Goal: Information Seeking & Learning: Find specific fact

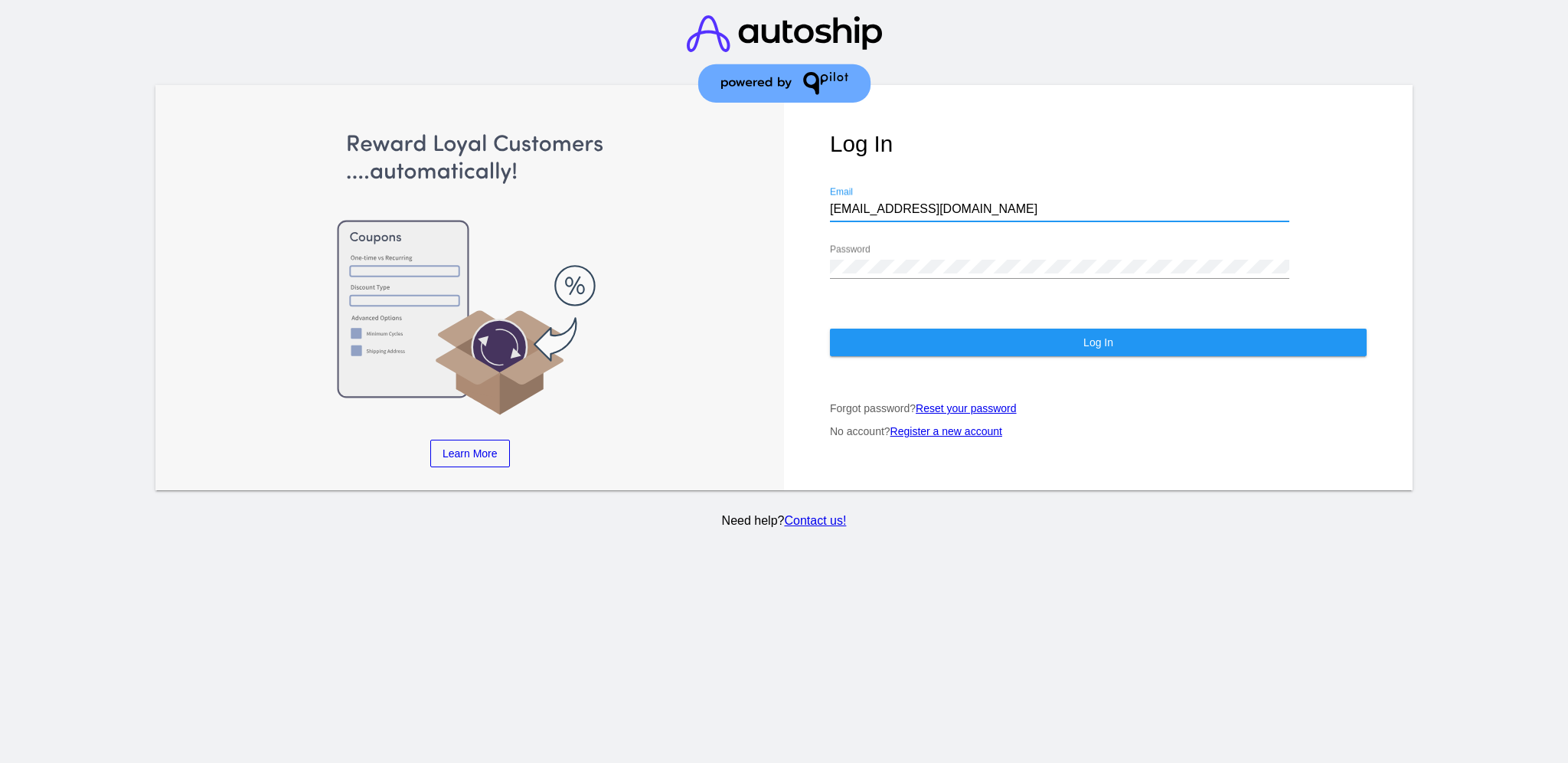
drag, startPoint x: 926, startPoint y: 193, endPoint x: 822, endPoint y: 188, distance: 104.1
click at [822, 188] on div "Log In [EMAIL_ADDRESS][DOMAIN_NAME] Email Password Log In Forgot password? Rese…" at bounding box center [1098, 288] width 628 height 406
paste input "[EMAIL_ADDRESS][DOMAIN_NAME]"
type input "[EMAIL_ADDRESS][DOMAIN_NAME]"
click at [804, 240] on div "Log In [EMAIL_ADDRESS][DOMAIN_NAME] Email Password Log In Forgot password? Rese…" at bounding box center [1098, 288] width 628 height 406
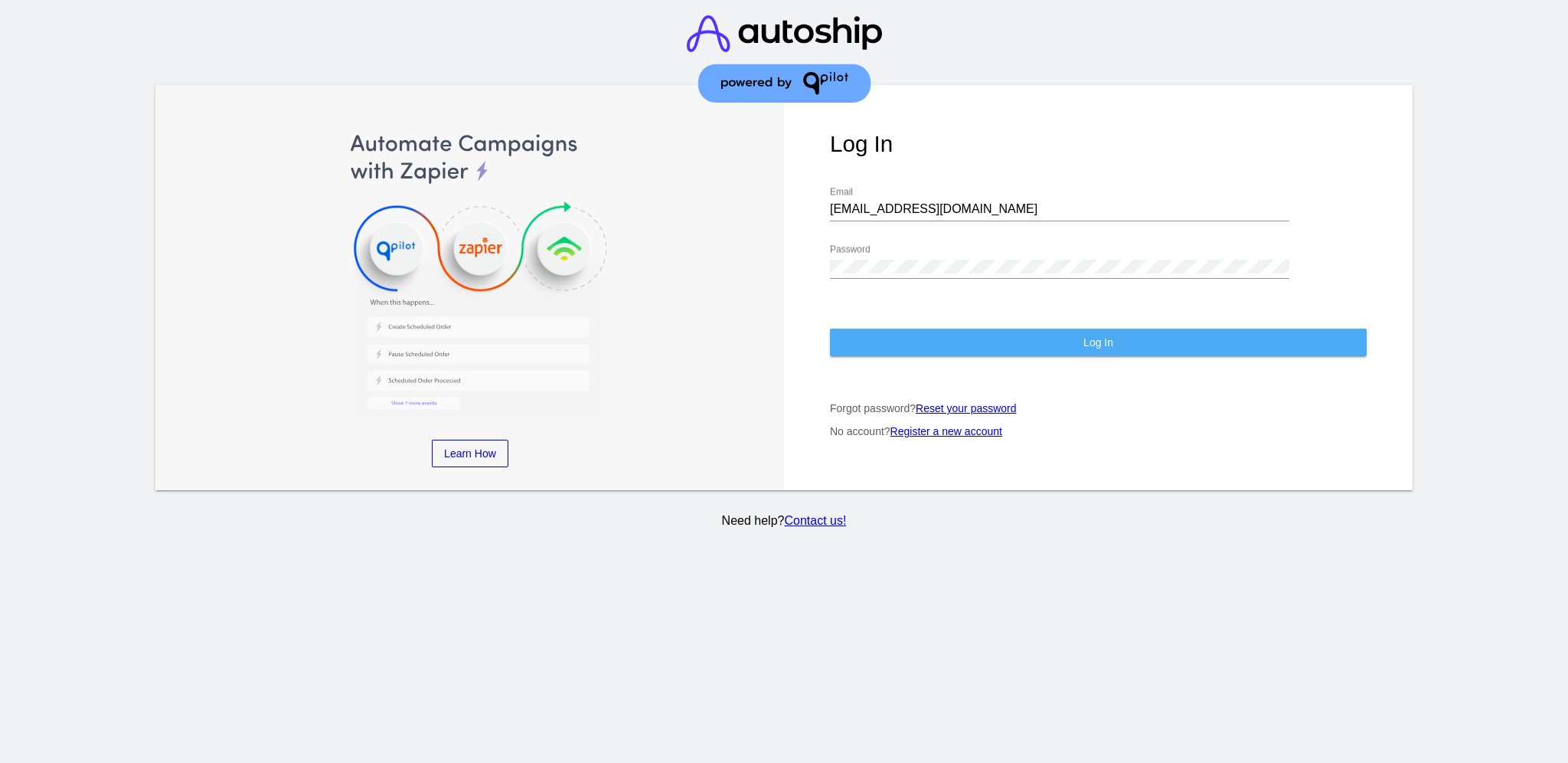
click at [1220, 337] on button "Log In" at bounding box center [1098, 343] width 537 height 27
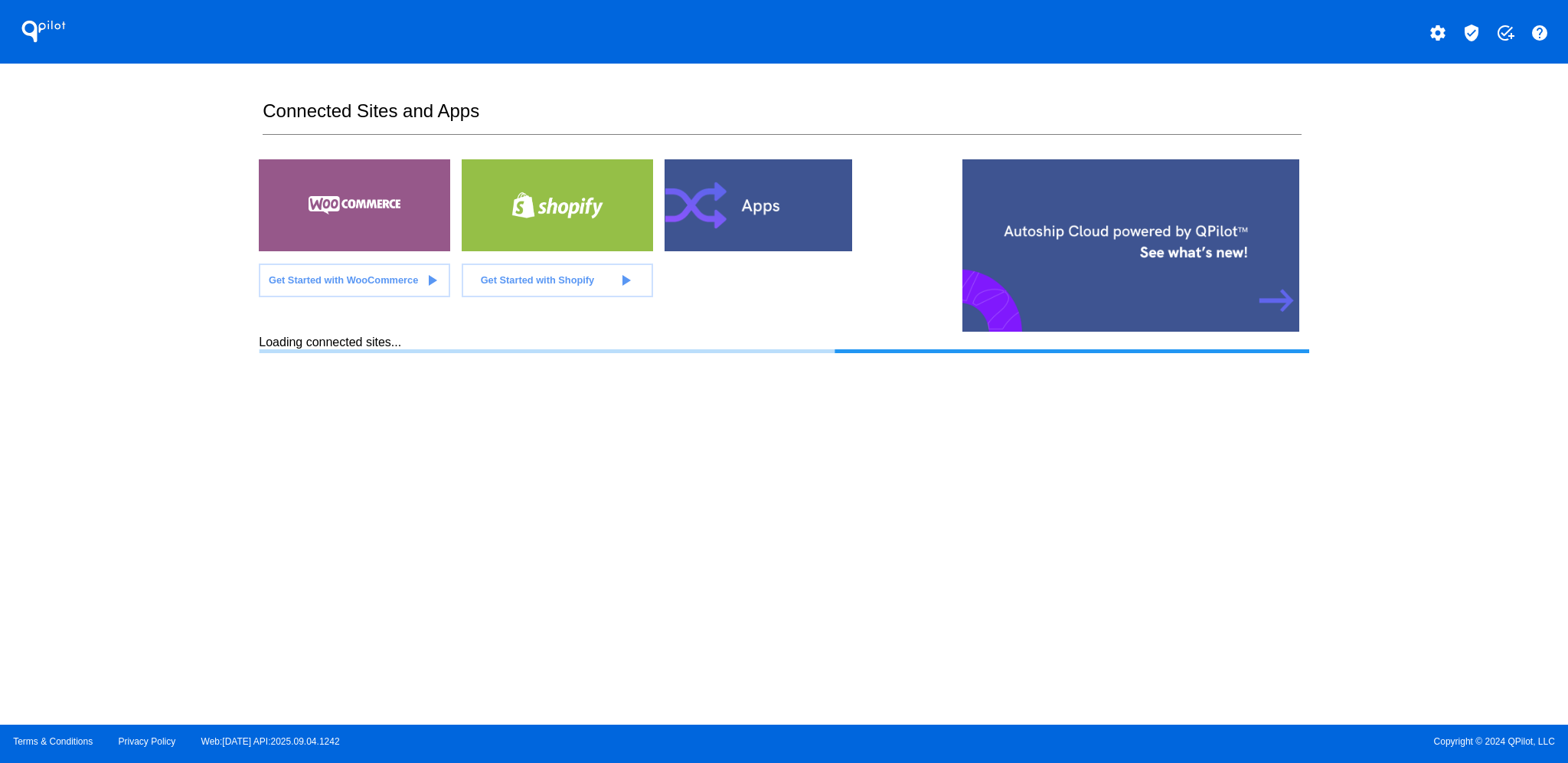
click at [1473, 38] on mat-icon "verified_user" at bounding box center [1472, 33] width 18 height 18
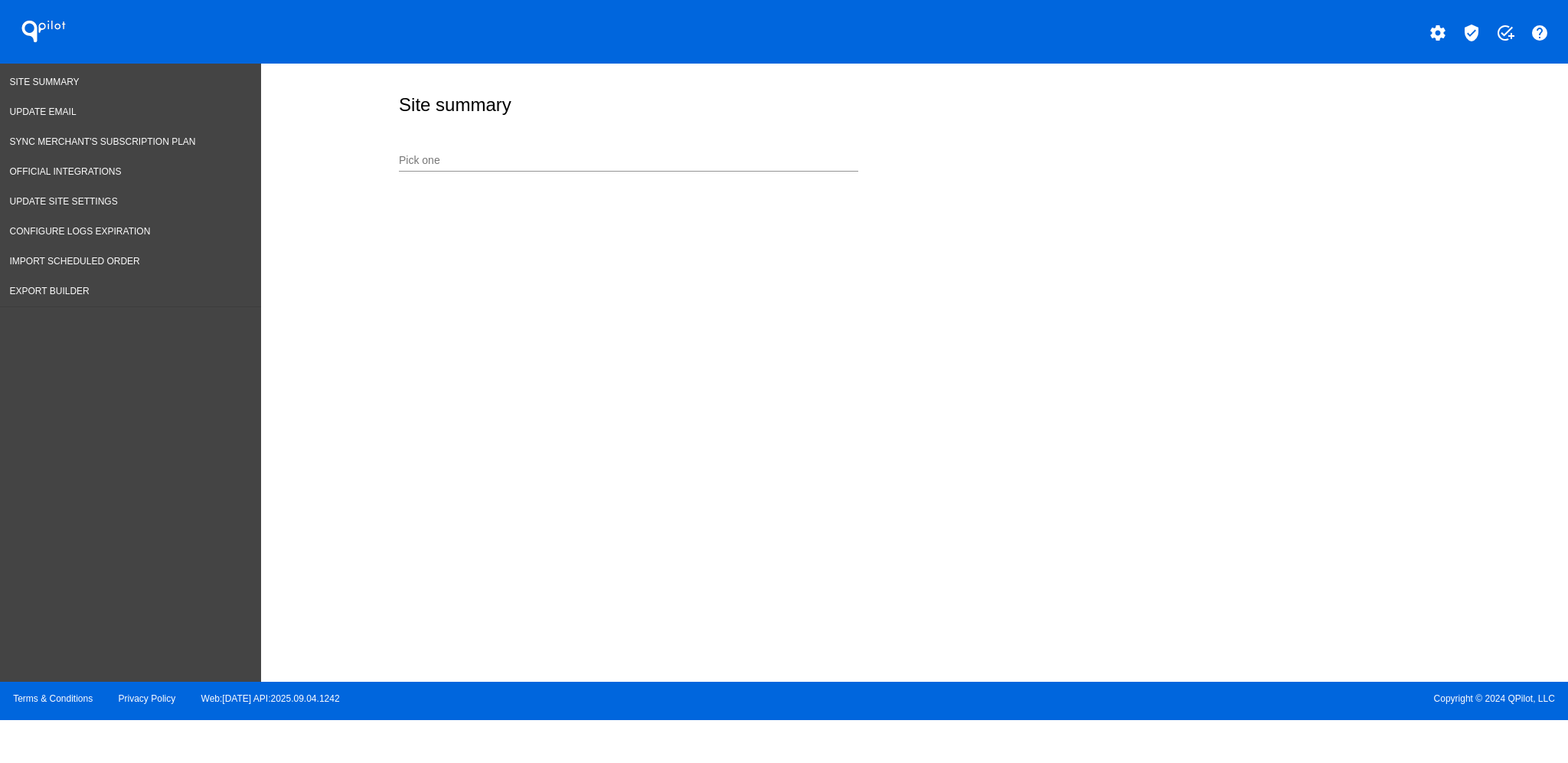
click at [497, 155] on input "Pick one" at bounding box center [629, 160] width 460 height 12
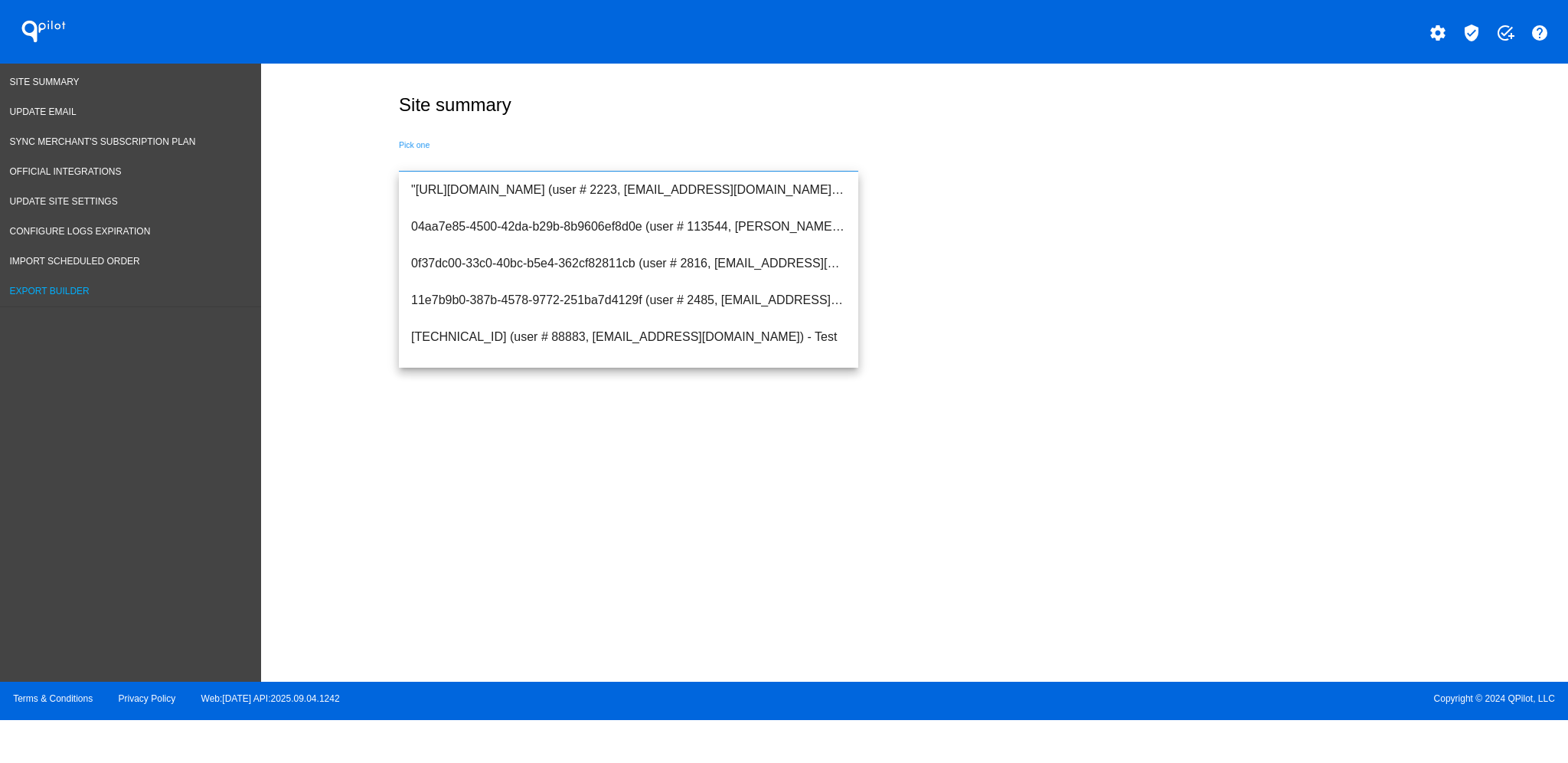
click at [77, 277] on link "Export Builder" at bounding box center [130, 291] width 261 height 30
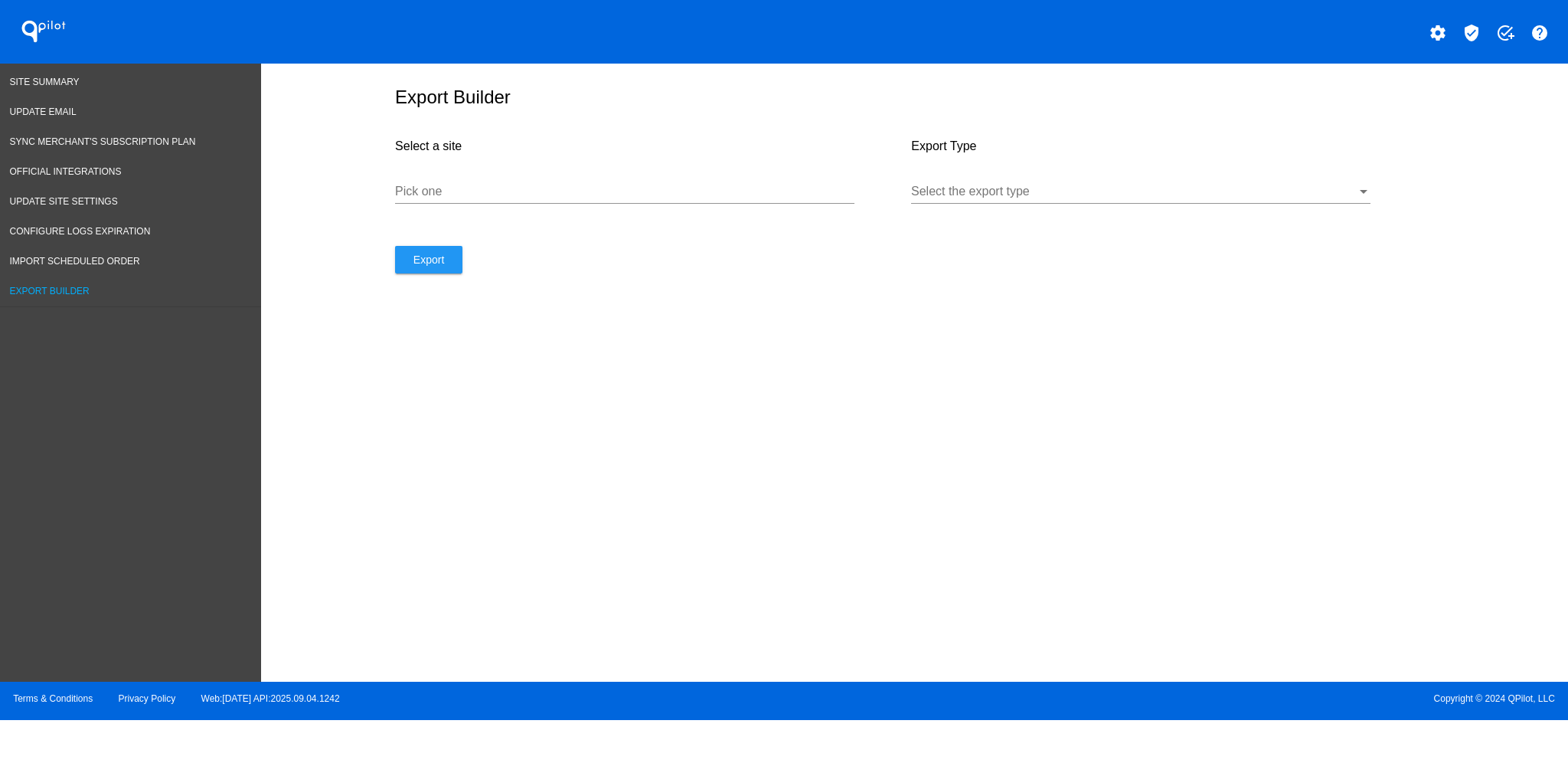
click at [564, 198] on input "Pick one" at bounding box center [625, 191] width 460 height 14
click at [1040, 197] on div at bounding box center [1134, 191] width 445 height 14
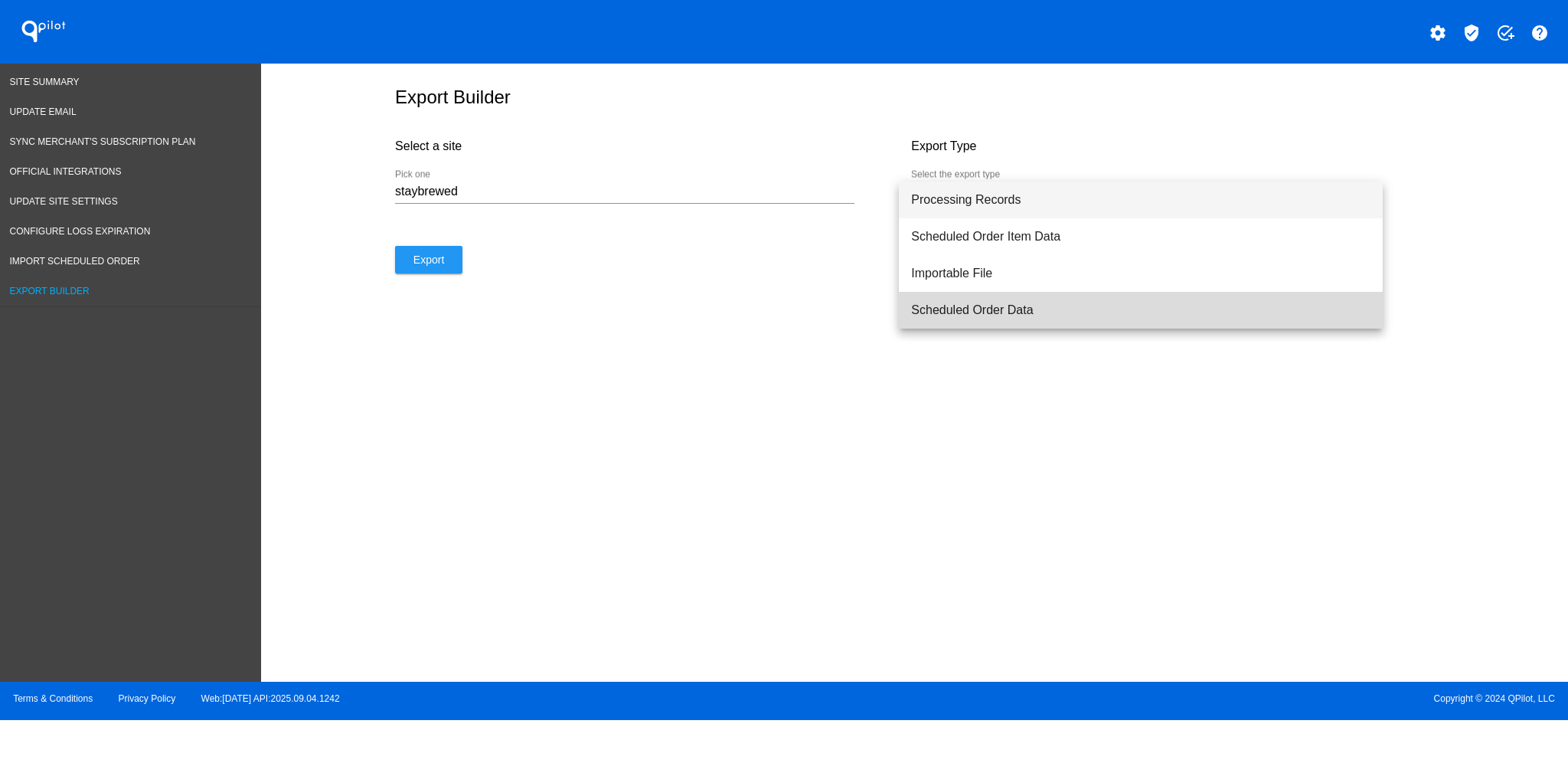
click at [1029, 322] on span "Scheduled Order Data" at bounding box center [1141, 310] width 460 height 37
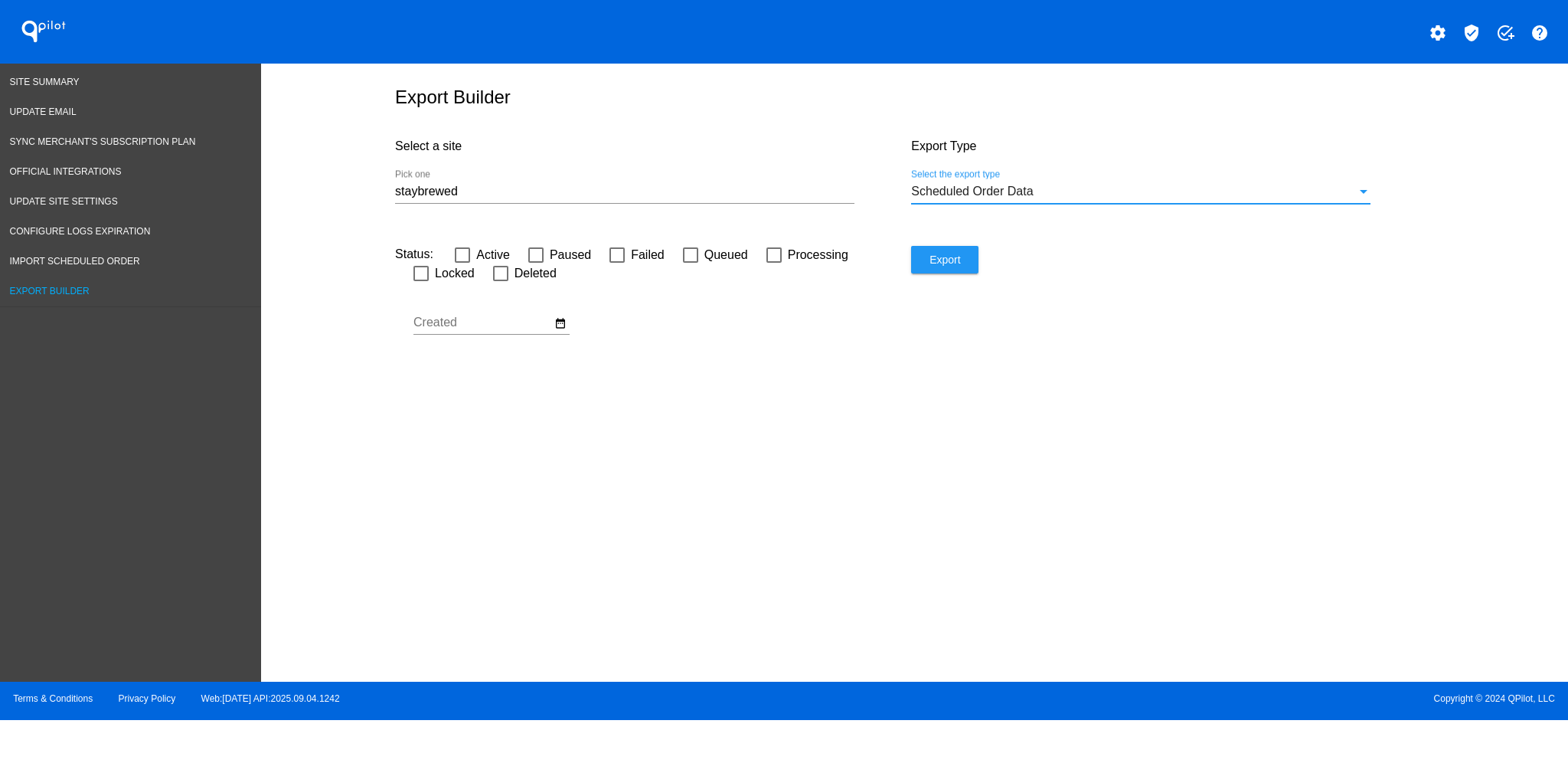
click at [621, 183] on div "staybrewed Pick one" at bounding box center [625, 187] width 460 height 35
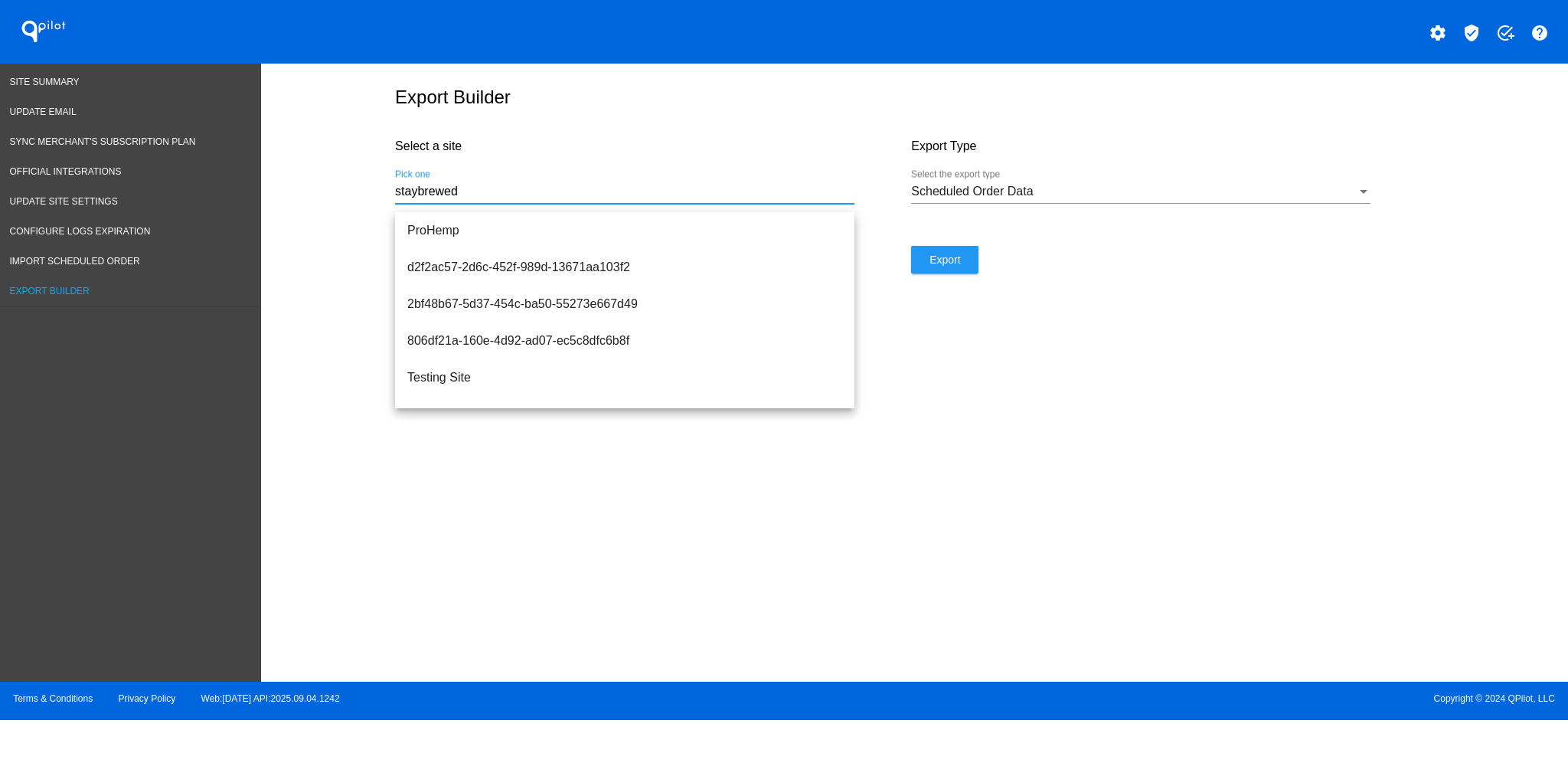
click at [617, 191] on div "staybrewed Pick one" at bounding box center [625, 187] width 460 height 35
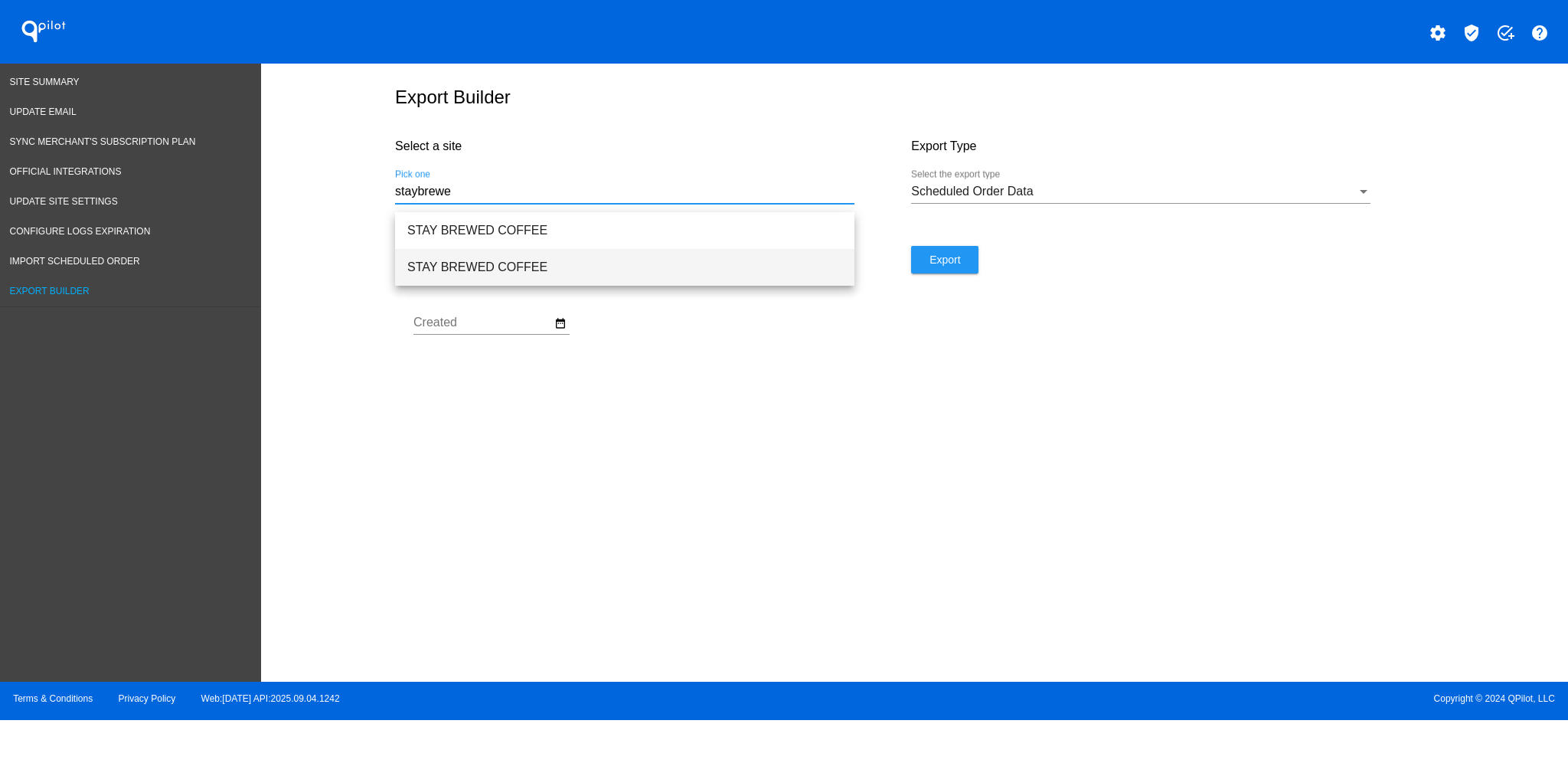
click at [623, 264] on span "STAY BREWED COFFEE" at bounding box center [625, 267] width 435 height 37
type input "STAY BREWED COFFEE"
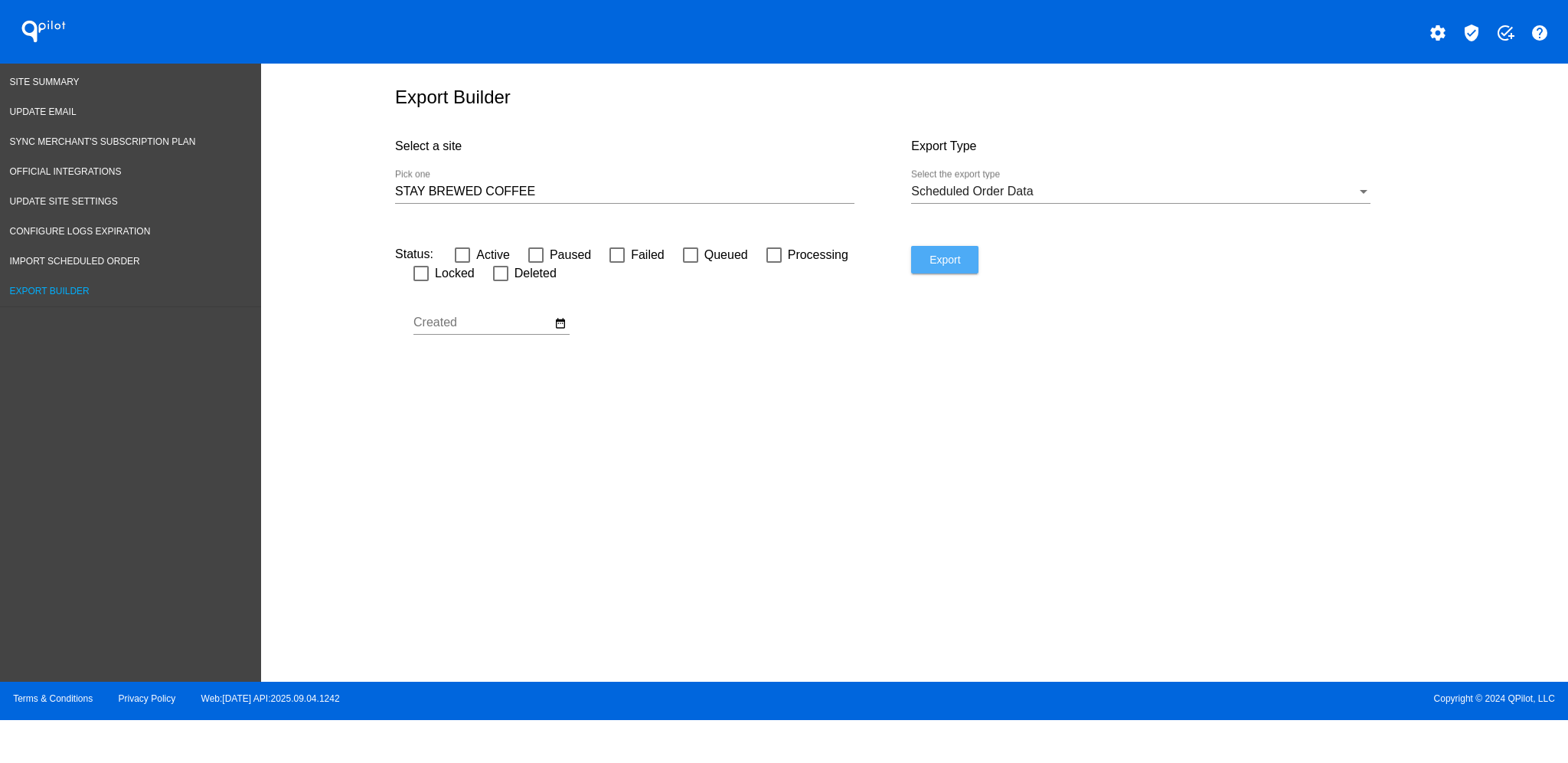
click at [968, 271] on button "Export" at bounding box center [945, 259] width 68 height 27
click at [48, 86] on link "Site Summary" at bounding box center [130, 82] width 261 height 30
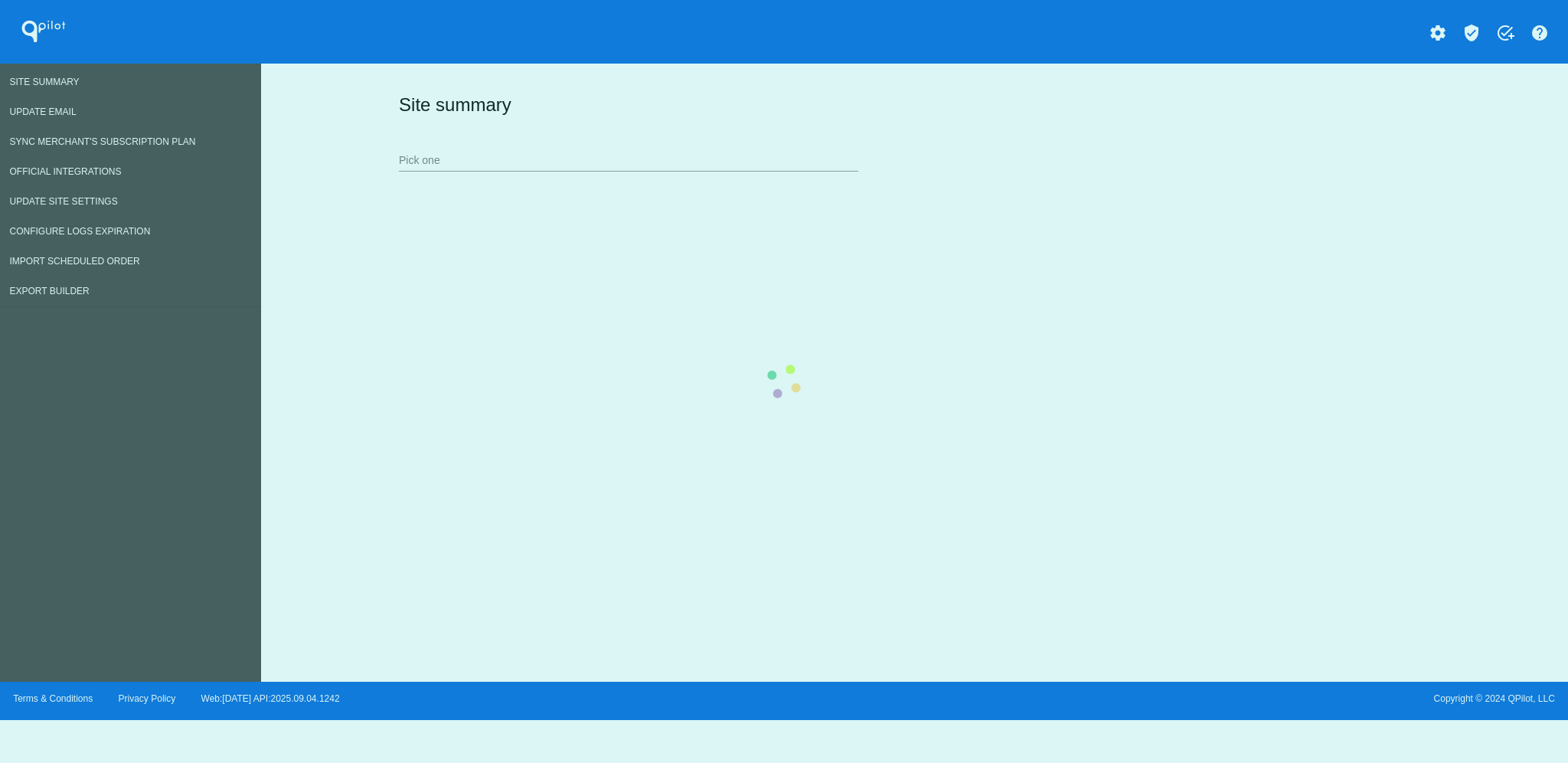
click at [580, 162] on div "Site summary Pick one" at bounding box center [911, 131] width 1033 height 105
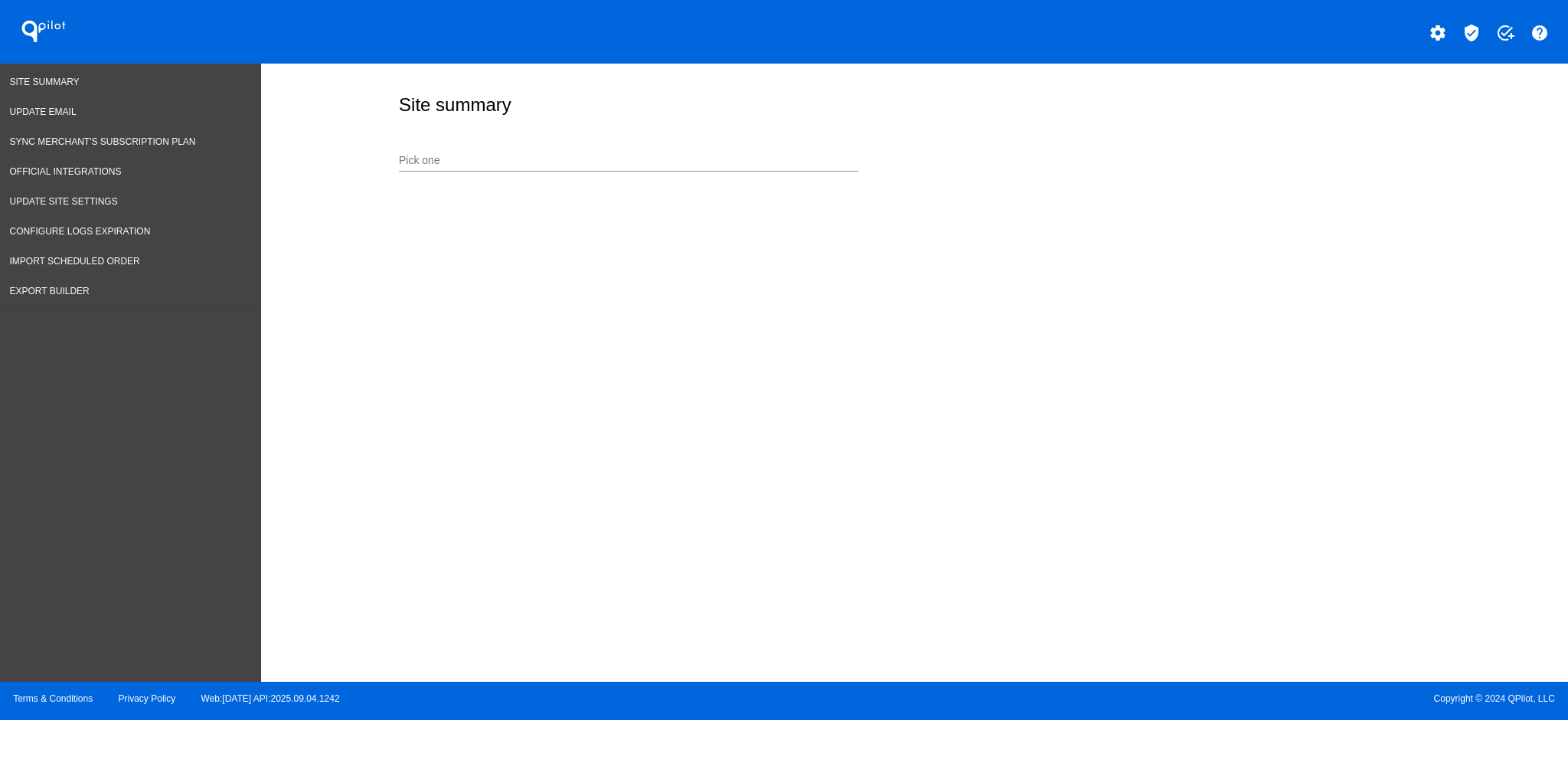
click at [559, 155] on input "Pick one" at bounding box center [629, 160] width 460 height 12
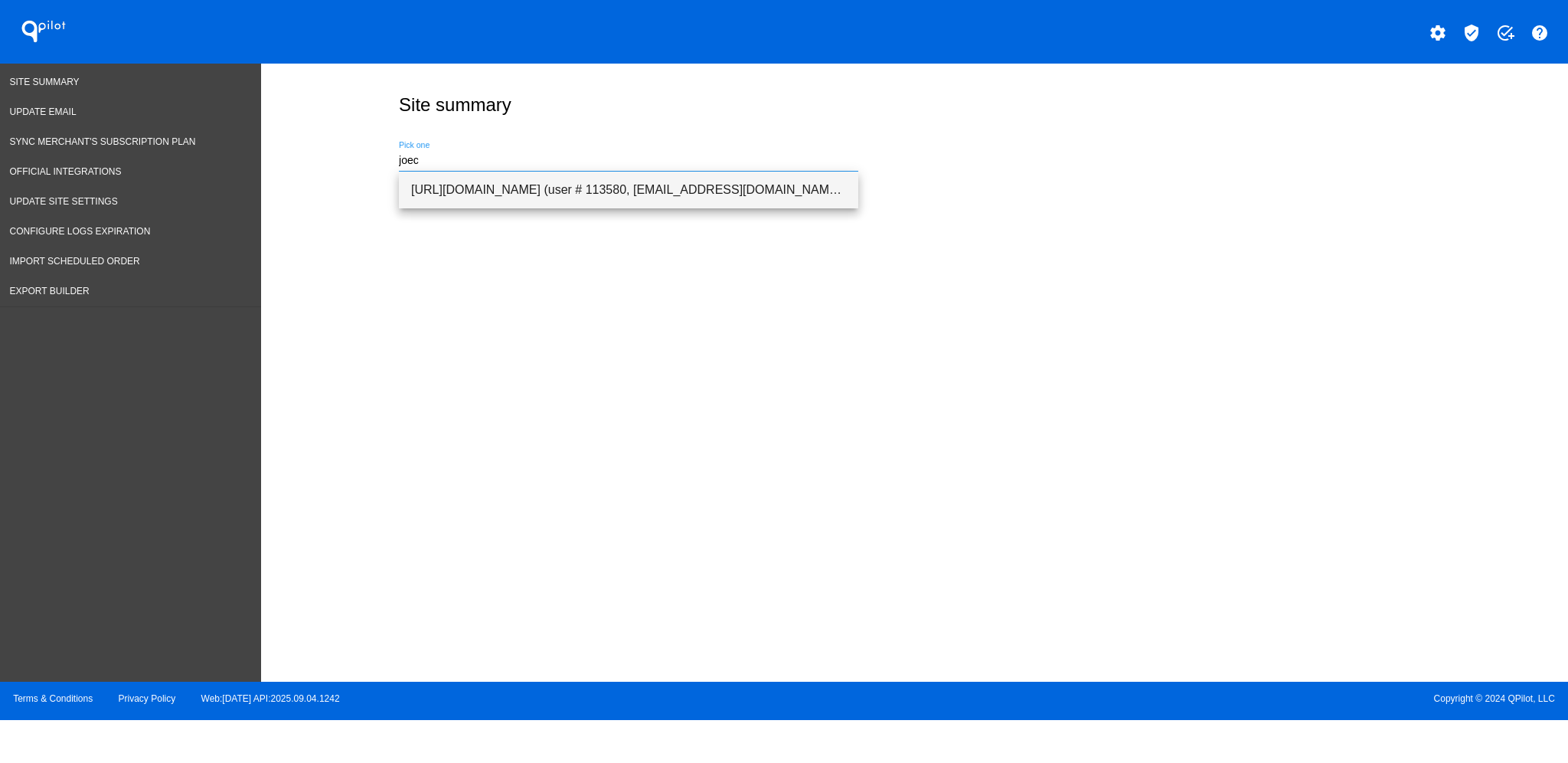
click at [554, 202] on span "[URL][DOMAIN_NAME] (user # 113580, [EMAIL_ADDRESS][DOMAIN_NAME]) - Production" at bounding box center [628, 190] width 435 height 37
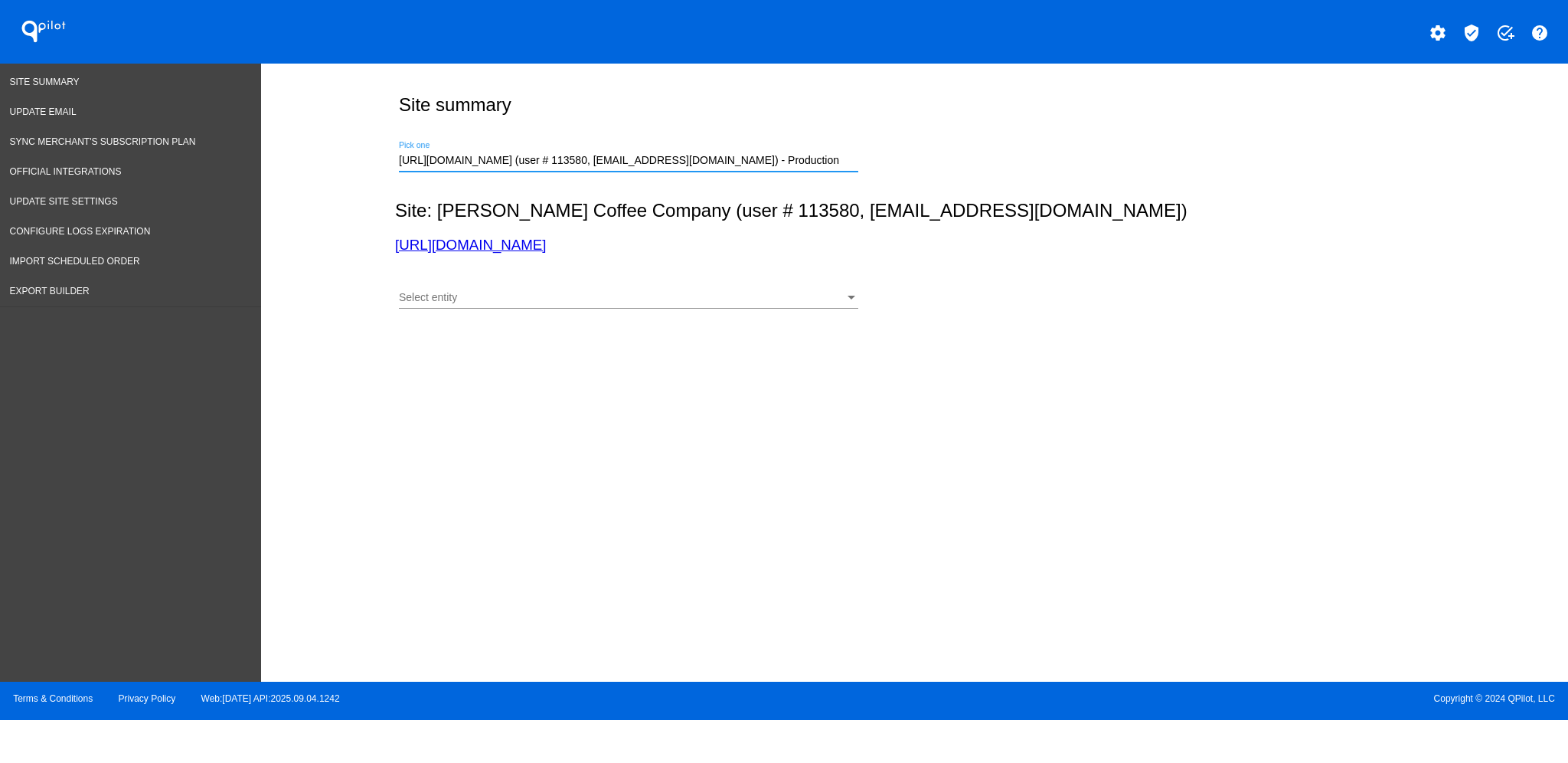
click at [605, 285] on div "Select entity Select entity" at bounding box center [629, 293] width 460 height 30
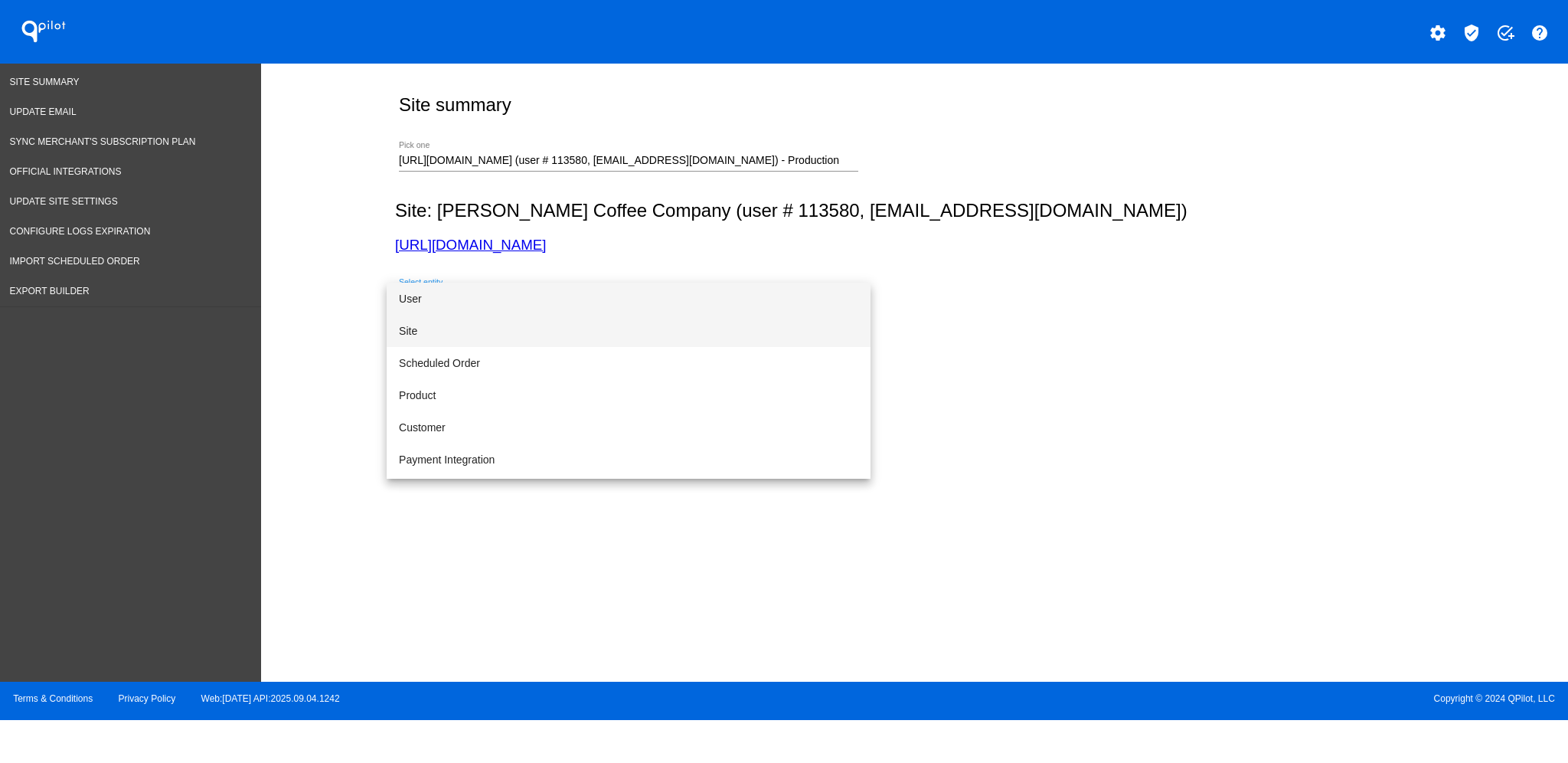
click at [589, 329] on span "Site" at bounding box center [629, 331] width 460 height 32
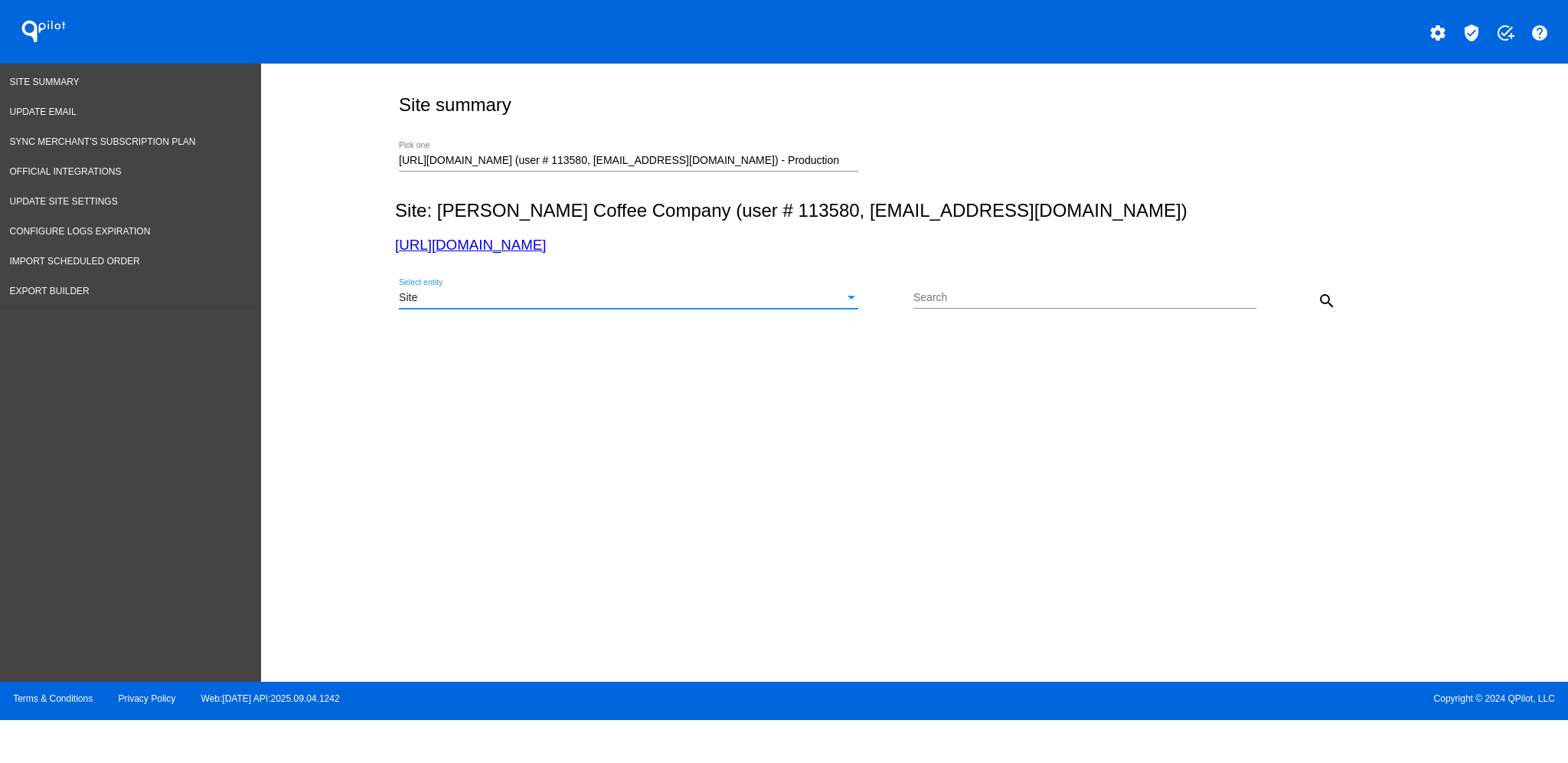
click at [1328, 297] on mat-icon "search" at bounding box center [1327, 300] width 18 height 18
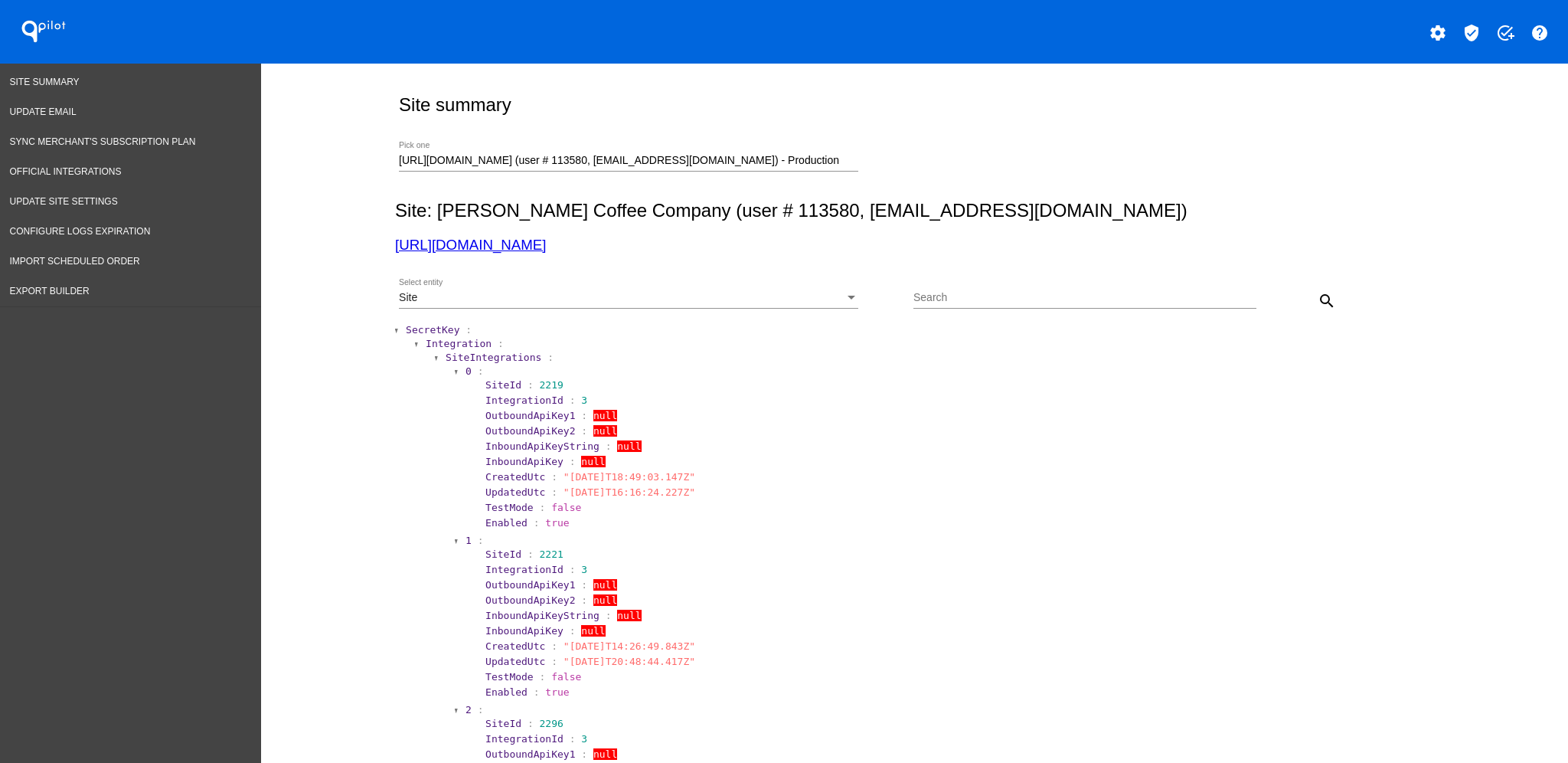
click at [413, 330] on span "SecretKey" at bounding box center [432, 330] width 54 height 12
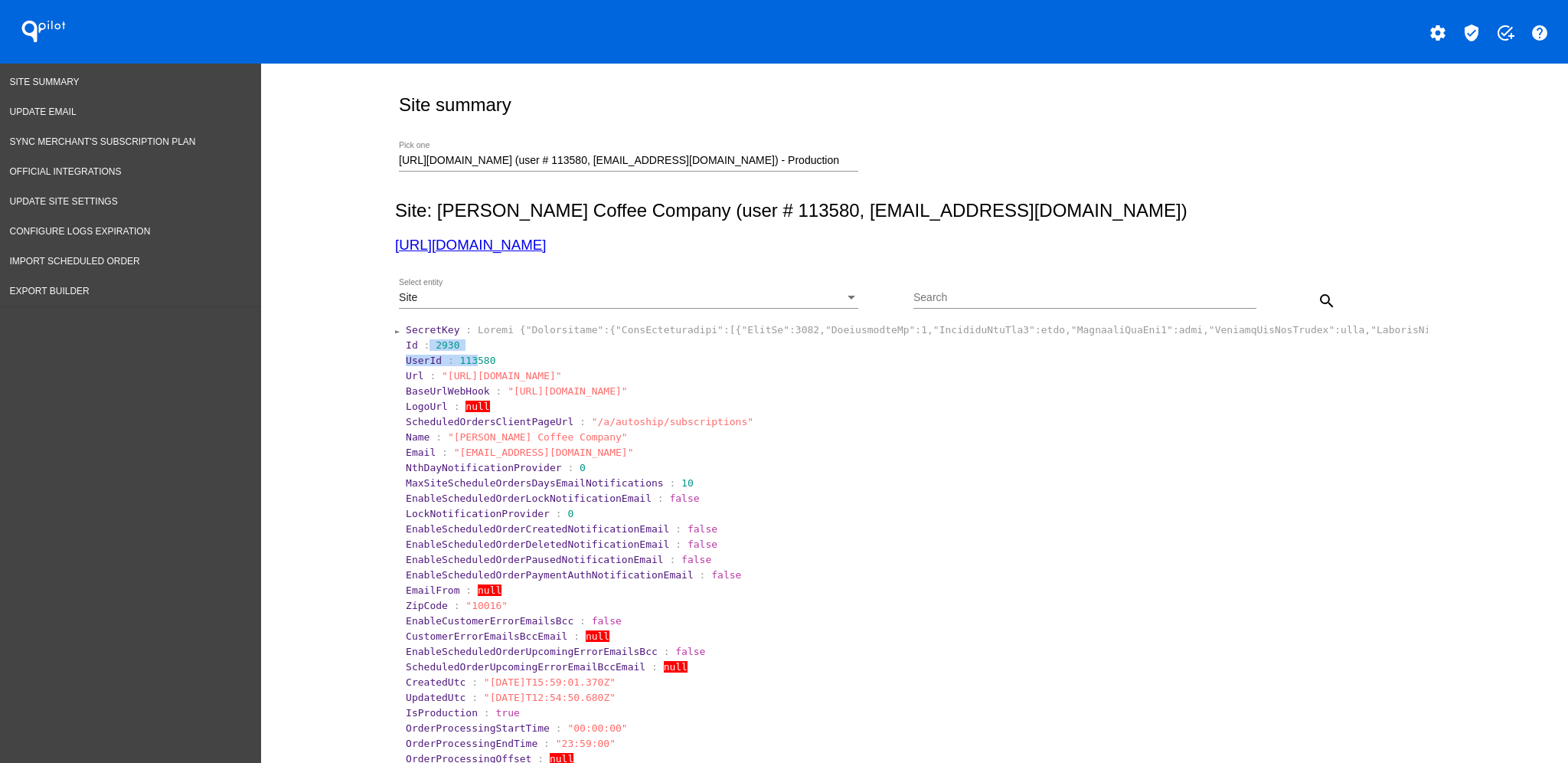
drag, startPoint x: 419, startPoint y: 351, endPoint x: 464, endPoint y: 356, distance: 45.3
click at [464, 342] on section "Id : 2930" at bounding box center [915, 344] width 1019 height 12
drag, startPoint x: 454, startPoint y: 343, endPoint x: 425, endPoint y: 343, distance: 29.0
click at [425, 343] on section "Id : 2930" at bounding box center [915, 344] width 1019 height 12
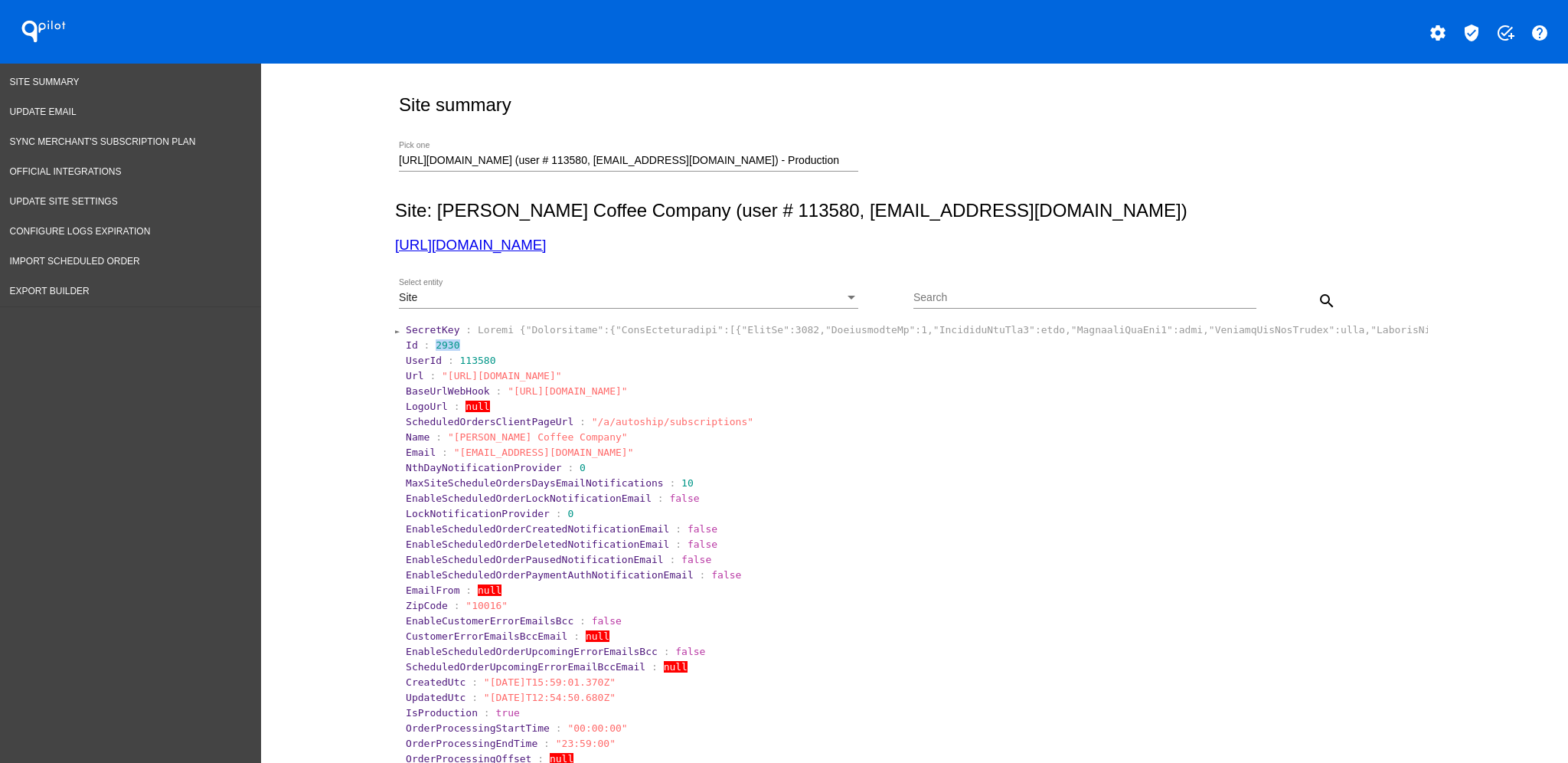
copy span "2930"
click at [399, 164] on input "[URL][DOMAIN_NAME] (user # 113580, [EMAIL_ADDRESS][DOMAIN_NAME]) - Production" at bounding box center [629, 160] width 460 height 12
drag, startPoint x: 390, startPoint y: 158, endPoint x: 1385, endPoint y: 128, distance: 995.5
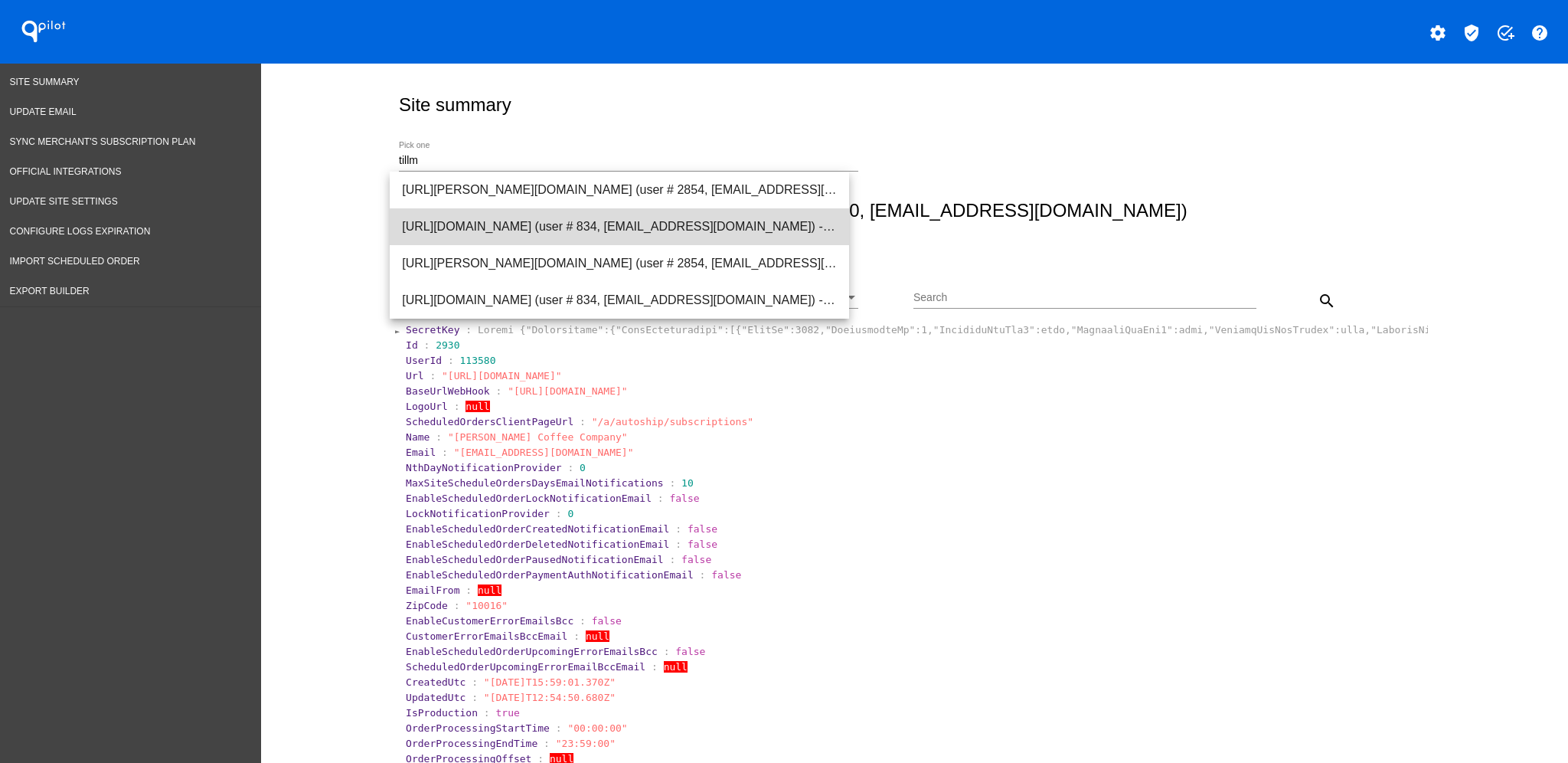
click at [730, 232] on span "[URL][DOMAIN_NAME] (user # 834, [EMAIL_ADDRESS][DOMAIN_NAME]) - Production" at bounding box center [619, 226] width 435 height 37
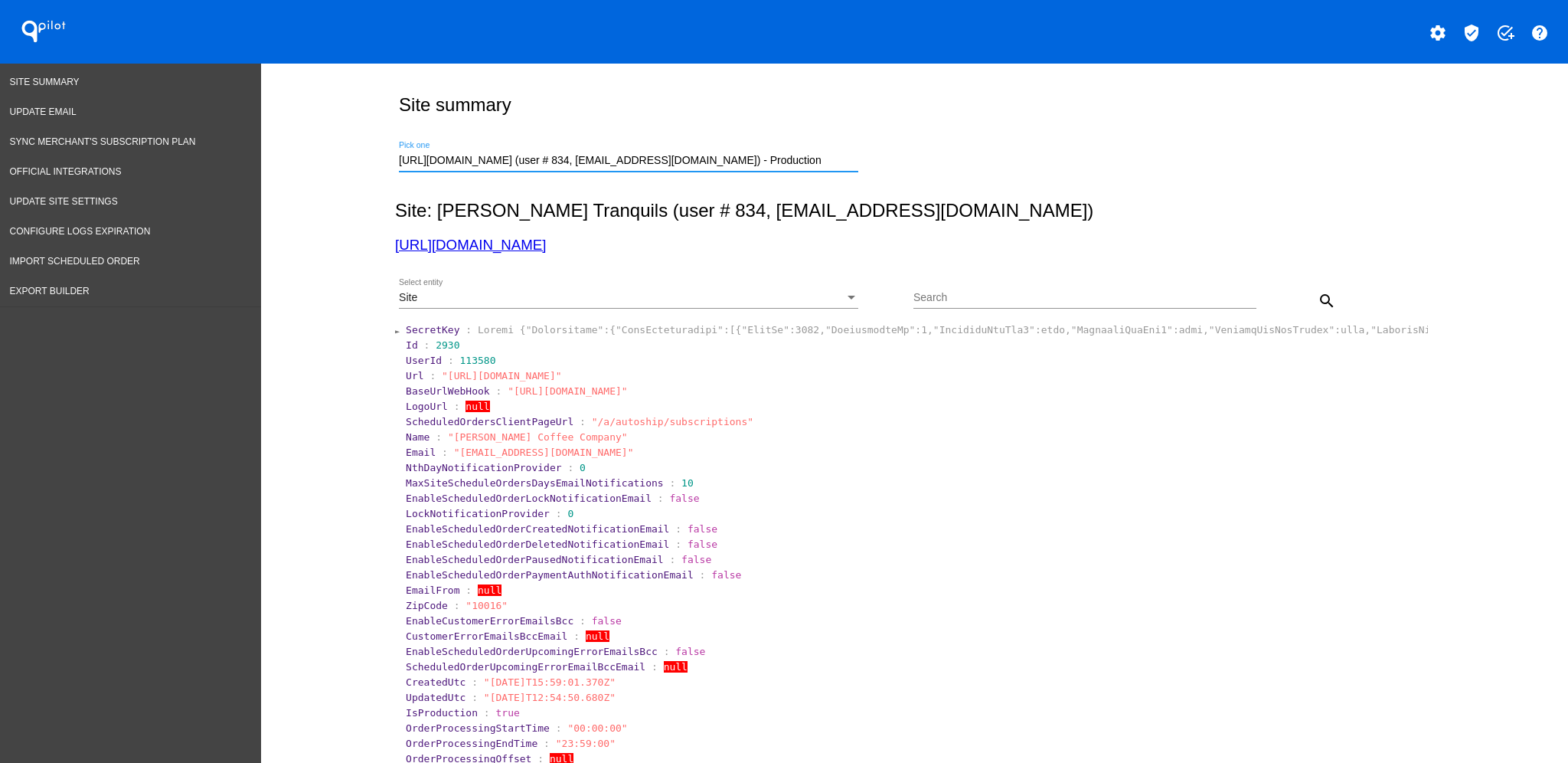
click at [1318, 300] on mat-icon "search" at bounding box center [1327, 300] width 18 height 18
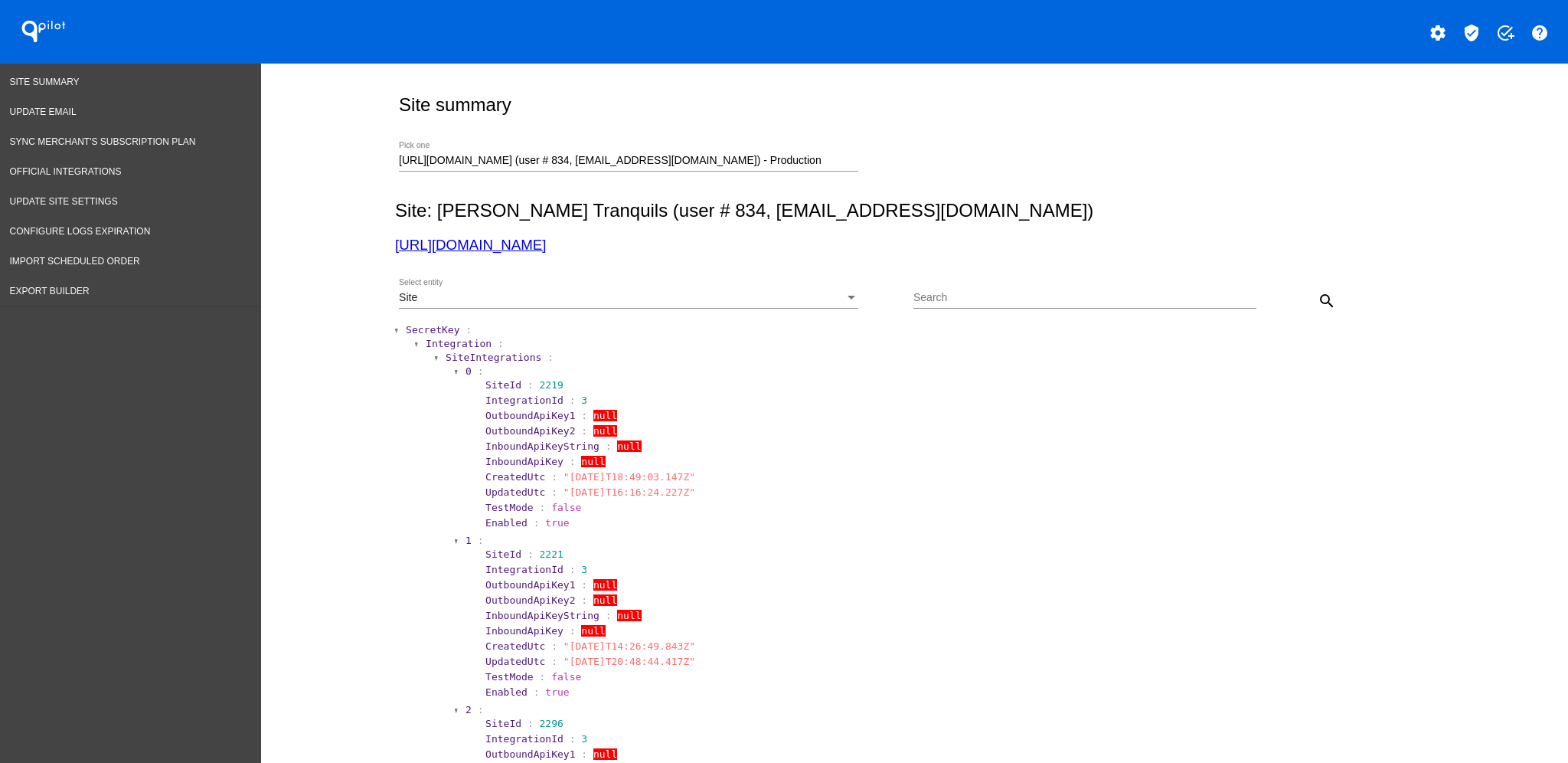
click at [445, 328] on span "SecretKey" at bounding box center [432, 330] width 54 height 12
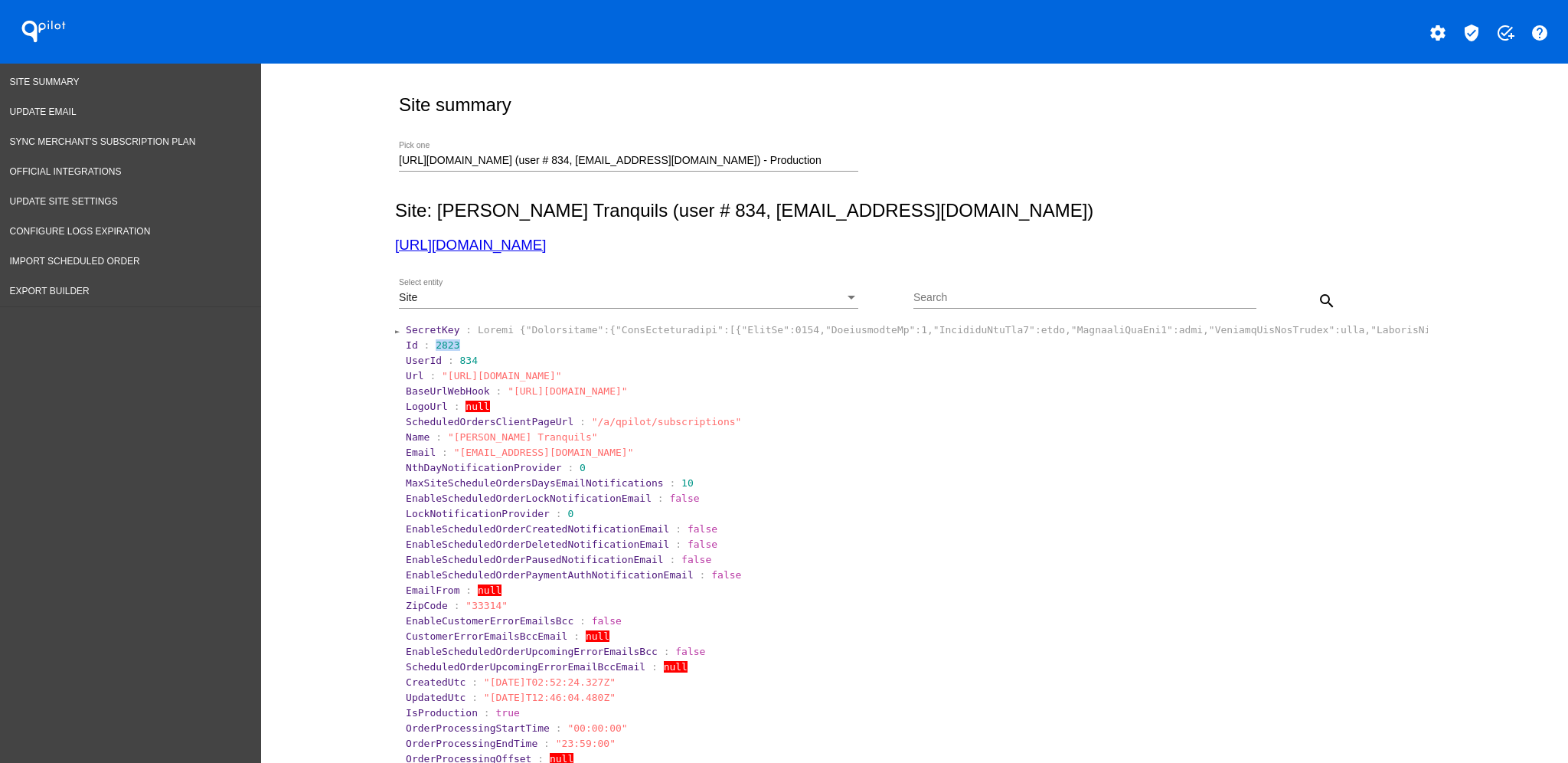
drag, startPoint x: 426, startPoint y: 342, endPoint x: 467, endPoint y: 338, distance: 41.2
click at [467, 338] on section "Id : 2823" at bounding box center [915, 345] width 1023 height 15
copy span "2823"
drag, startPoint x: 823, startPoint y: 164, endPoint x: 197, endPoint y: 157, distance: 626.0
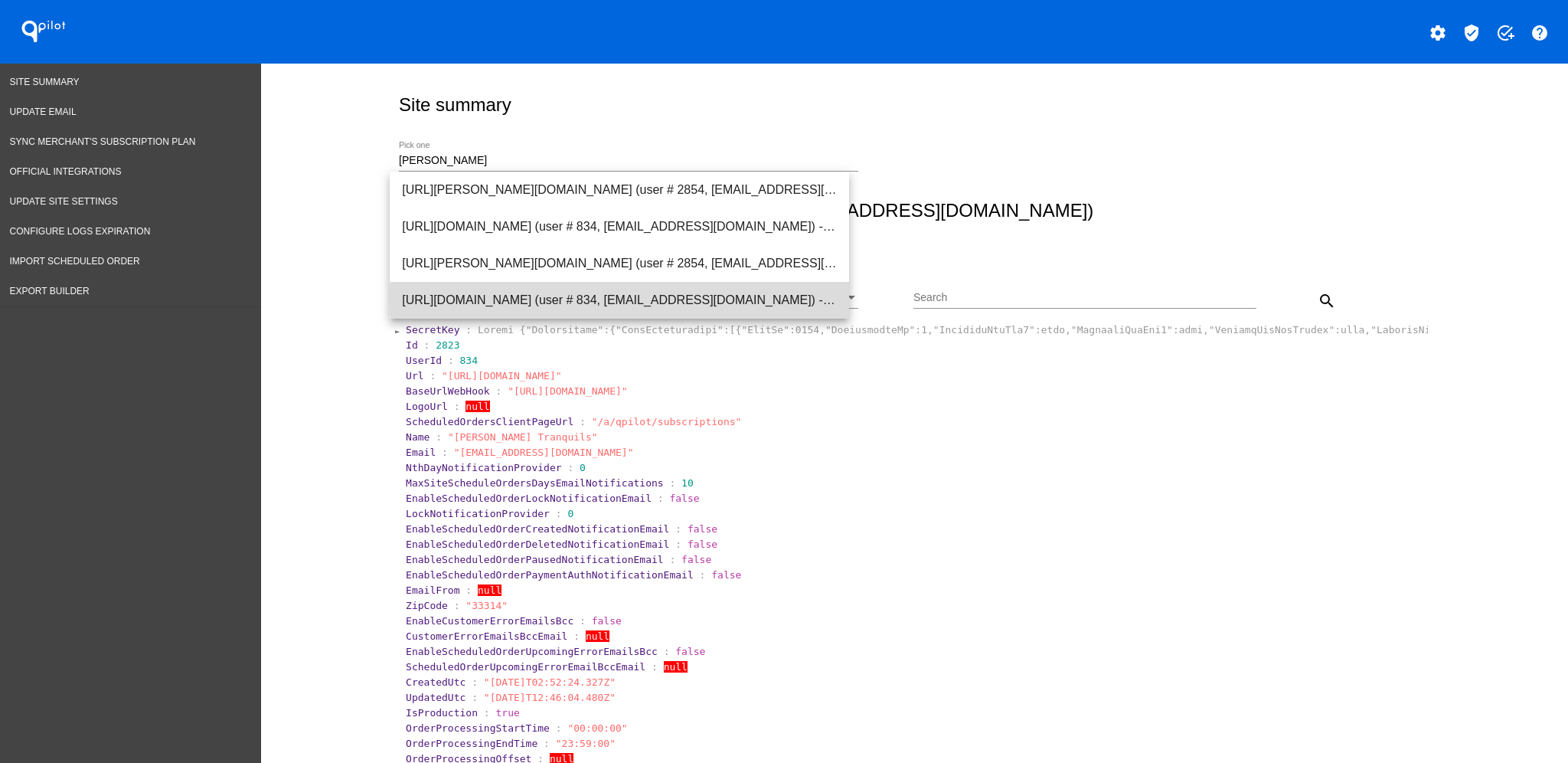
click at [733, 299] on span "[URL][DOMAIN_NAME] (user # 834, [EMAIL_ADDRESS][DOMAIN_NAME]) - Production" at bounding box center [619, 300] width 435 height 37
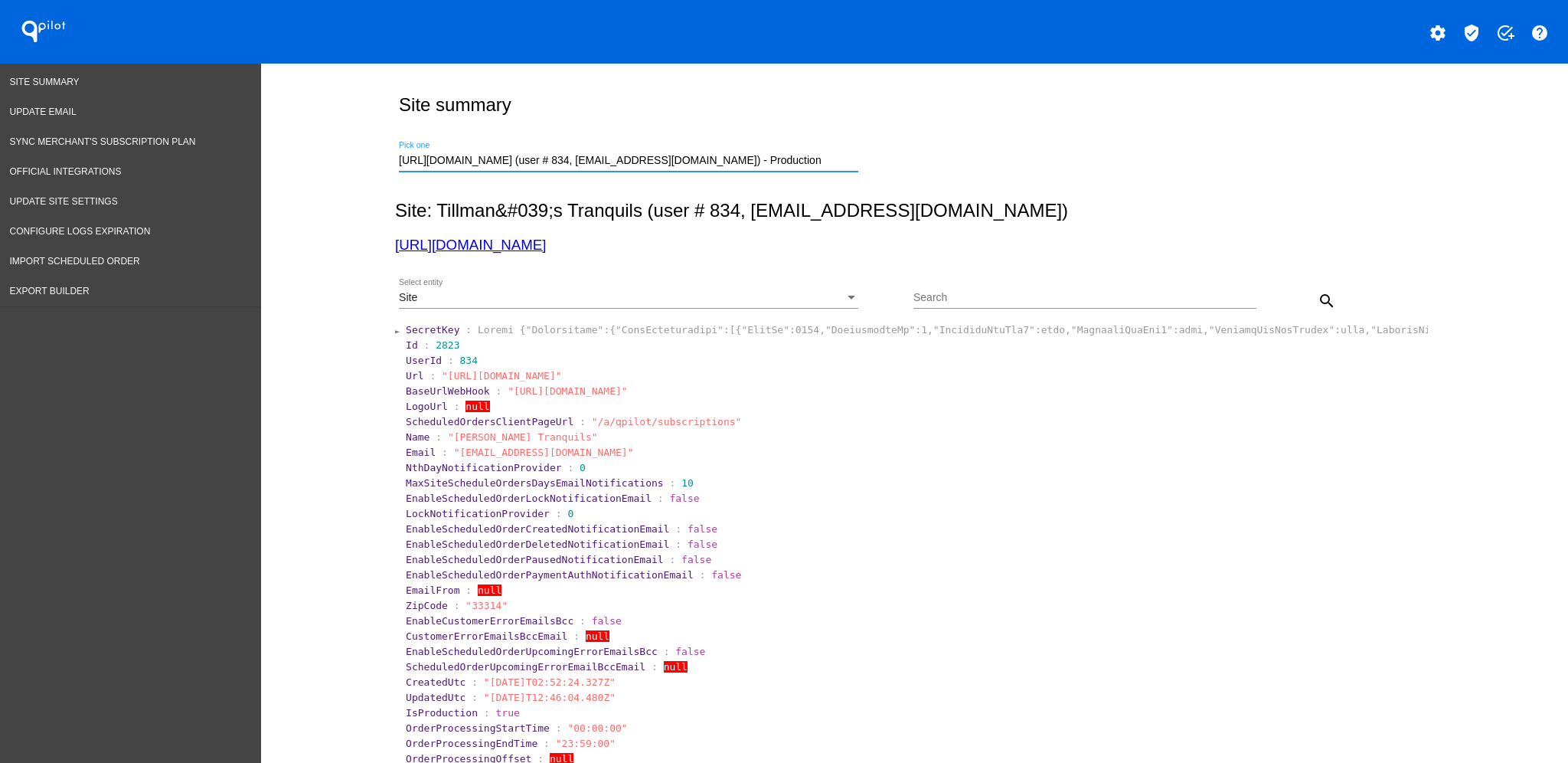
click at [1318, 299] on mat-icon "search" at bounding box center [1327, 300] width 18 height 18
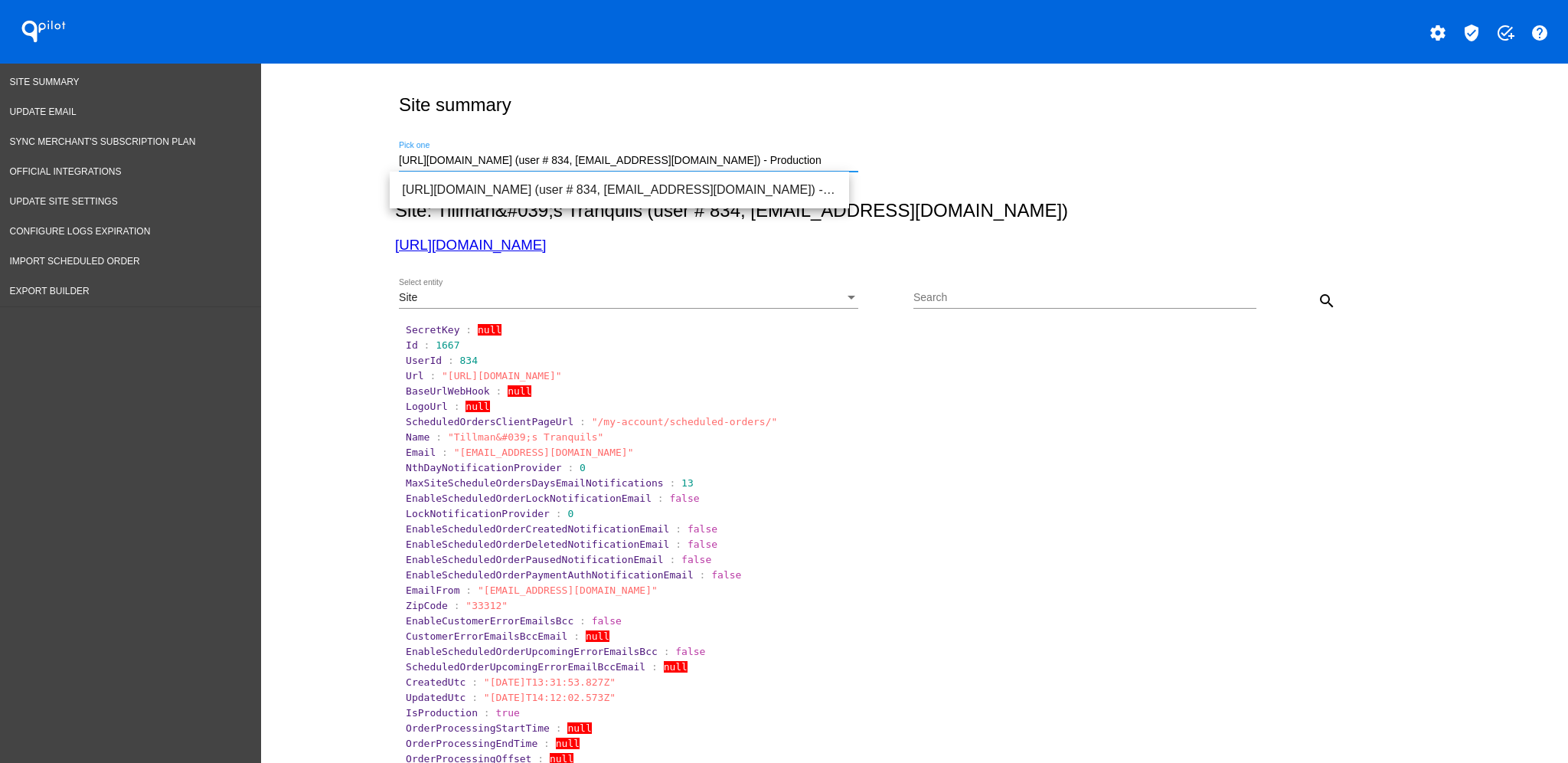
drag, startPoint x: 814, startPoint y: 166, endPoint x: 328, endPoint y: 165, distance: 486.0
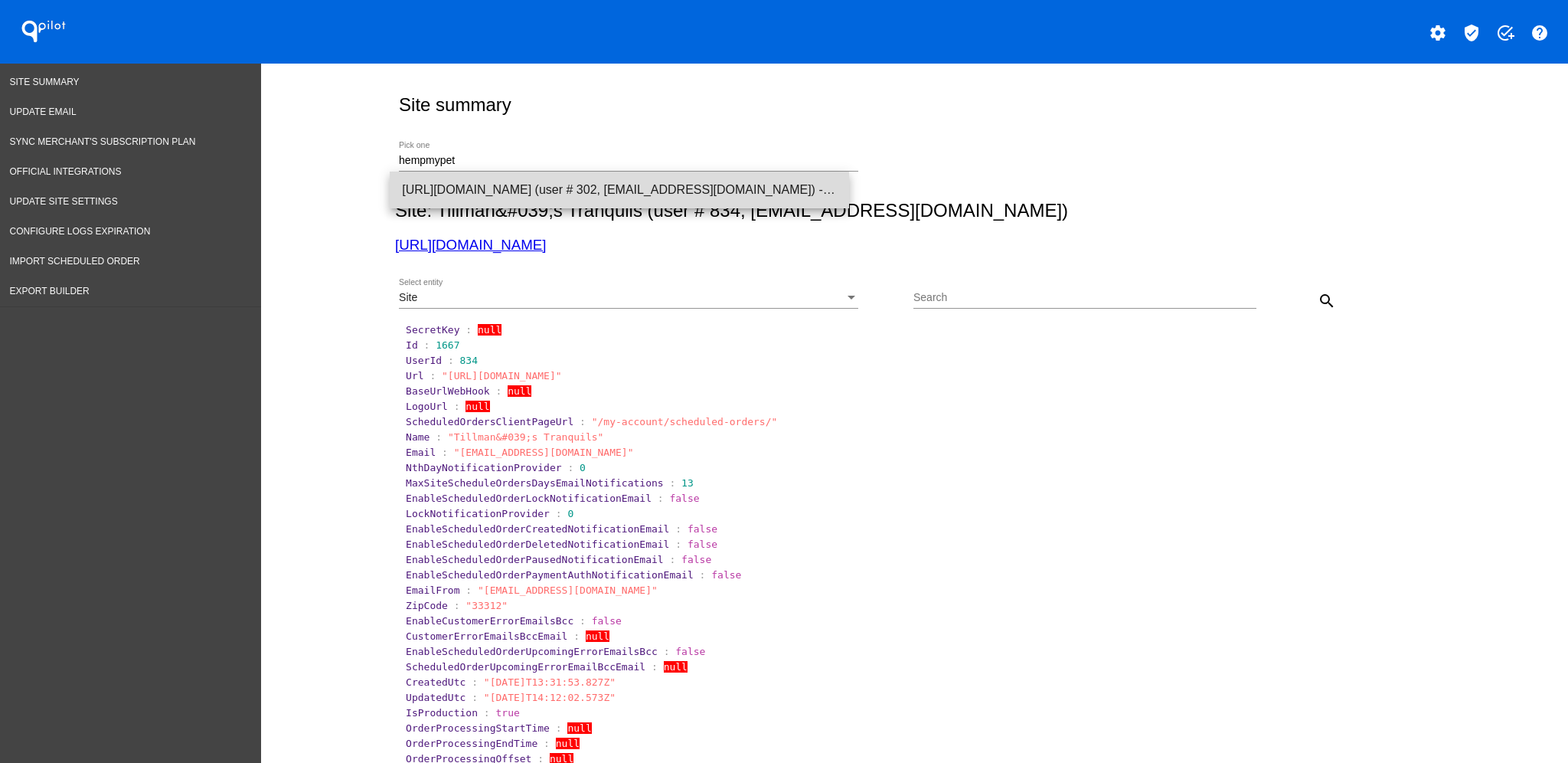
click at [493, 196] on span "[URL][DOMAIN_NAME] (user # 302, [EMAIL_ADDRESS][DOMAIN_NAME]) - Production" at bounding box center [619, 190] width 435 height 37
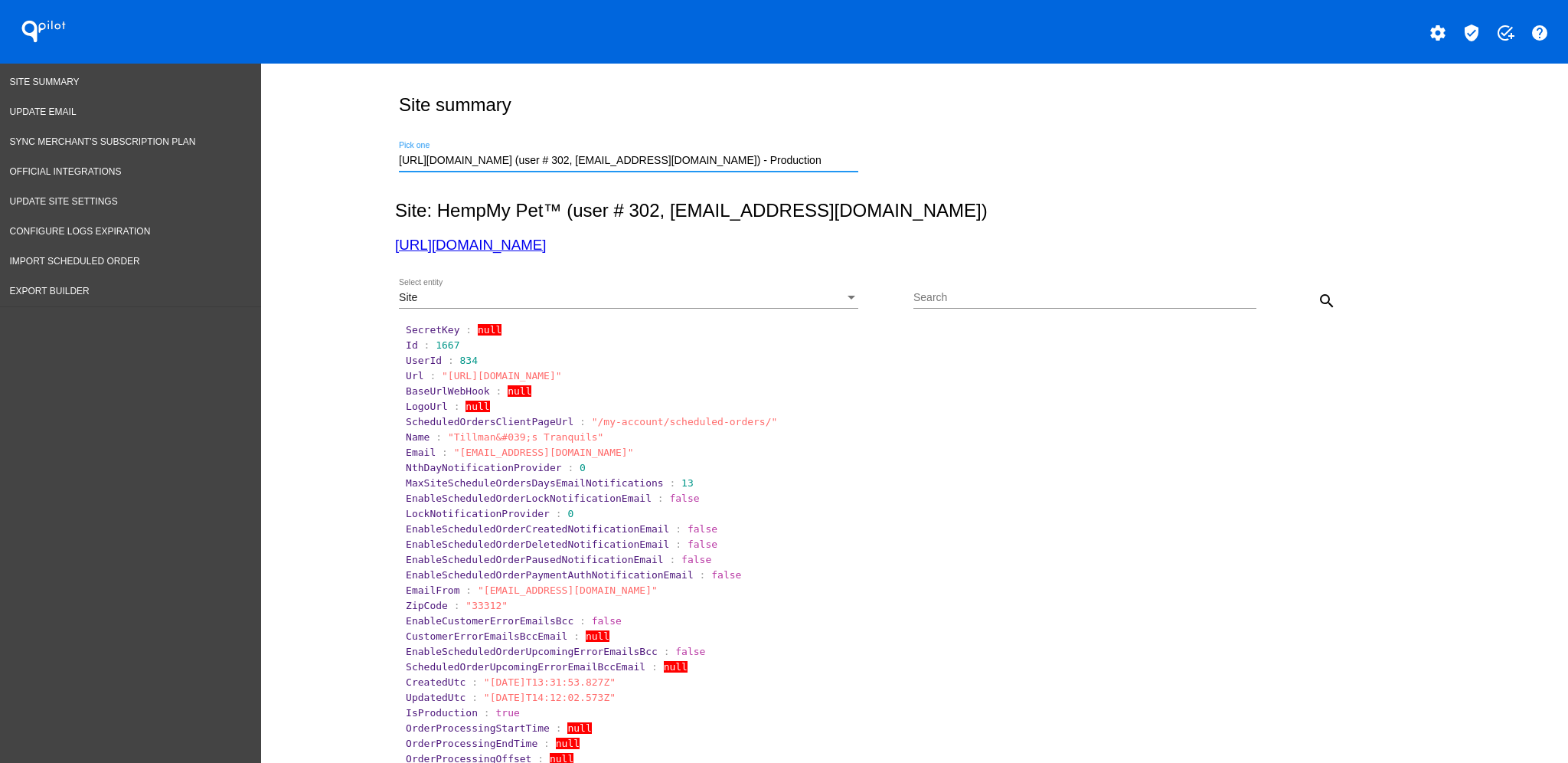
click at [1290, 300] on div "search" at bounding box center [1300, 300] width 86 height 30
click at [1318, 298] on mat-icon "search" at bounding box center [1327, 300] width 18 height 18
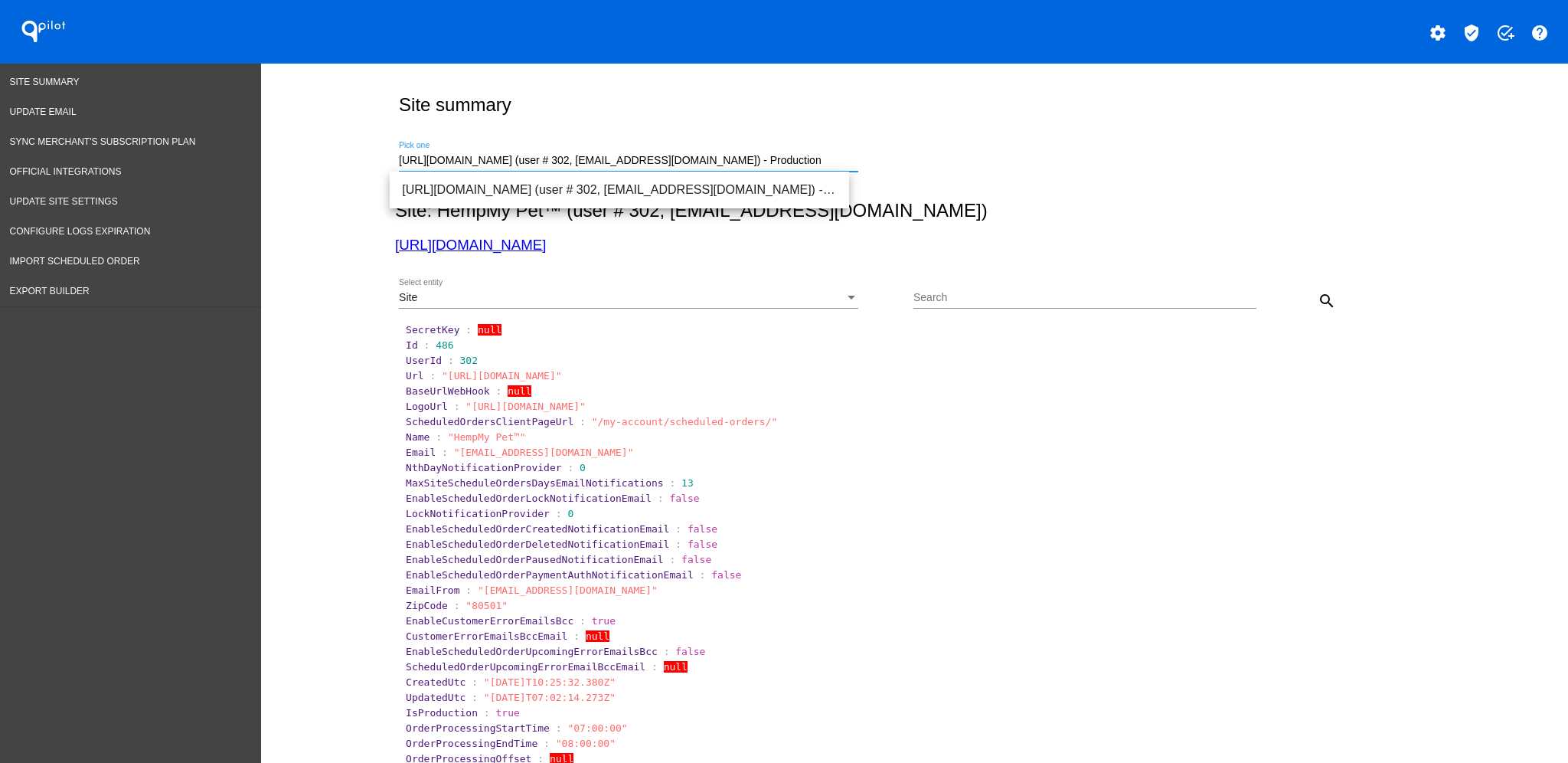
drag, startPoint x: 810, startPoint y: 159, endPoint x: 301, endPoint y: 161, distance: 509.0
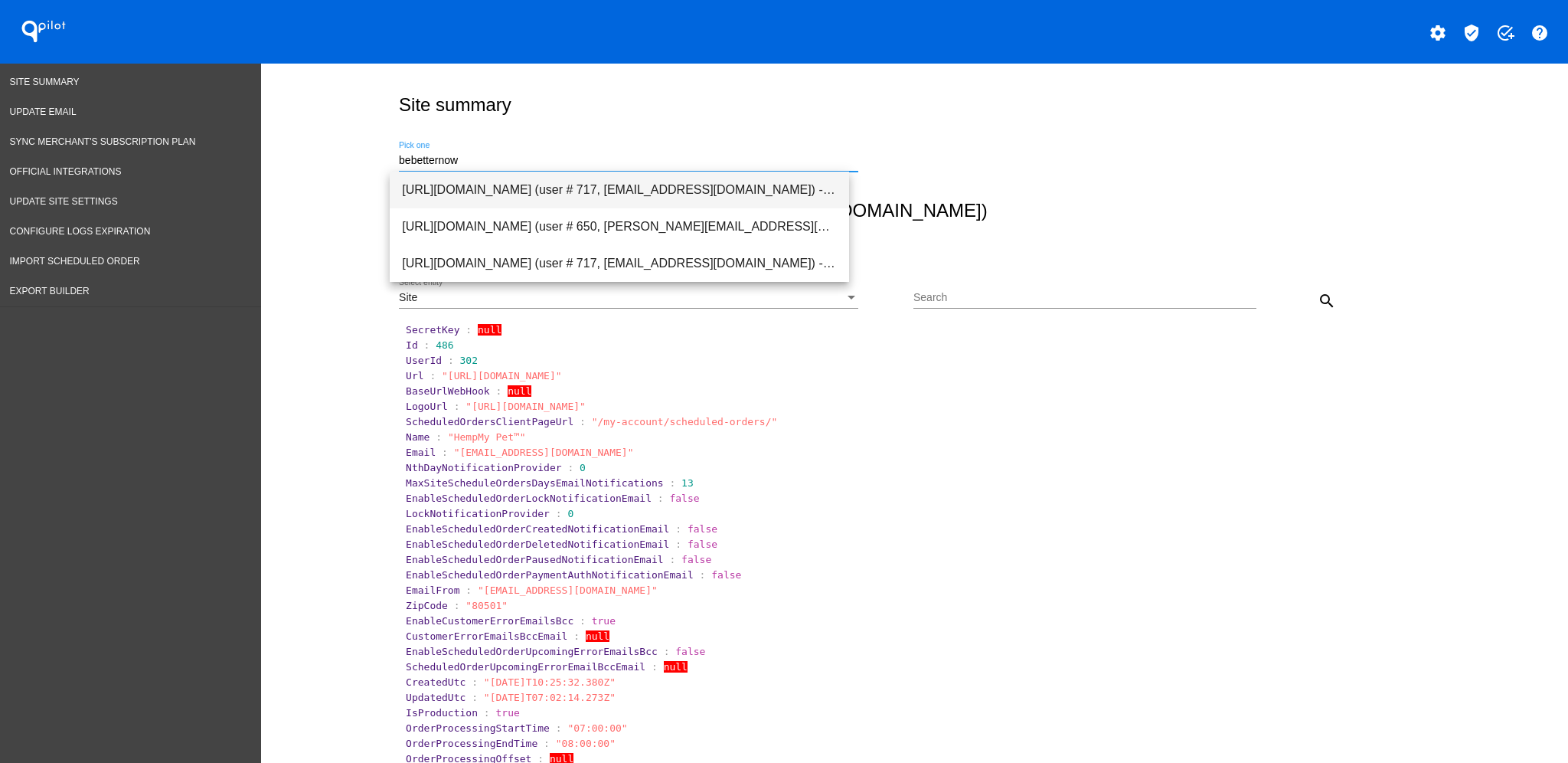
click at [461, 185] on span "[URL][DOMAIN_NAME] (user # 717, [EMAIL_ADDRESS][DOMAIN_NAME]) - Production" at bounding box center [619, 190] width 435 height 37
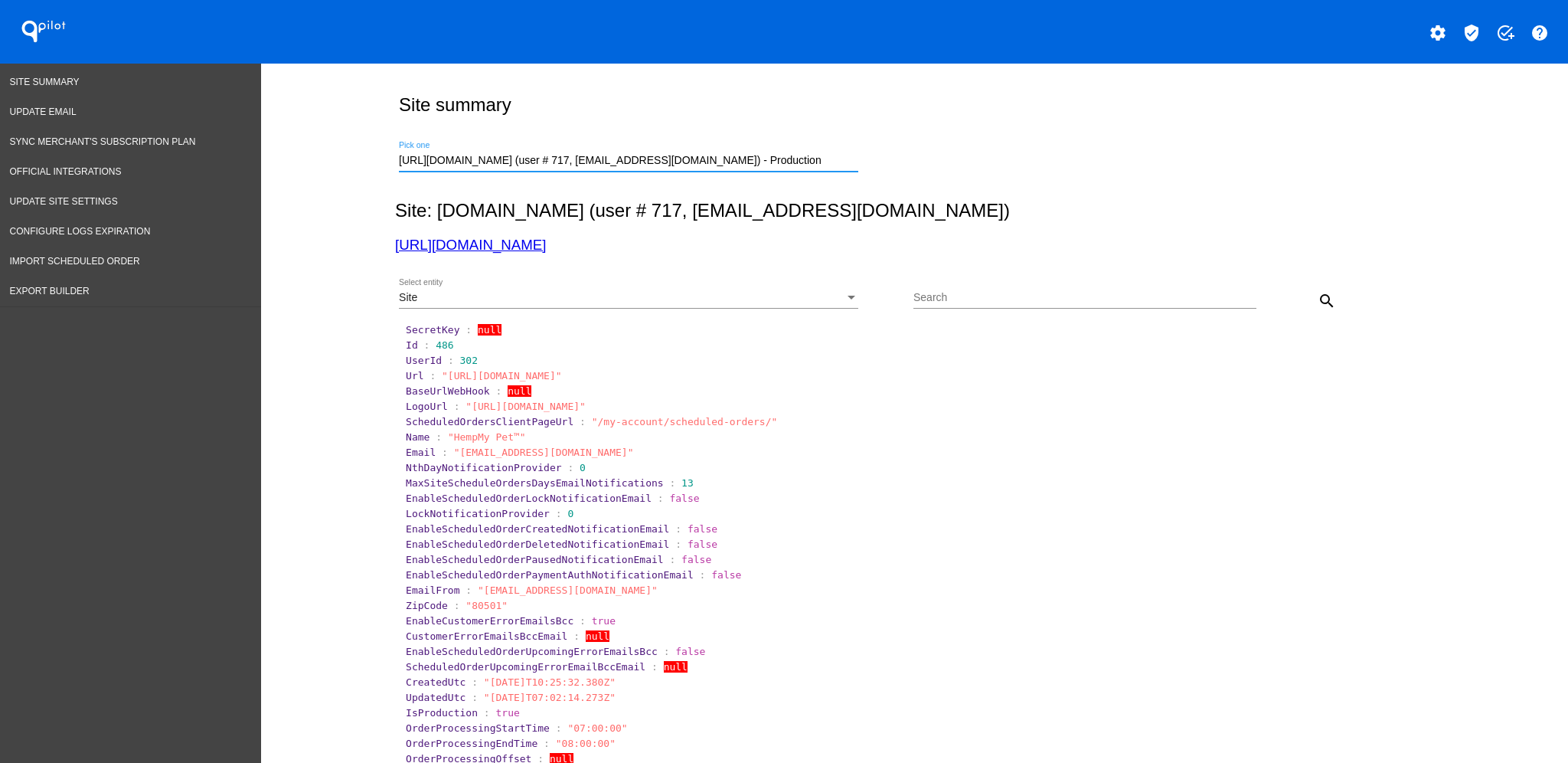
click at [1319, 304] on mat-icon "search" at bounding box center [1327, 300] width 18 height 18
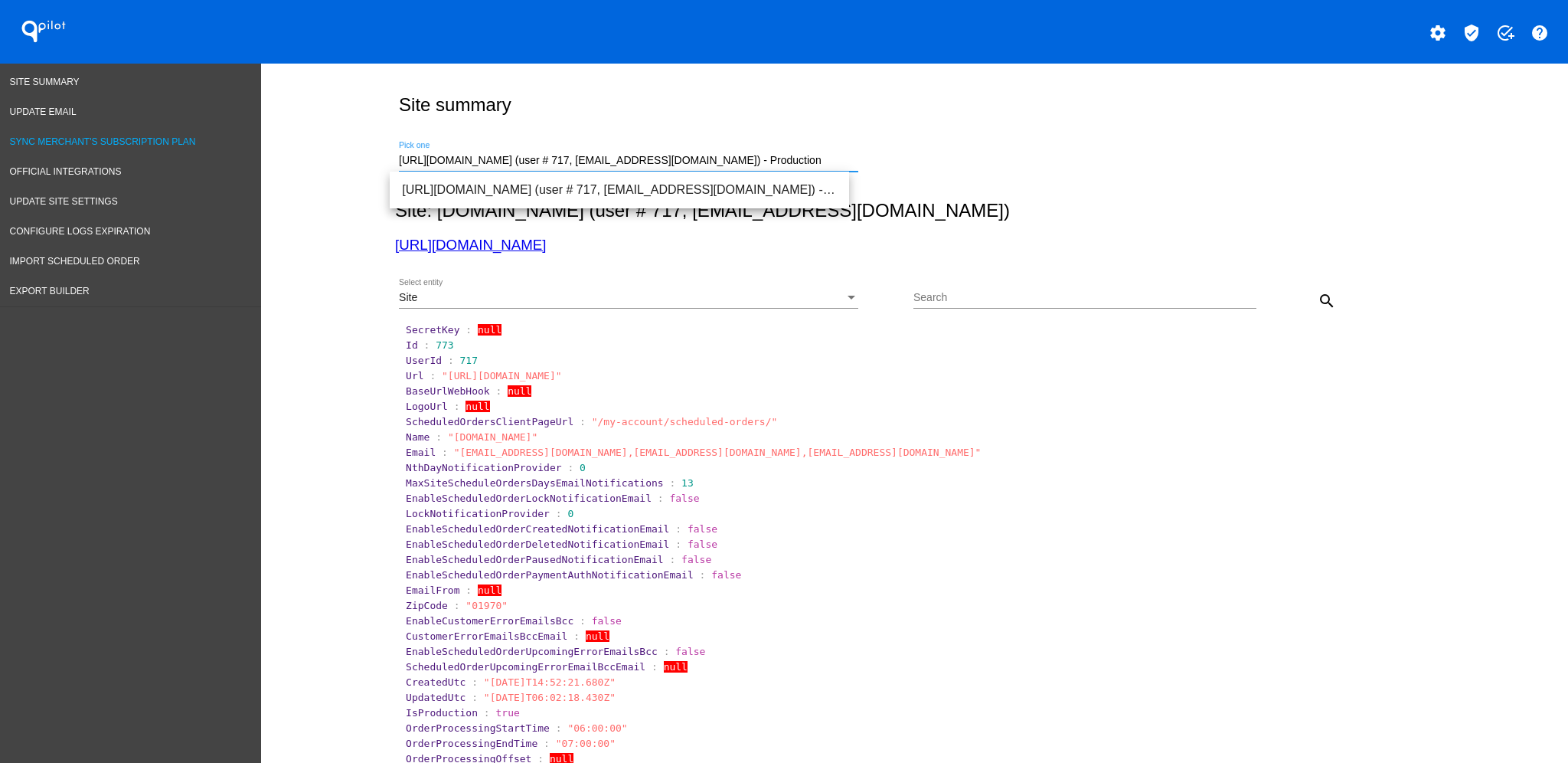
drag, startPoint x: 819, startPoint y: 157, endPoint x: 880, endPoint y: 746, distance: 592.2
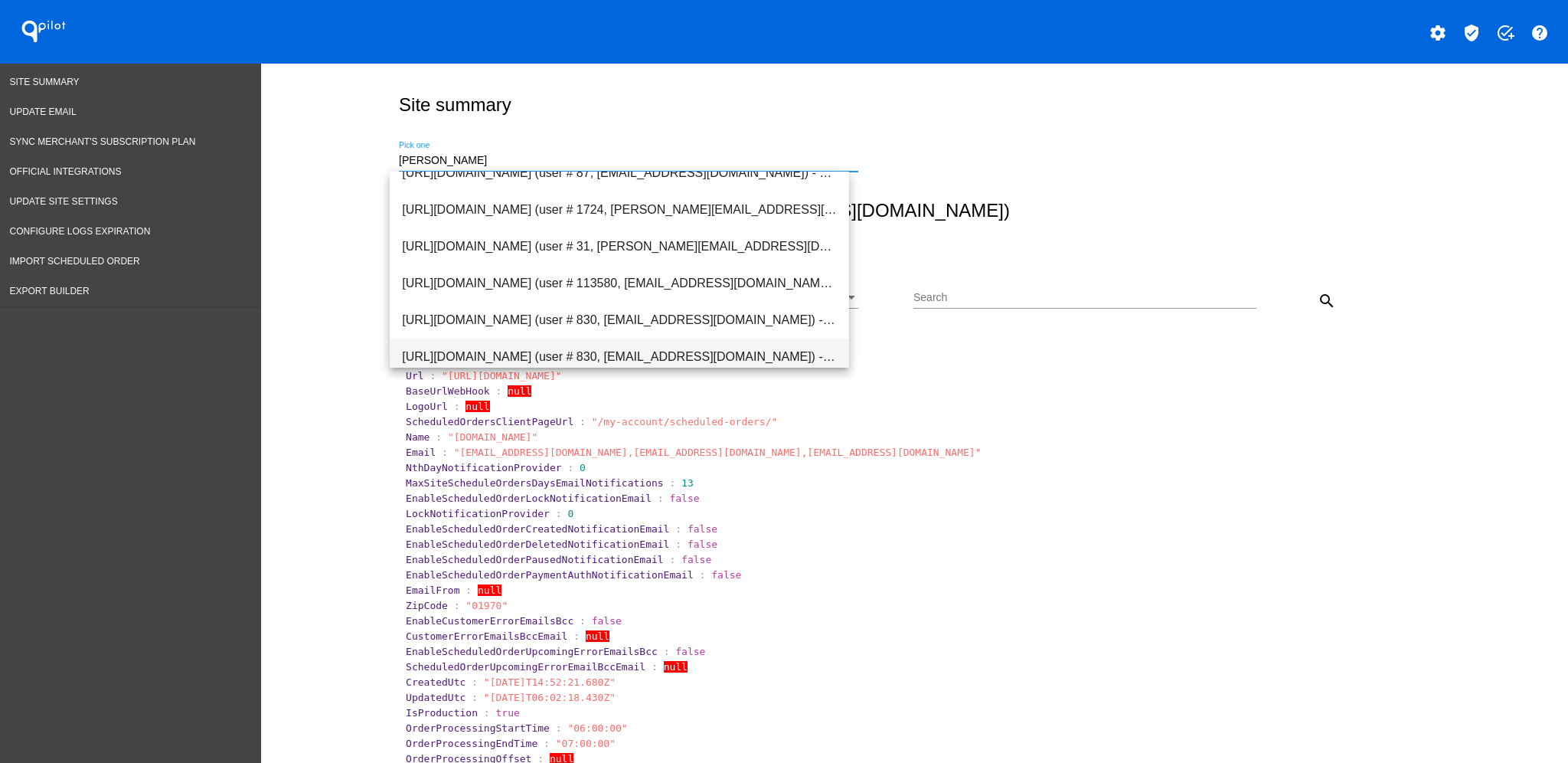
scroll to position [102, 0]
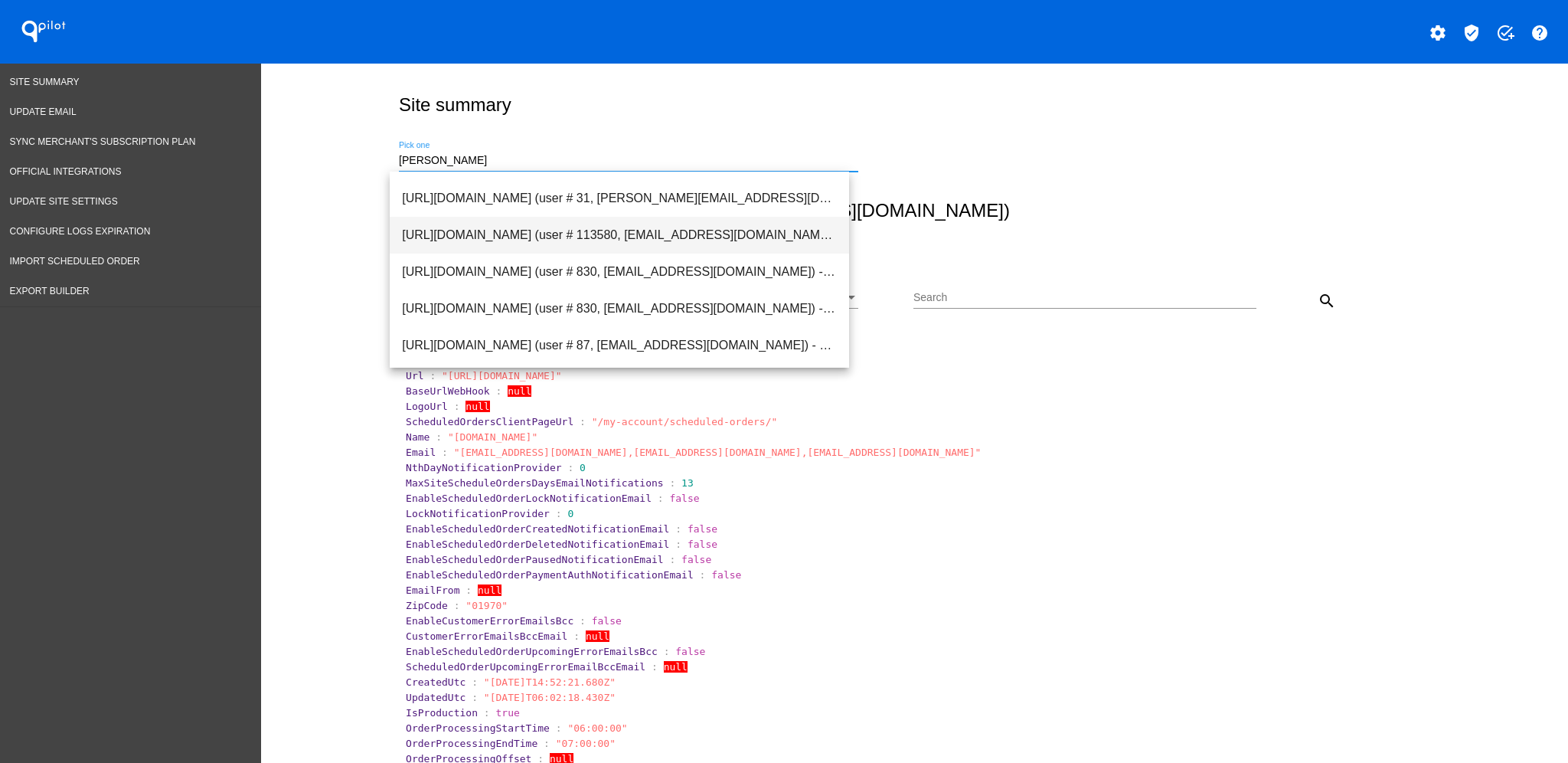
click at [583, 237] on span "[URL][DOMAIN_NAME] (user # 113580, [EMAIL_ADDRESS][DOMAIN_NAME]) - Production" at bounding box center [619, 235] width 435 height 37
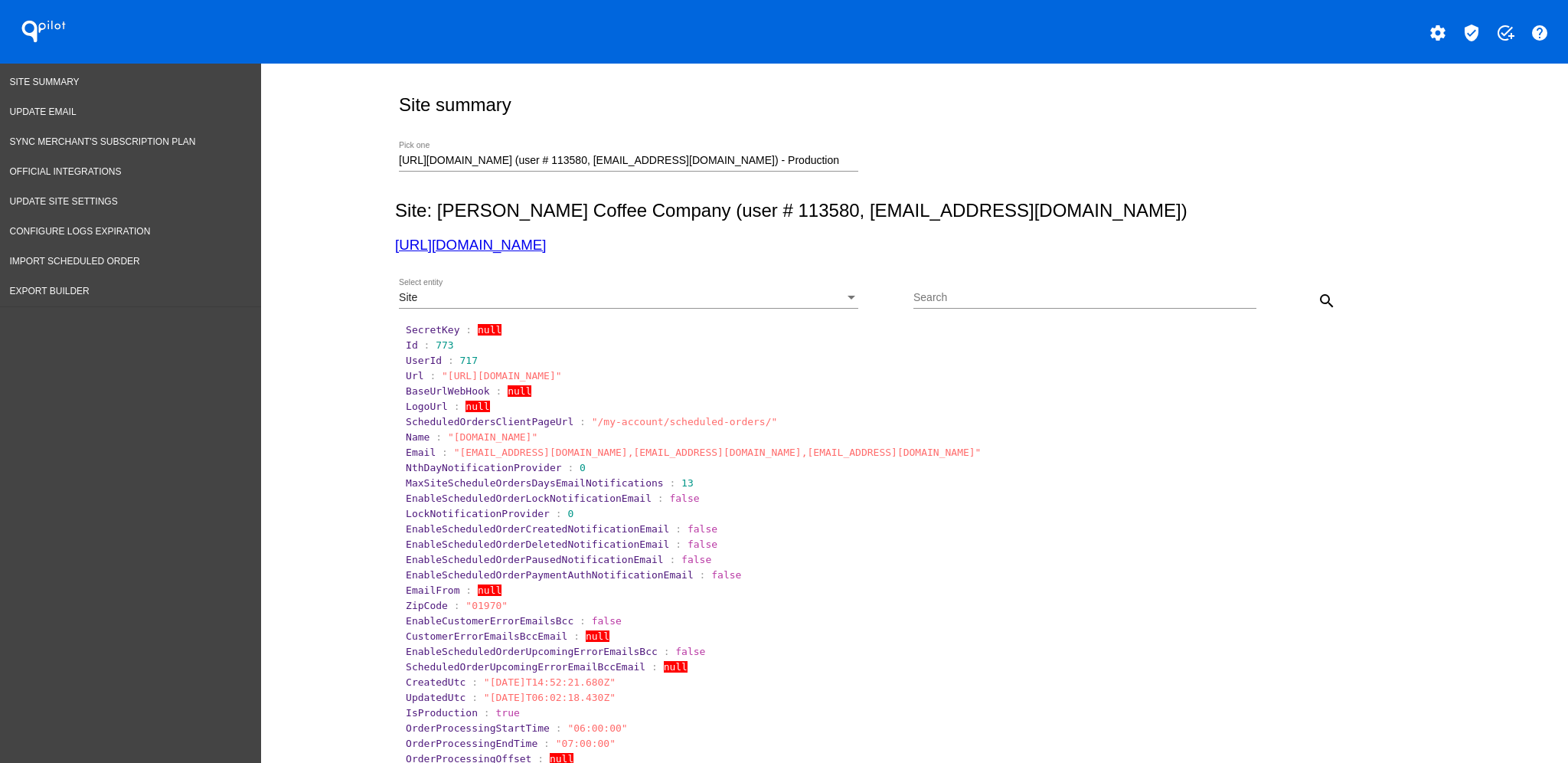
click at [713, 299] on div "Site" at bounding box center [622, 297] width 445 height 12
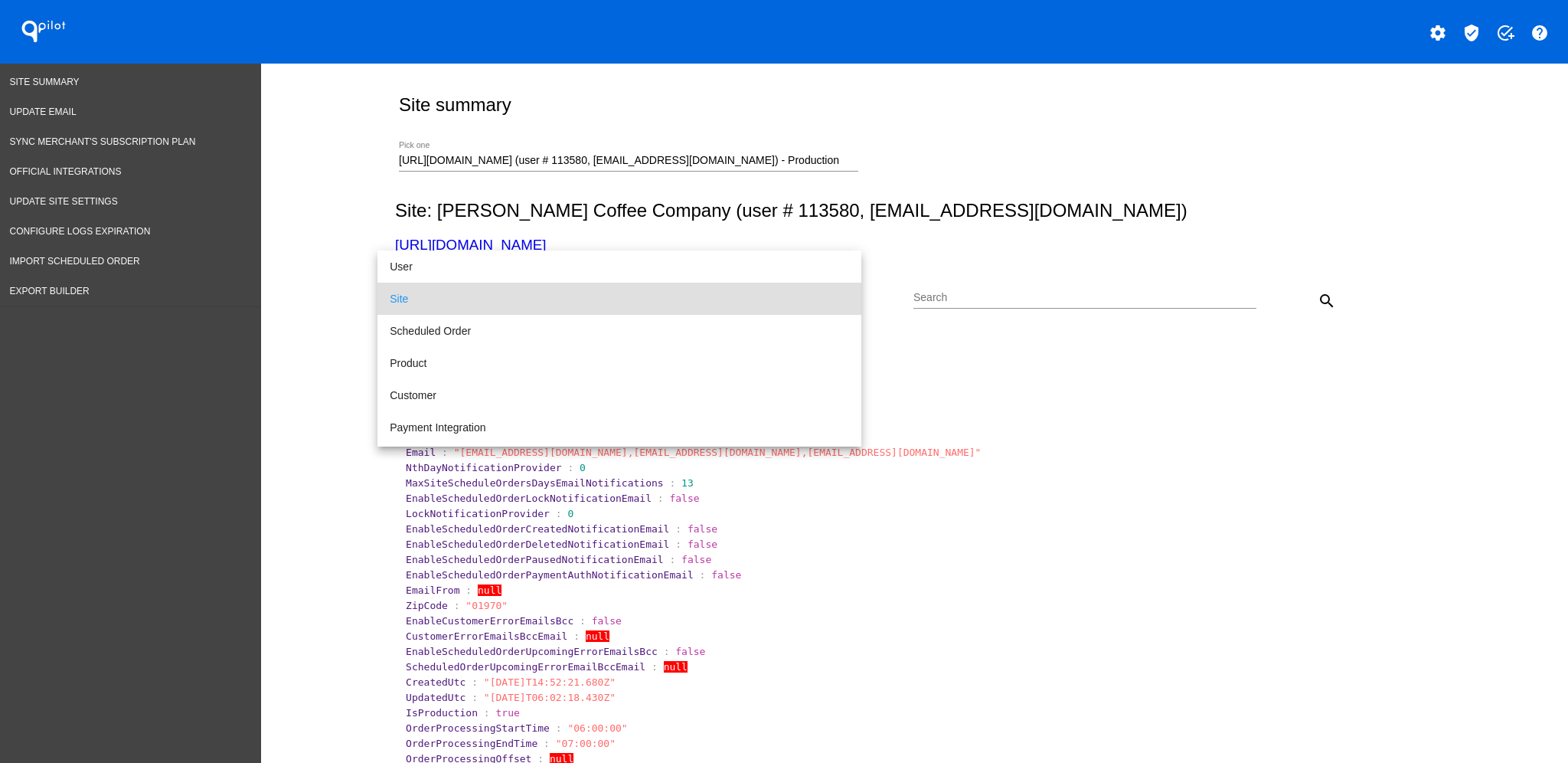
click at [1306, 298] on div at bounding box center [784, 381] width 1568 height 763
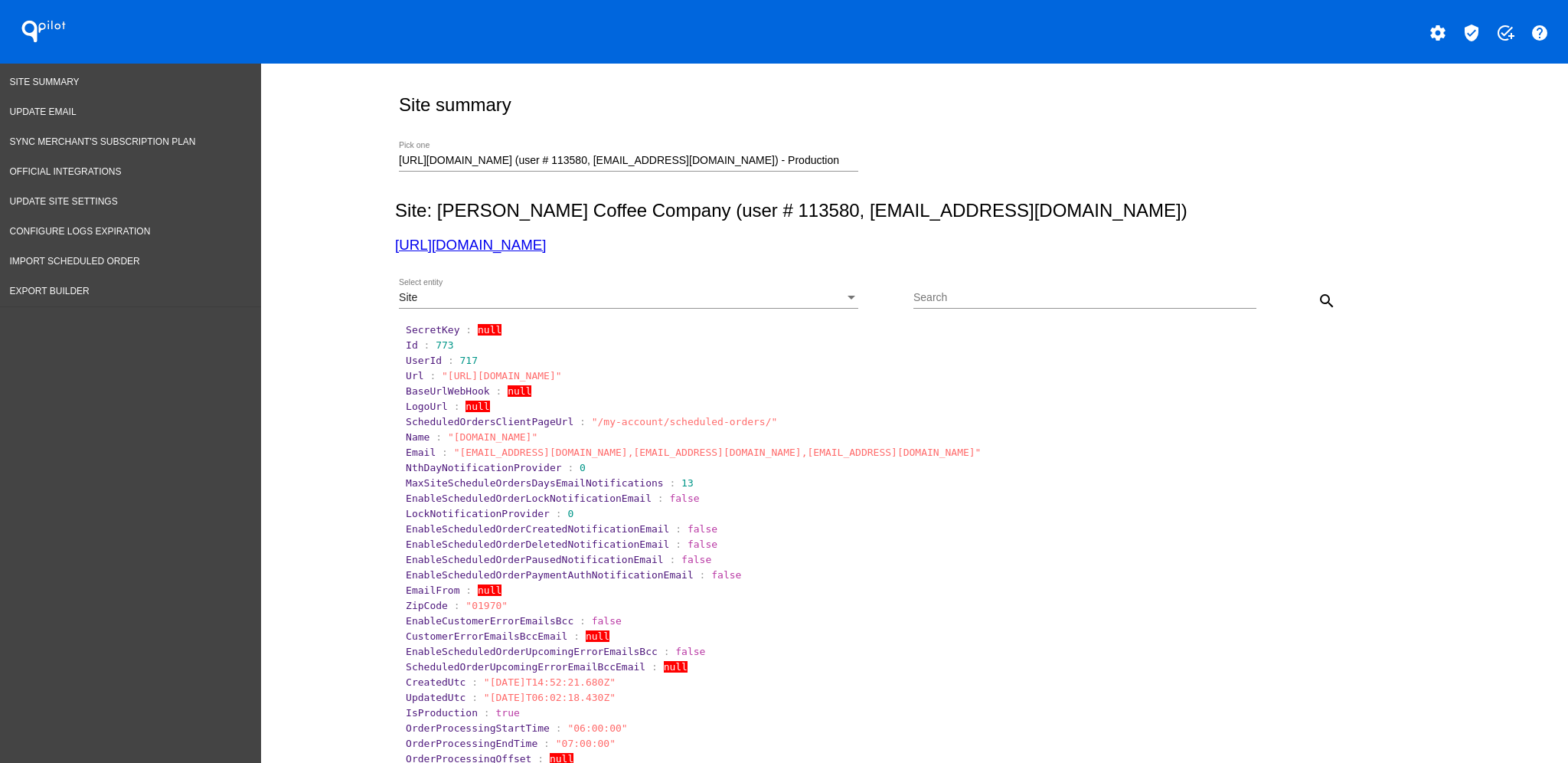
click at [1322, 298] on mat-icon "search" at bounding box center [1327, 300] width 18 height 18
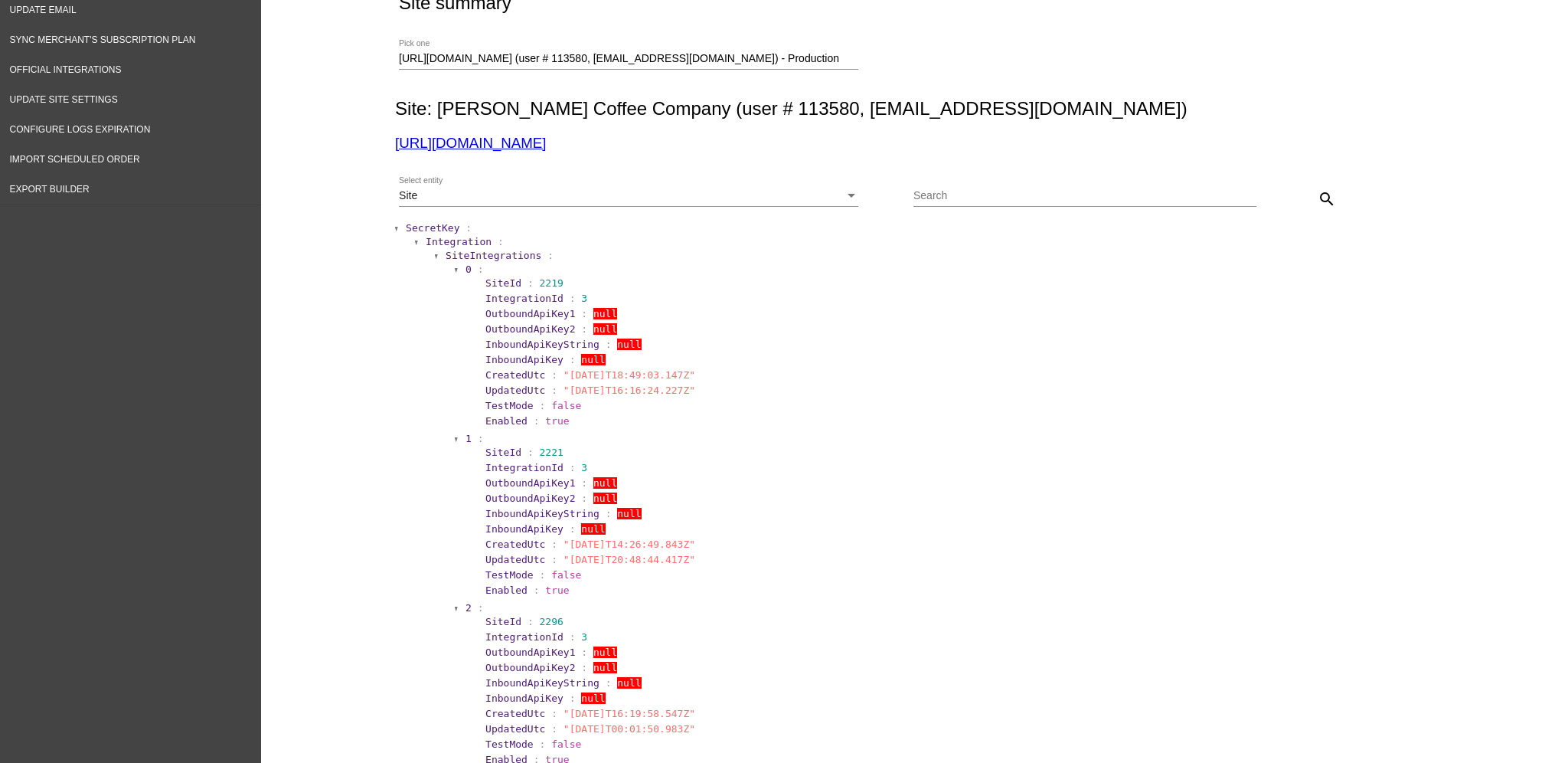
scroll to position [203, 0]
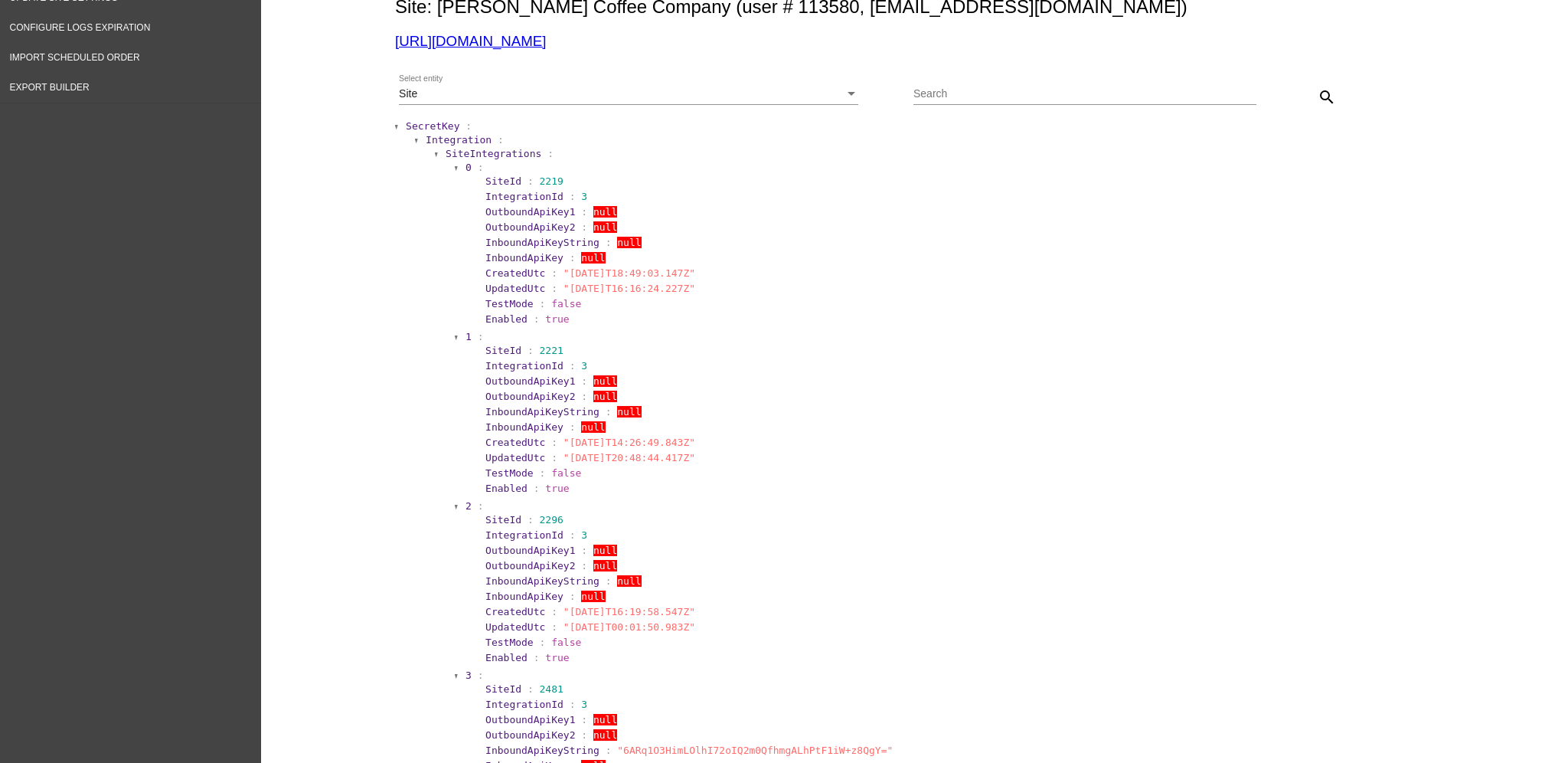
click at [584, 91] on div "Site" at bounding box center [622, 93] width 445 height 12
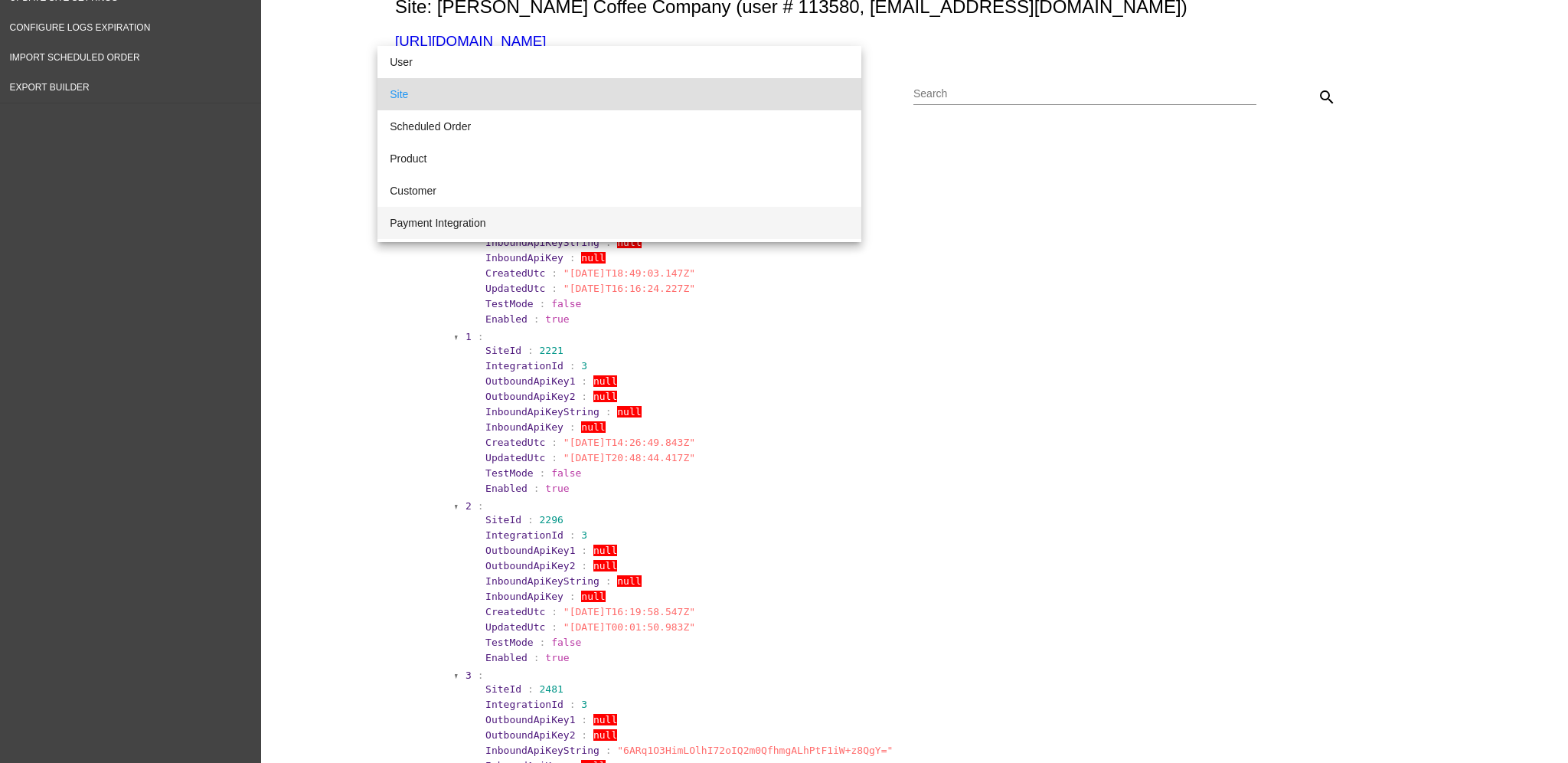
click at [534, 219] on span "Payment Integration" at bounding box center [619, 223] width 460 height 32
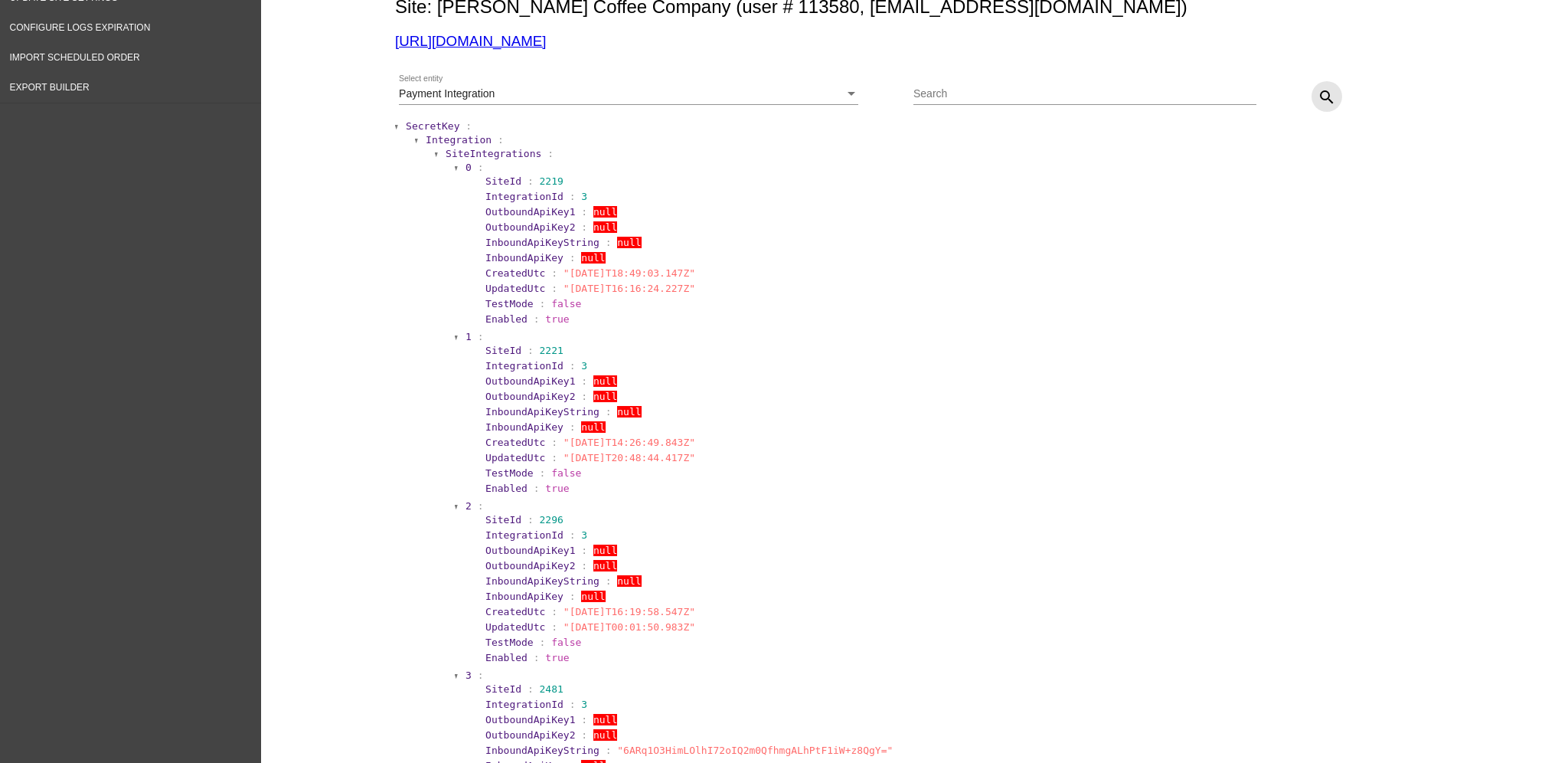
click at [1327, 95] on button "search" at bounding box center [1326, 96] width 30 height 30
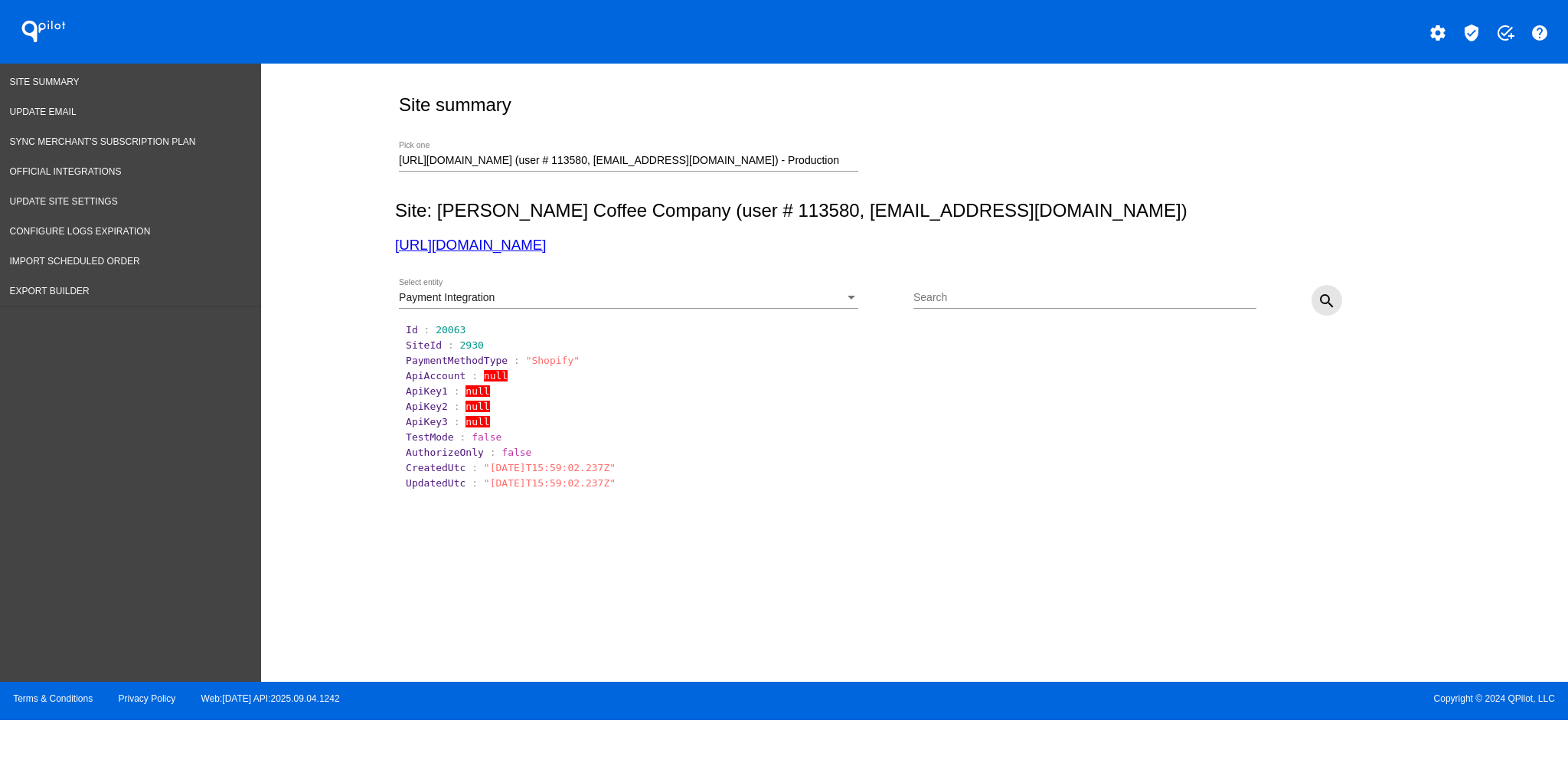
scroll to position [0, 0]
drag, startPoint x: 1177, startPoint y: 603, endPoint x: 1168, endPoint y: 703, distance: 100.4
drag, startPoint x: 398, startPoint y: 158, endPoint x: 1218, endPoint y: 759, distance: 1016.7
click at [1066, 170] on div "[URL][DOMAIN_NAME] (user # 113580, [EMAIL_ADDRESS][DOMAIN_NAME]) - Production P…" at bounding box center [911, 158] width 1033 height 54
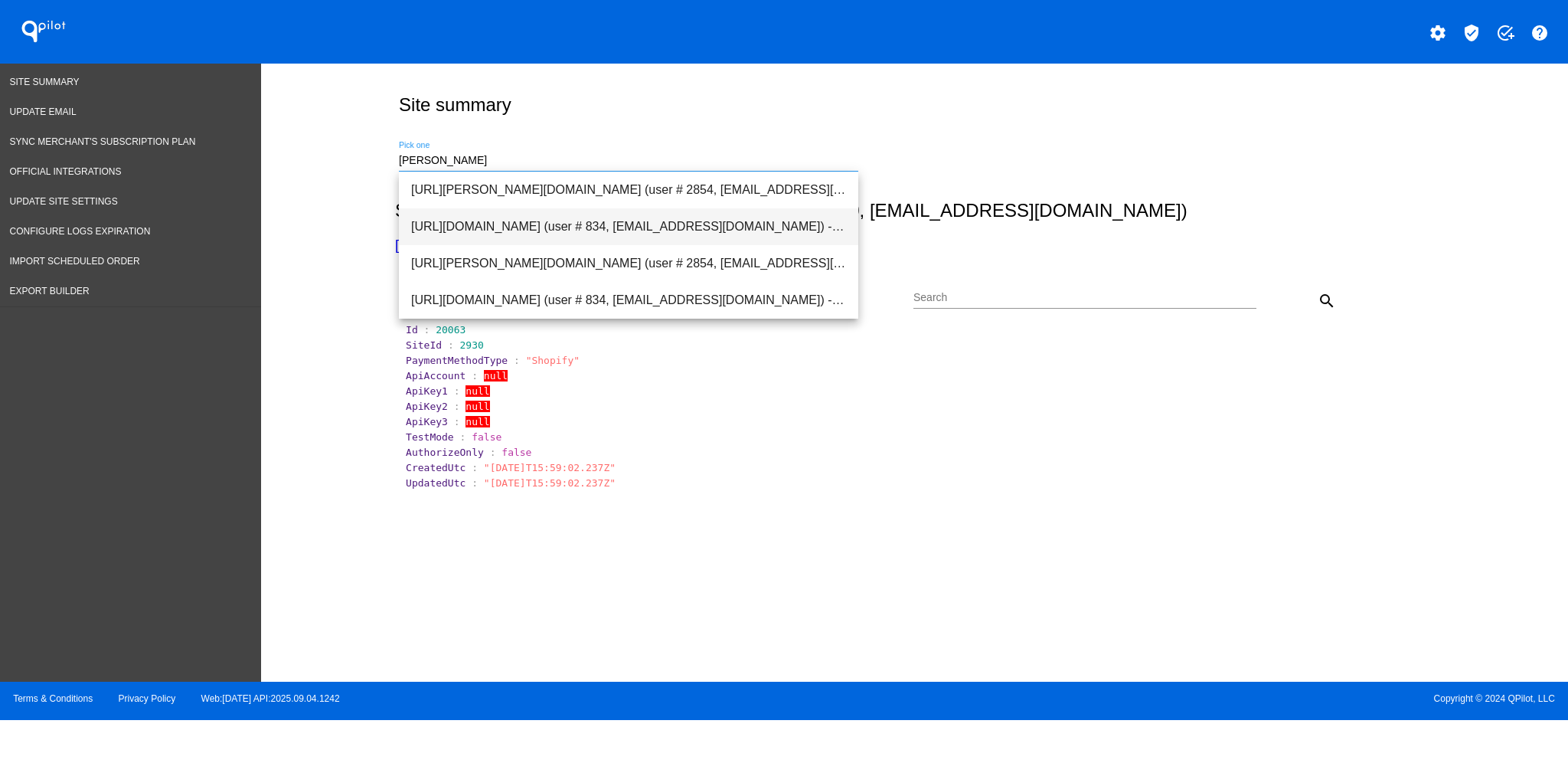
click at [632, 224] on span "[URL][DOMAIN_NAME] (user # 834, [EMAIL_ADDRESS][DOMAIN_NAME]) - Production" at bounding box center [628, 226] width 435 height 37
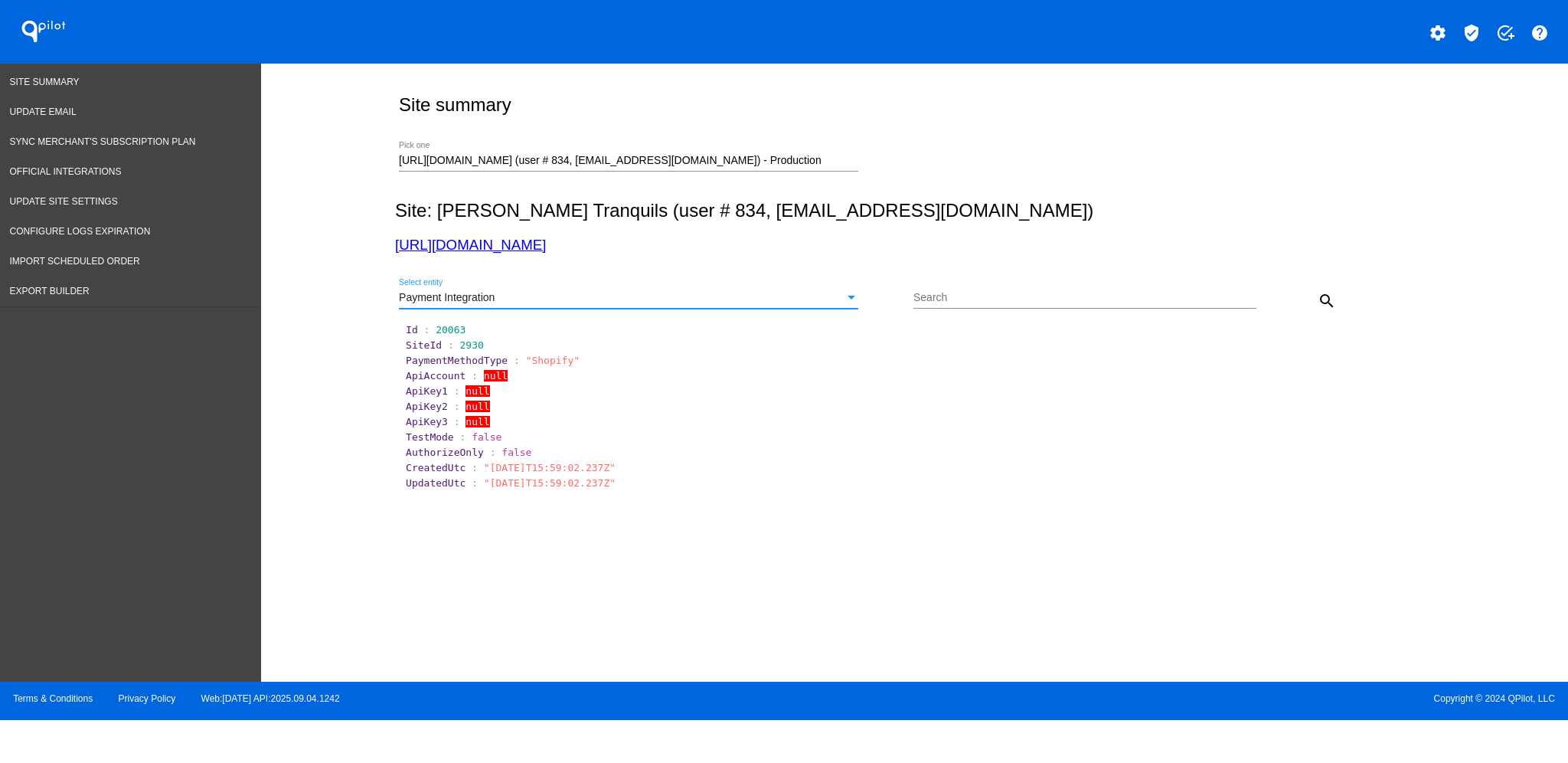
click at [855, 292] on div "Select entity" at bounding box center [851, 297] width 14 height 12
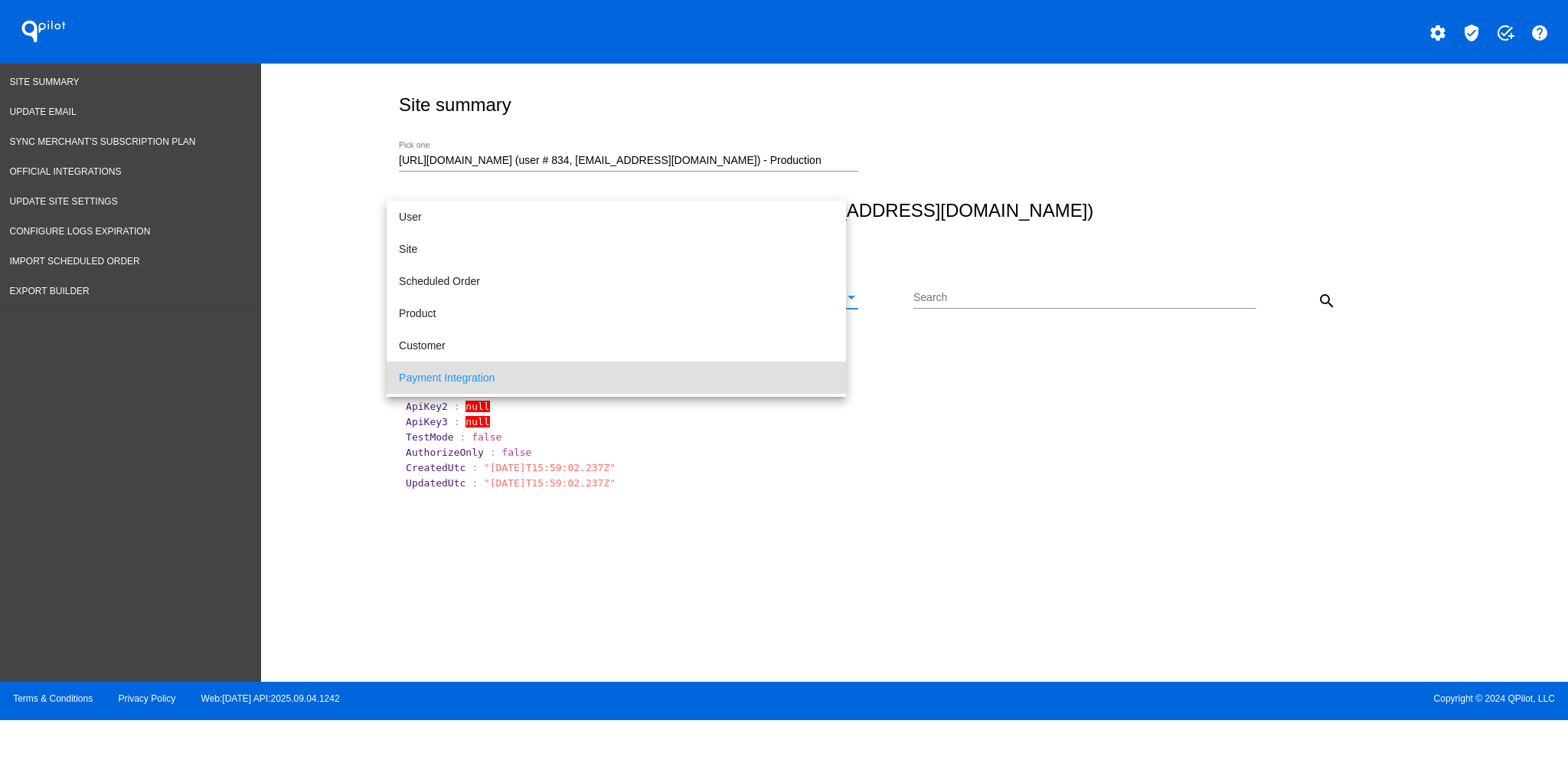
scroll to position [79, 0]
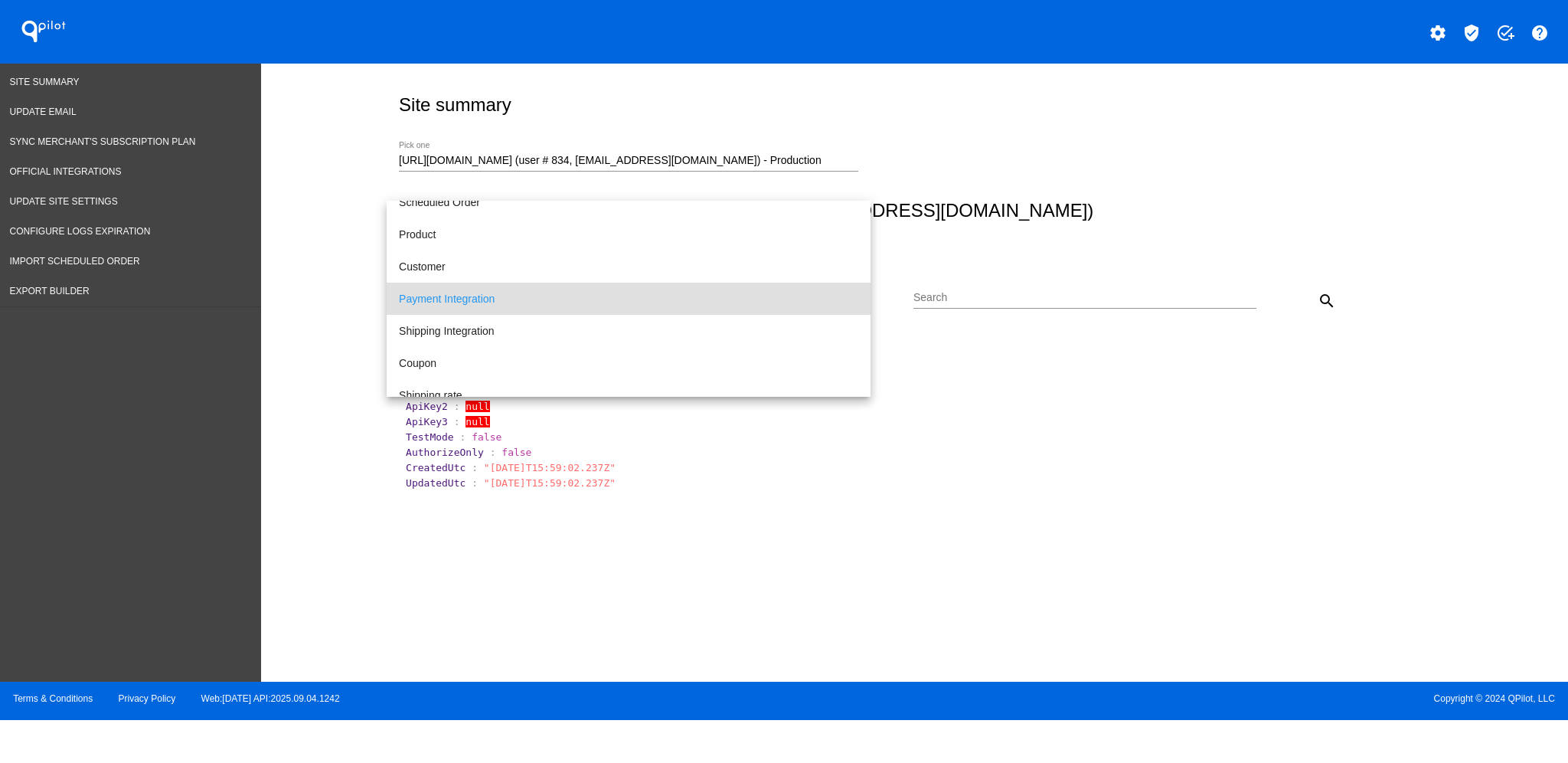
click at [1321, 299] on div at bounding box center [784, 381] width 1568 height 763
click at [1327, 296] on mat-icon "search" at bounding box center [1327, 300] width 18 height 18
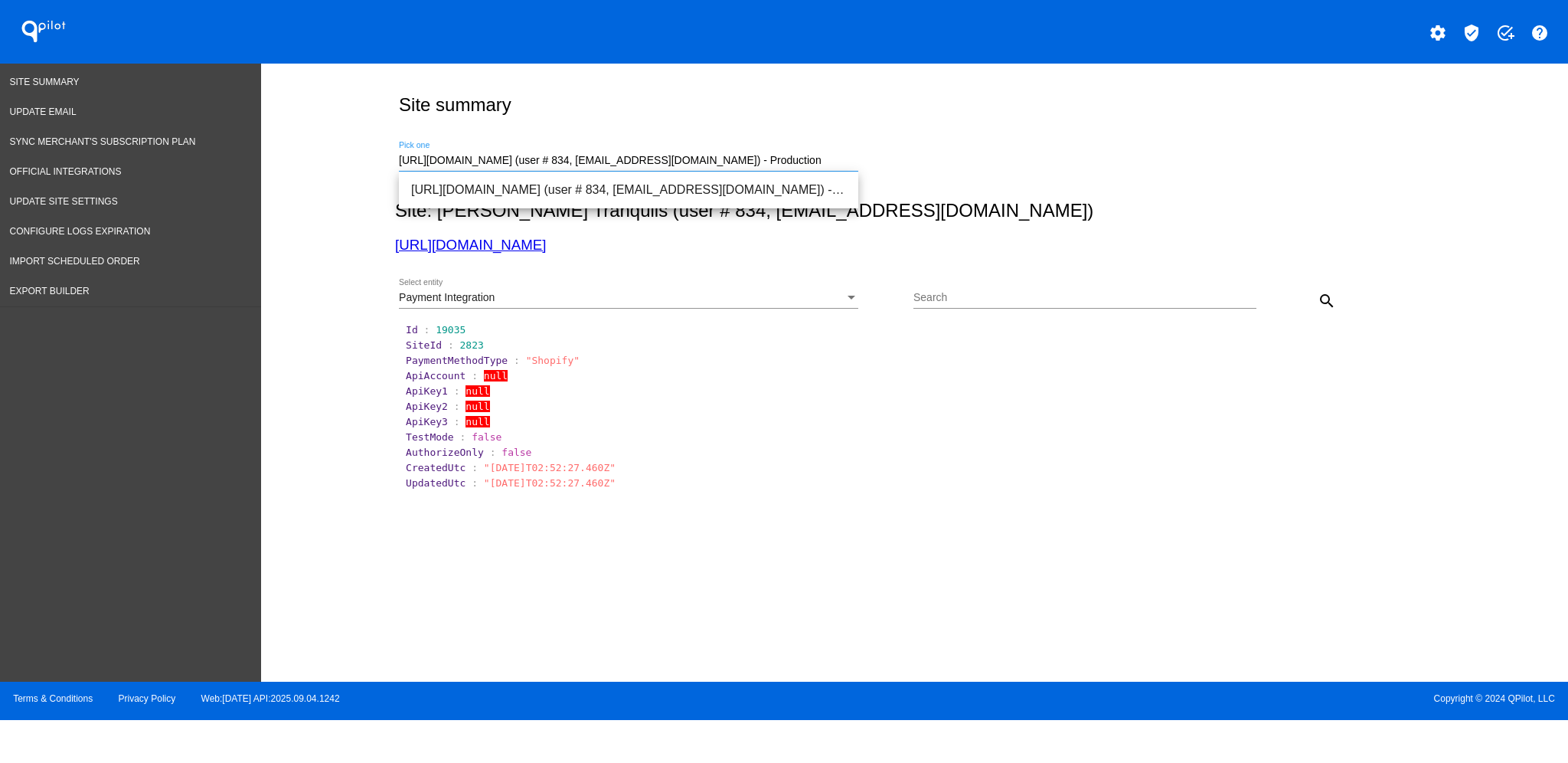
drag, startPoint x: 828, startPoint y: 161, endPoint x: 356, endPoint y: 145, distance: 472.3
click at [382, 166] on div "Site summary [URL][DOMAIN_NAME] (user # 834, [EMAIL_ADDRESS][DOMAIN_NAME]) - Pr…" at bounding box center [914, 368] width 1307 height 610
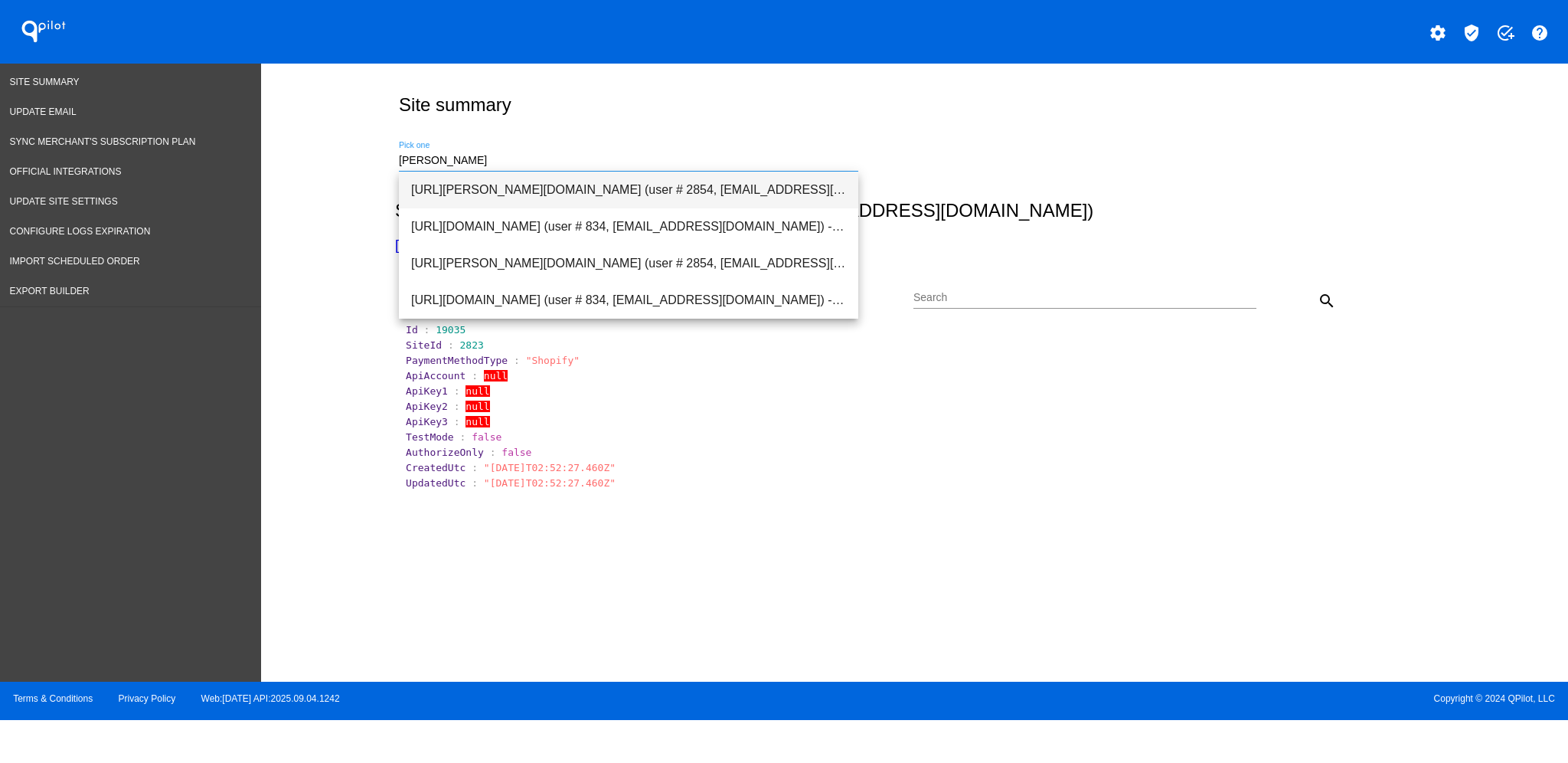
click at [590, 175] on span "[URL][PERSON_NAME][DOMAIN_NAME] (user # 2854, [EMAIL_ADDRESS][DOMAIN_NAME]) - T…" at bounding box center [628, 190] width 435 height 37
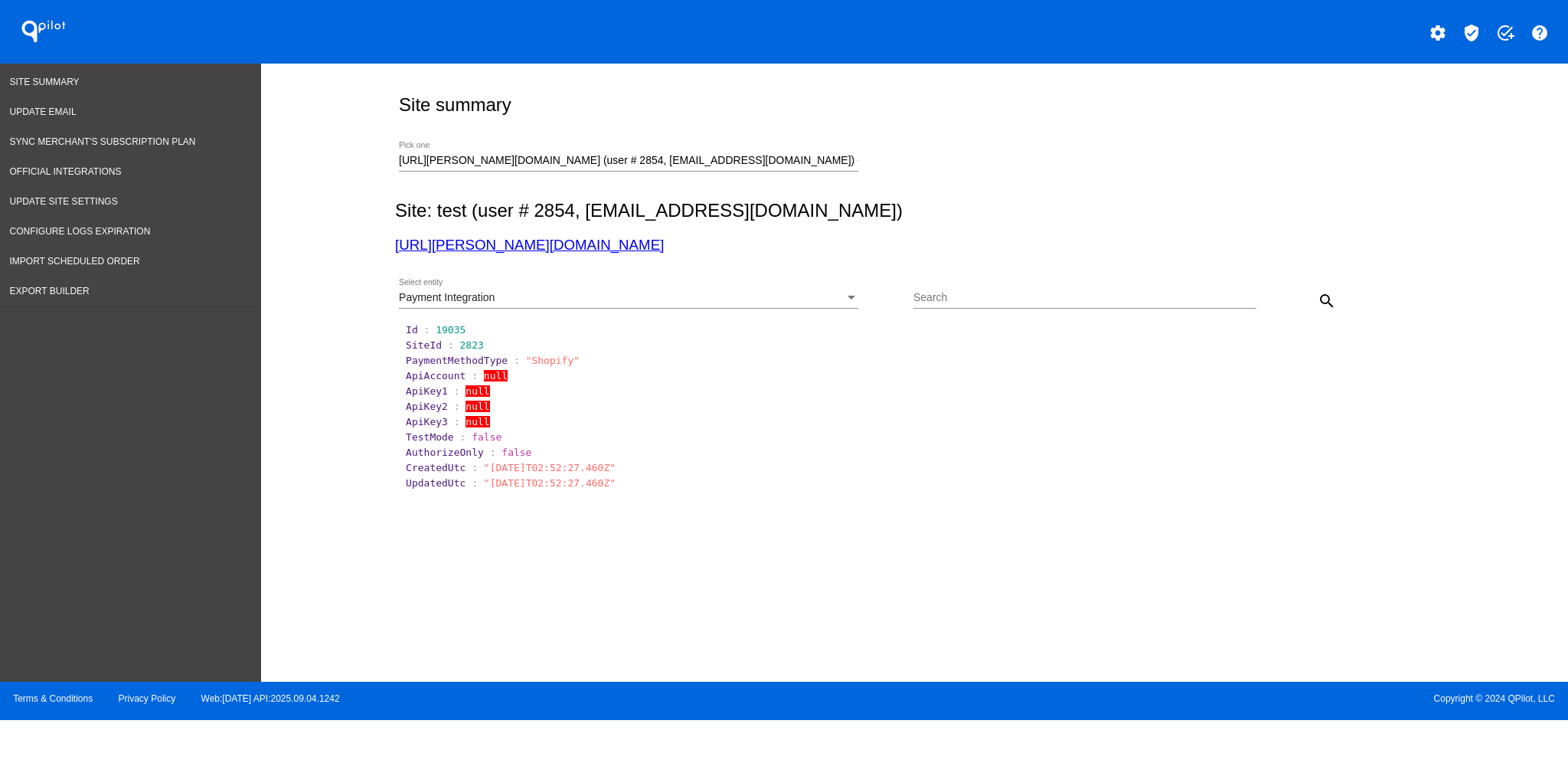
drag, startPoint x: 799, startPoint y: 153, endPoint x: 580, endPoint y: 145, distance: 219.1
click at [580, 145] on div "[URL][PERSON_NAME][DOMAIN_NAME] (user # 2854, [EMAIL_ADDRESS][DOMAIN_NAME]) - T…" at bounding box center [629, 157] width 460 height 30
drag, startPoint x: 782, startPoint y: 162, endPoint x: 279, endPoint y: 149, distance: 503.2
click at [291, 160] on div "Site summary [URL][PERSON_NAME][DOMAIN_NAME] (user # 2854, [EMAIL_ADDRESS][DOMA…" at bounding box center [914, 368] width 1307 height 610
type input "h"
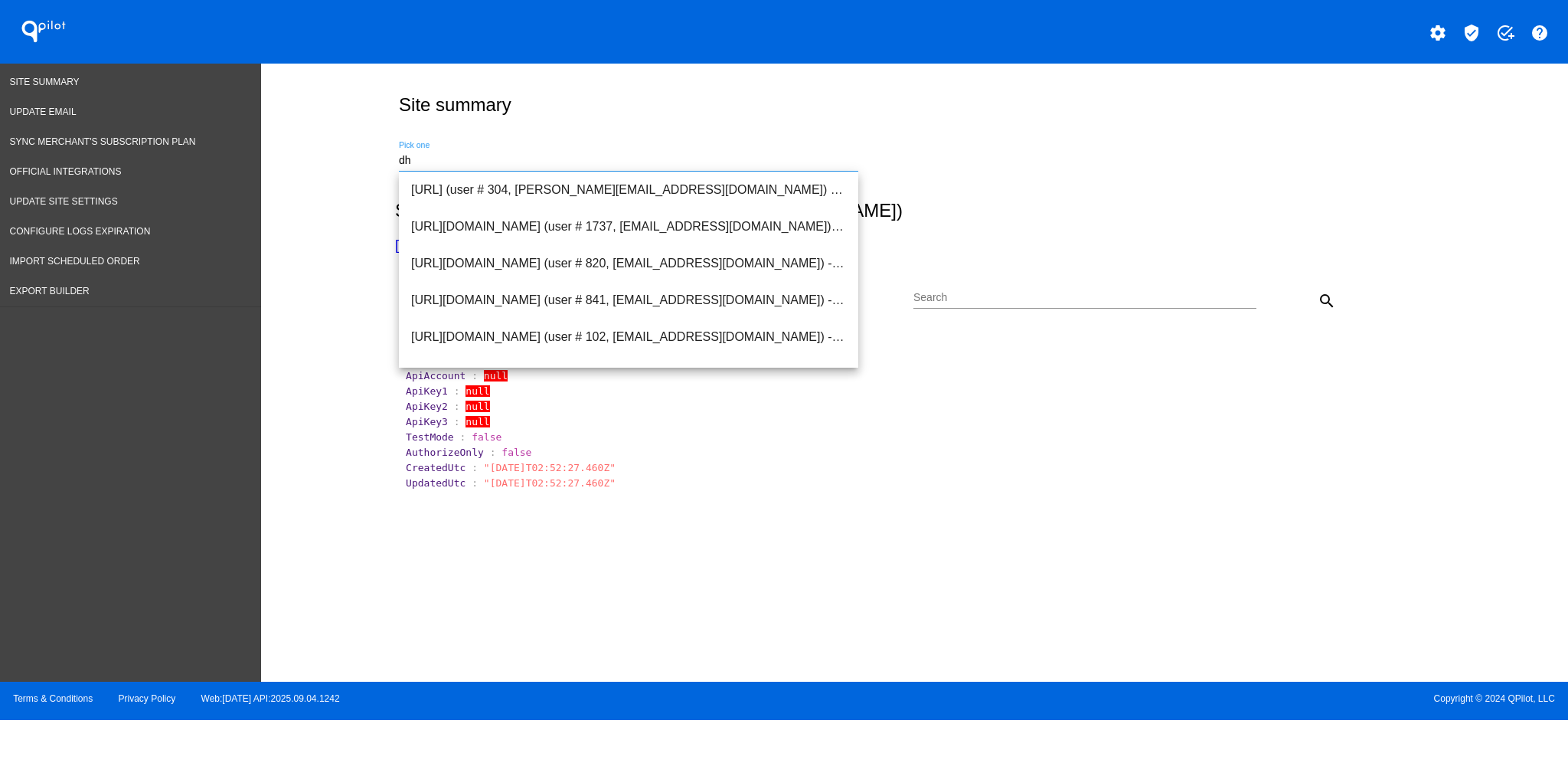
type input "d"
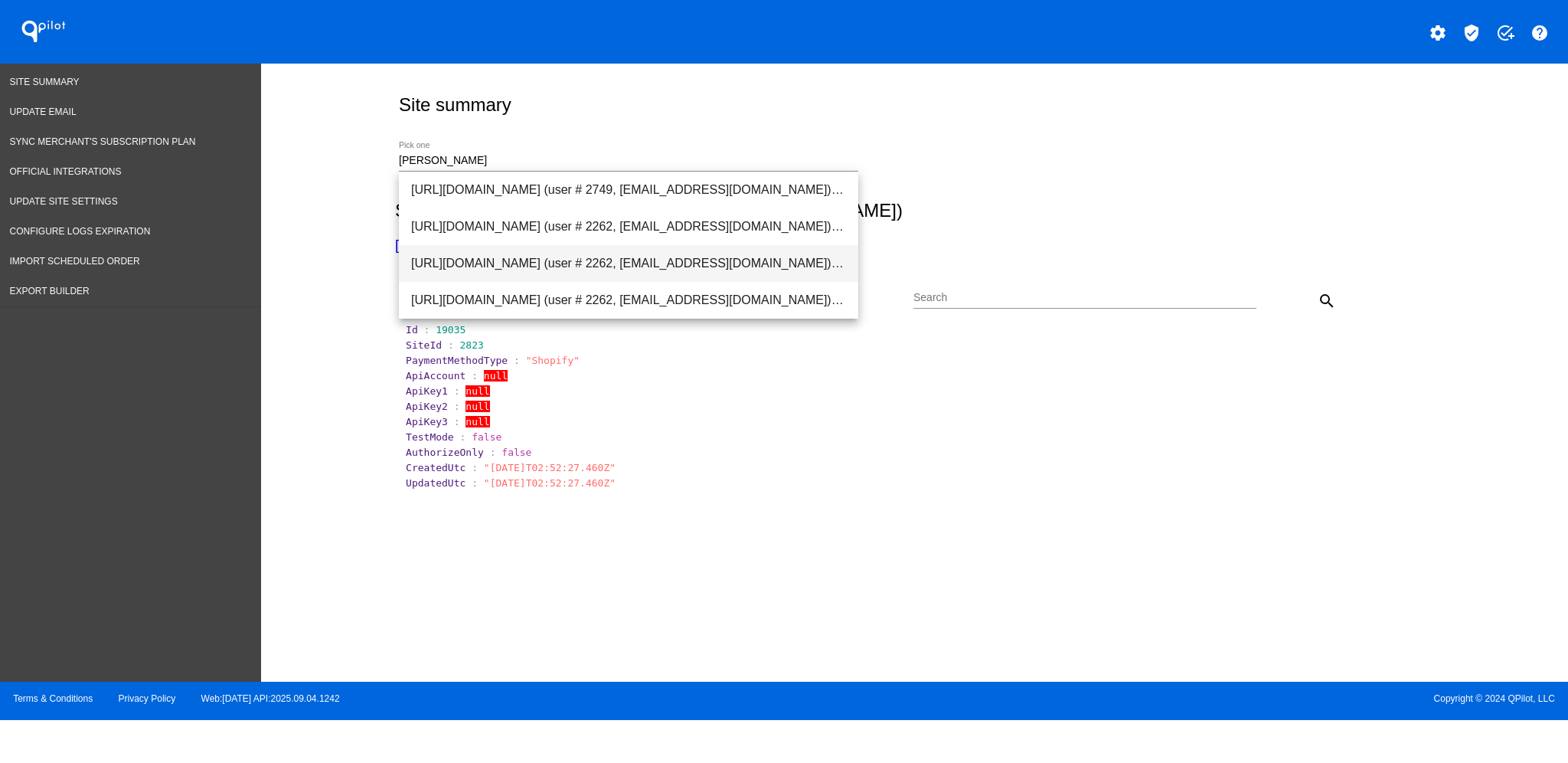
drag, startPoint x: 705, startPoint y: 264, endPoint x: 623, endPoint y: 270, distance: 82.2
click at [623, 270] on span "[URL][DOMAIN_NAME] (user # 2262, [EMAIL_ADDRESS][DOMAIN_NAME]) - Test" at bounding box center [628, 263] width 435 height 37
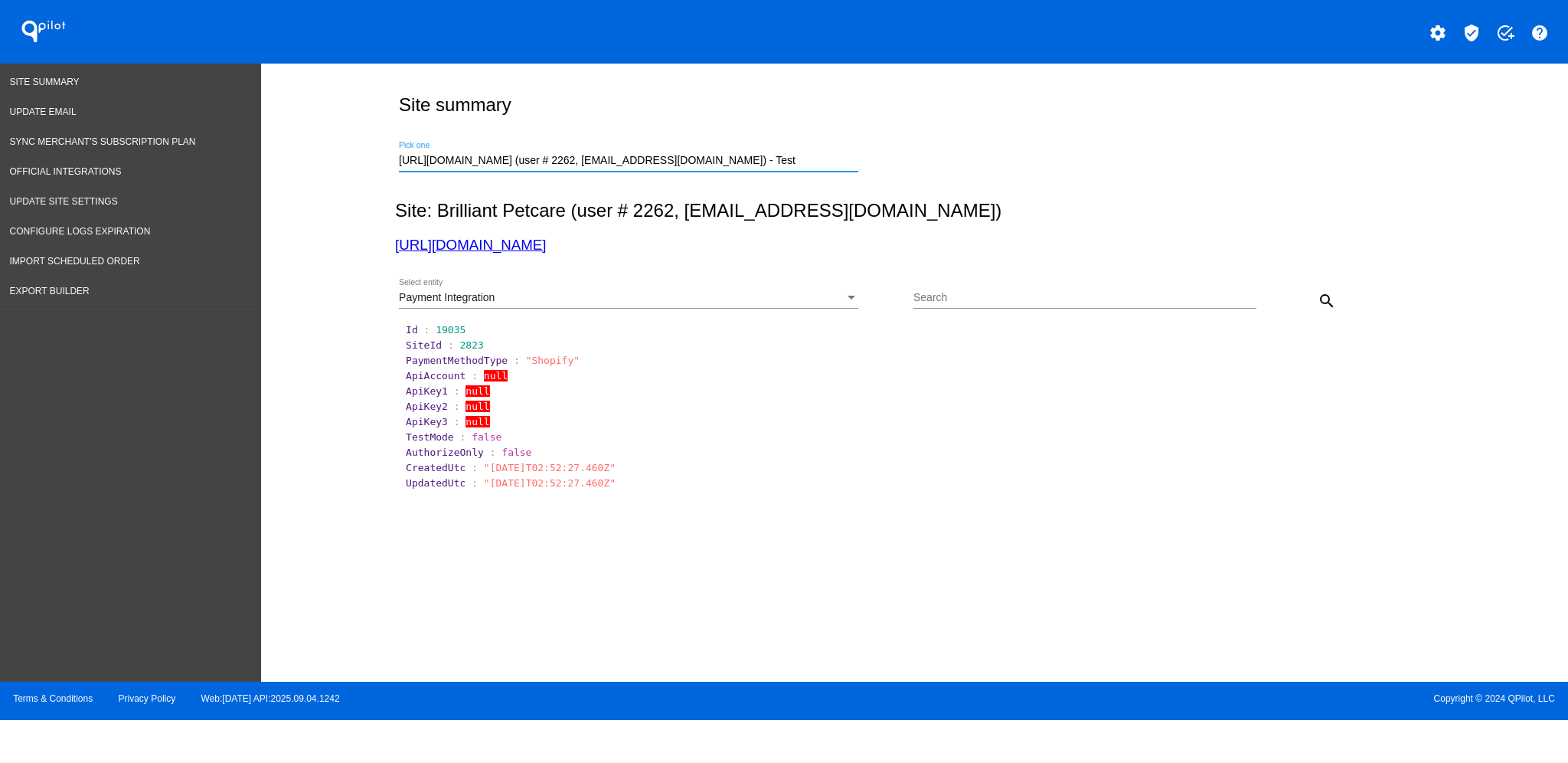
scroll to position [0, 49]
click at [773, 301] on div "Payment Integration" at bounding box center [622, 297] width 445 height 12
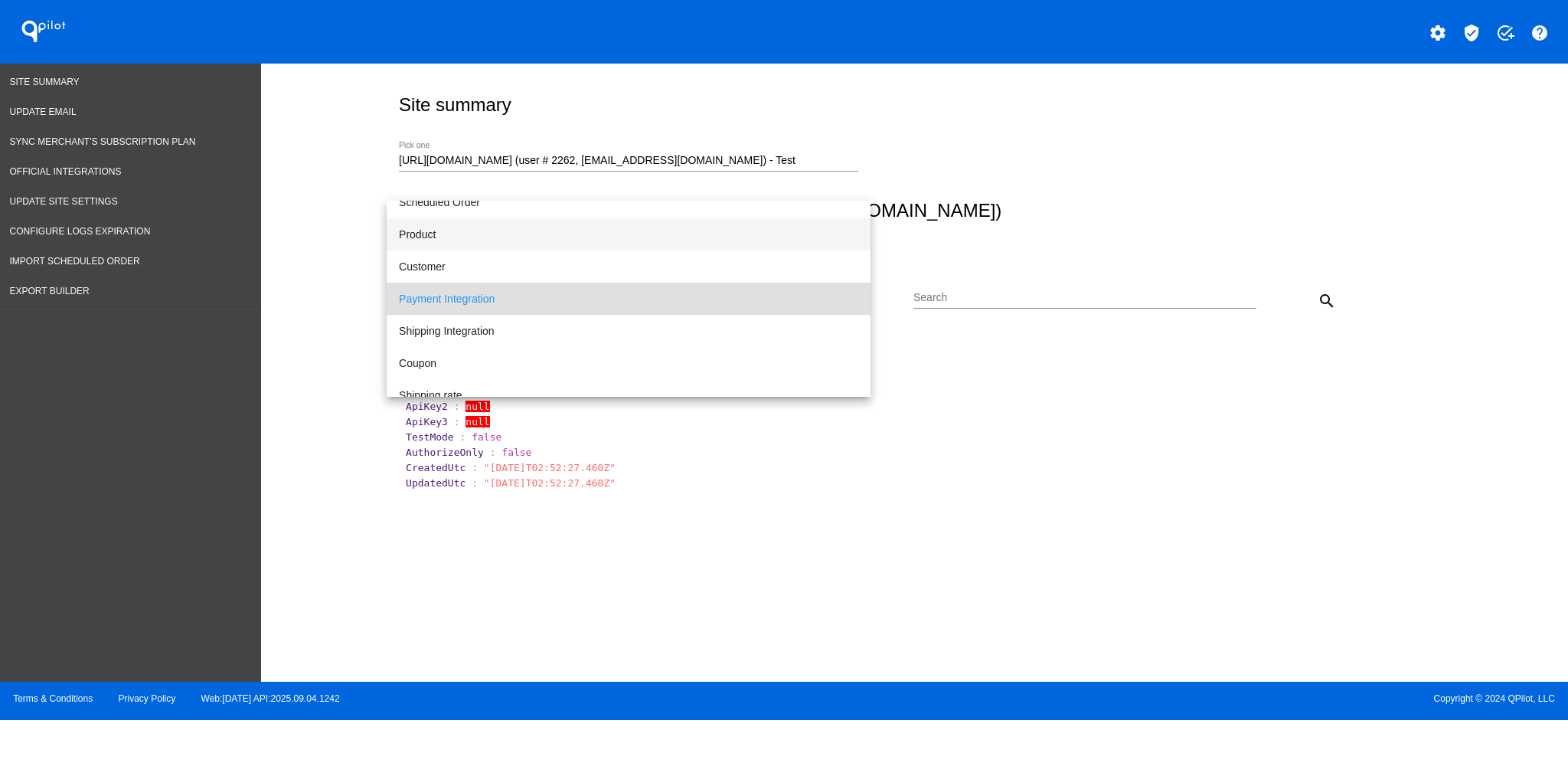
scroll to position [0, 0]
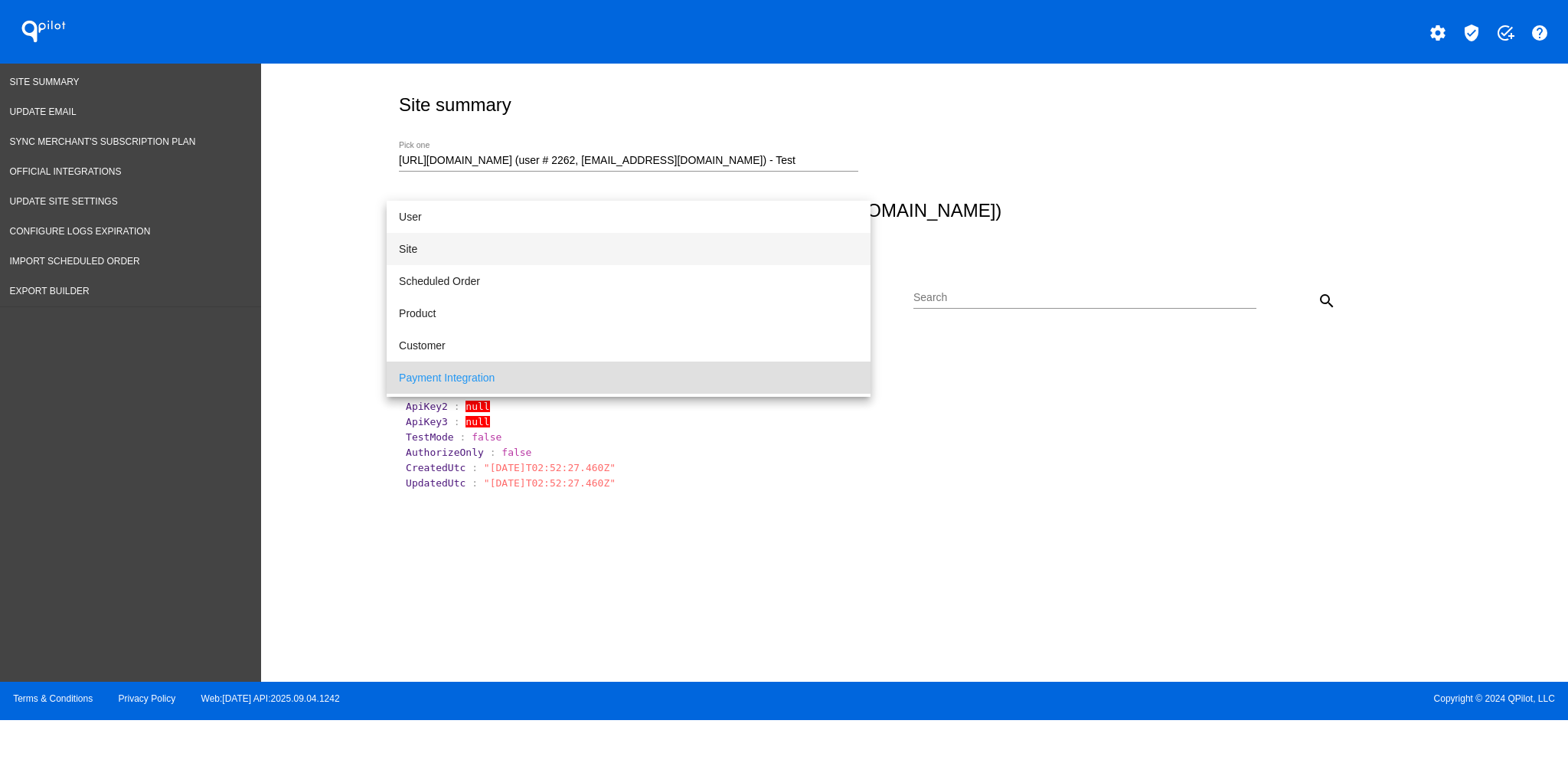
click at [574, 252] on span "Site" at bounding box center [629, 248] width 460 height 32
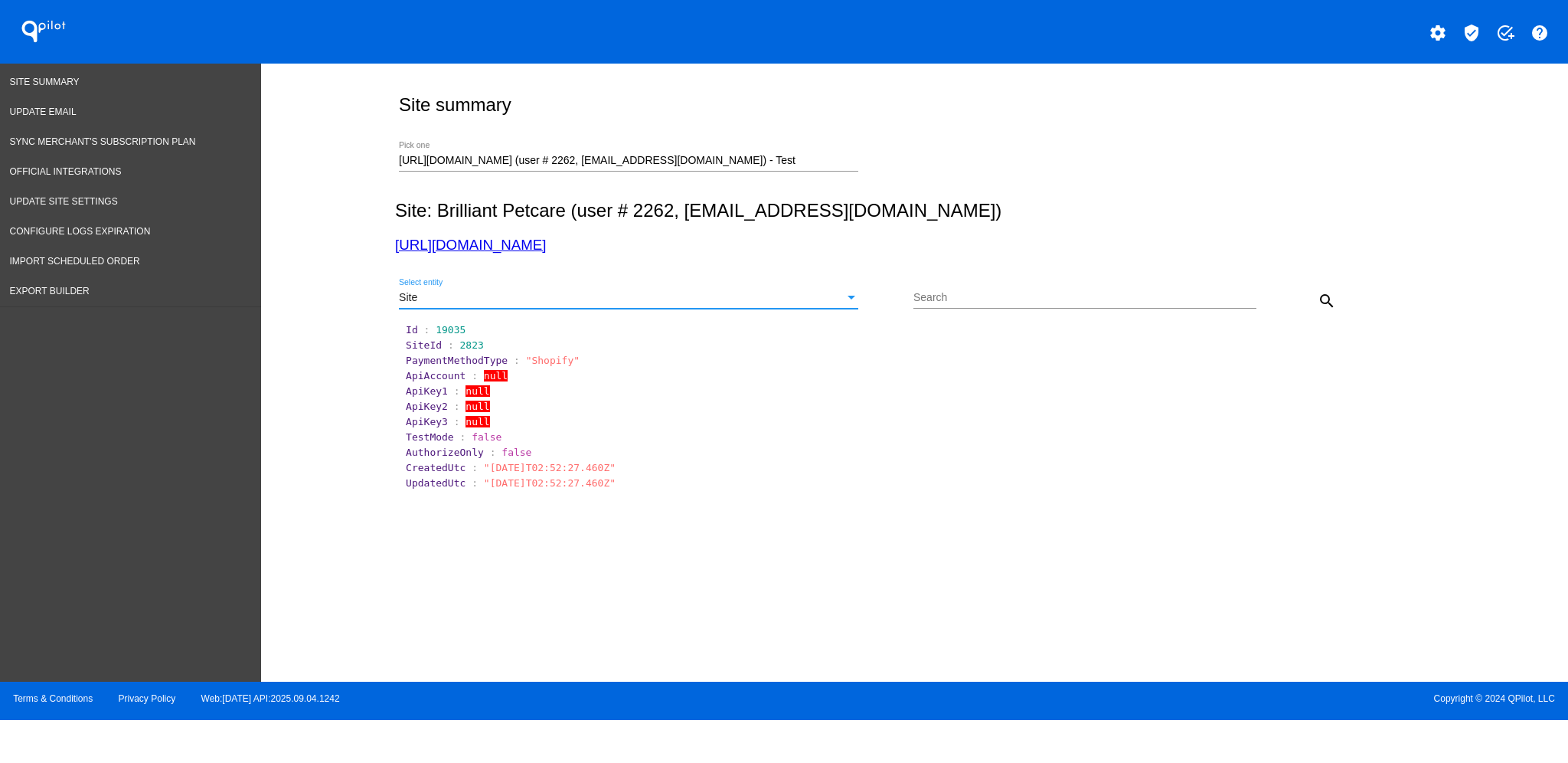
click at [1318, 301] on mat-icon "search" at bounding box center [1327, 300] width 18 height 18
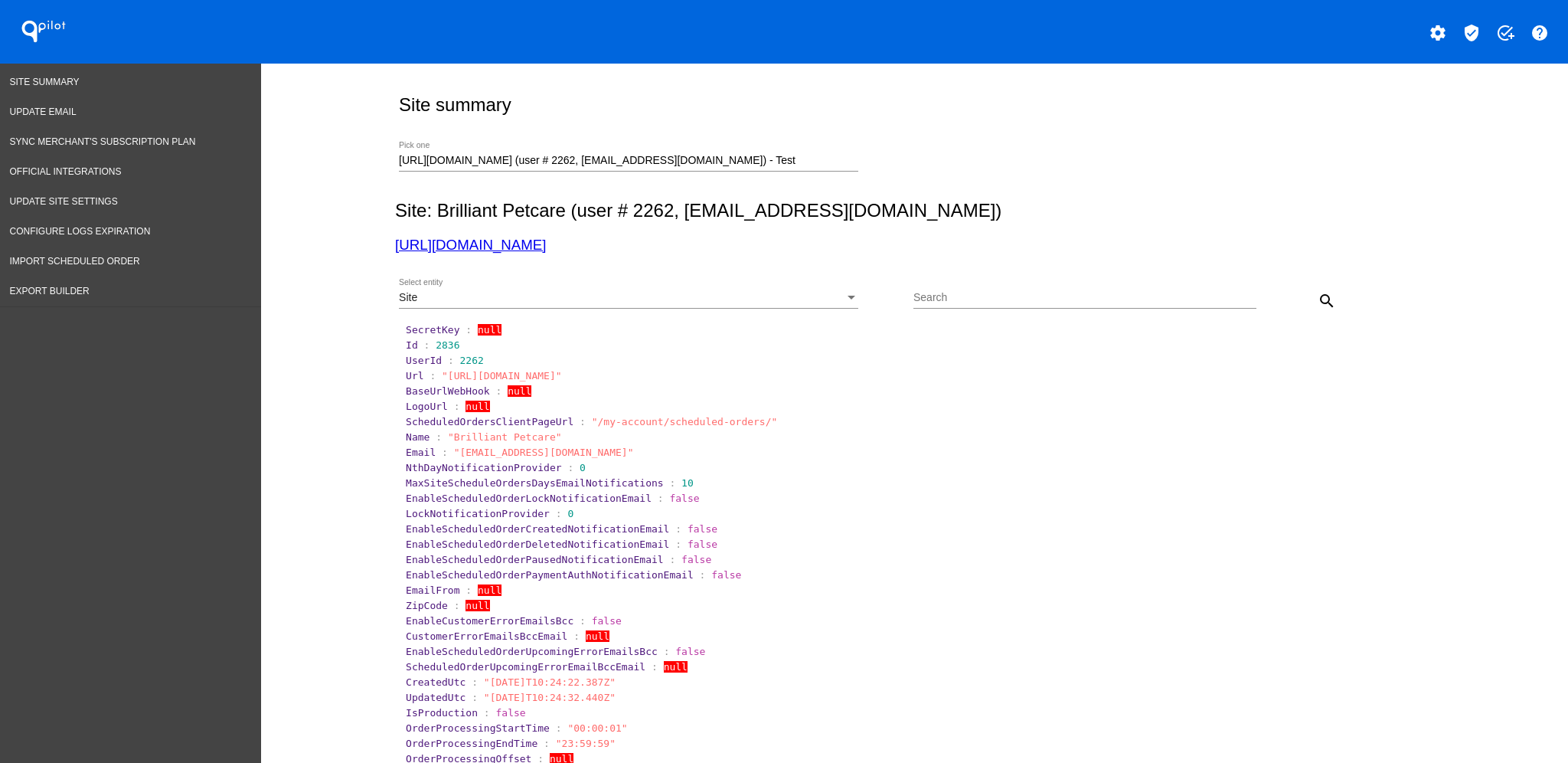
click at [811, 153] on div "[URL][DOMAIN_NAME] (user # 2262, [EMAIL_ADDRESS][DOMAIN_NAME]) - Test Pick one" at bounding box center [629, 157] width 460 height 30
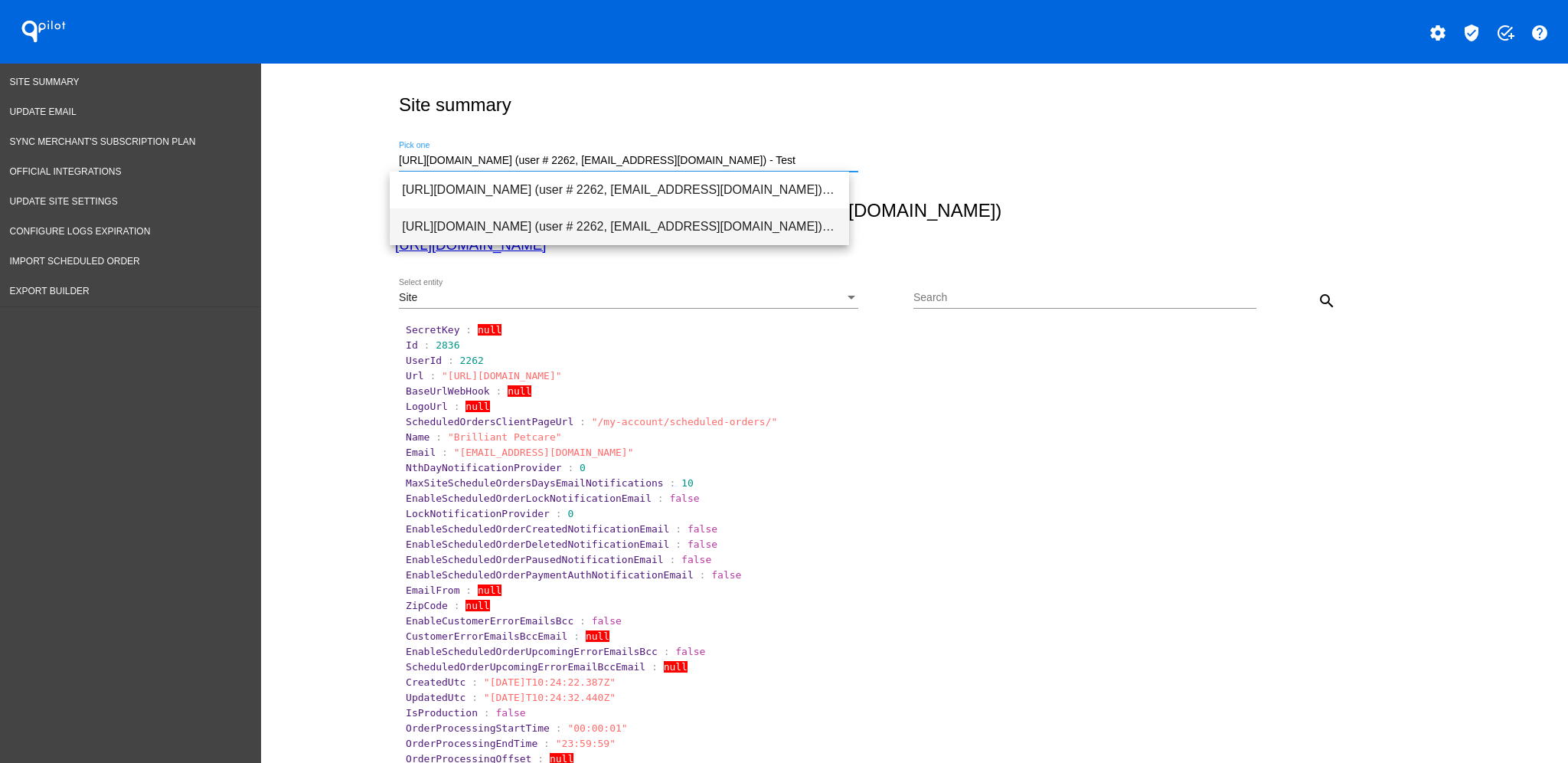
click at [729, 221] on span "[URL][DOMAIN_NAME] (user # 2262, [EMAIL_ADDRESS][DOMAIN_NAME]) - Test" at bounding box center [619, 226] width 435 height 37
type input "[URL][DOMAIN_NAME] (user # 2262, [EMAIL_ADDRESS][DOMAIN_NAME]) - Test"
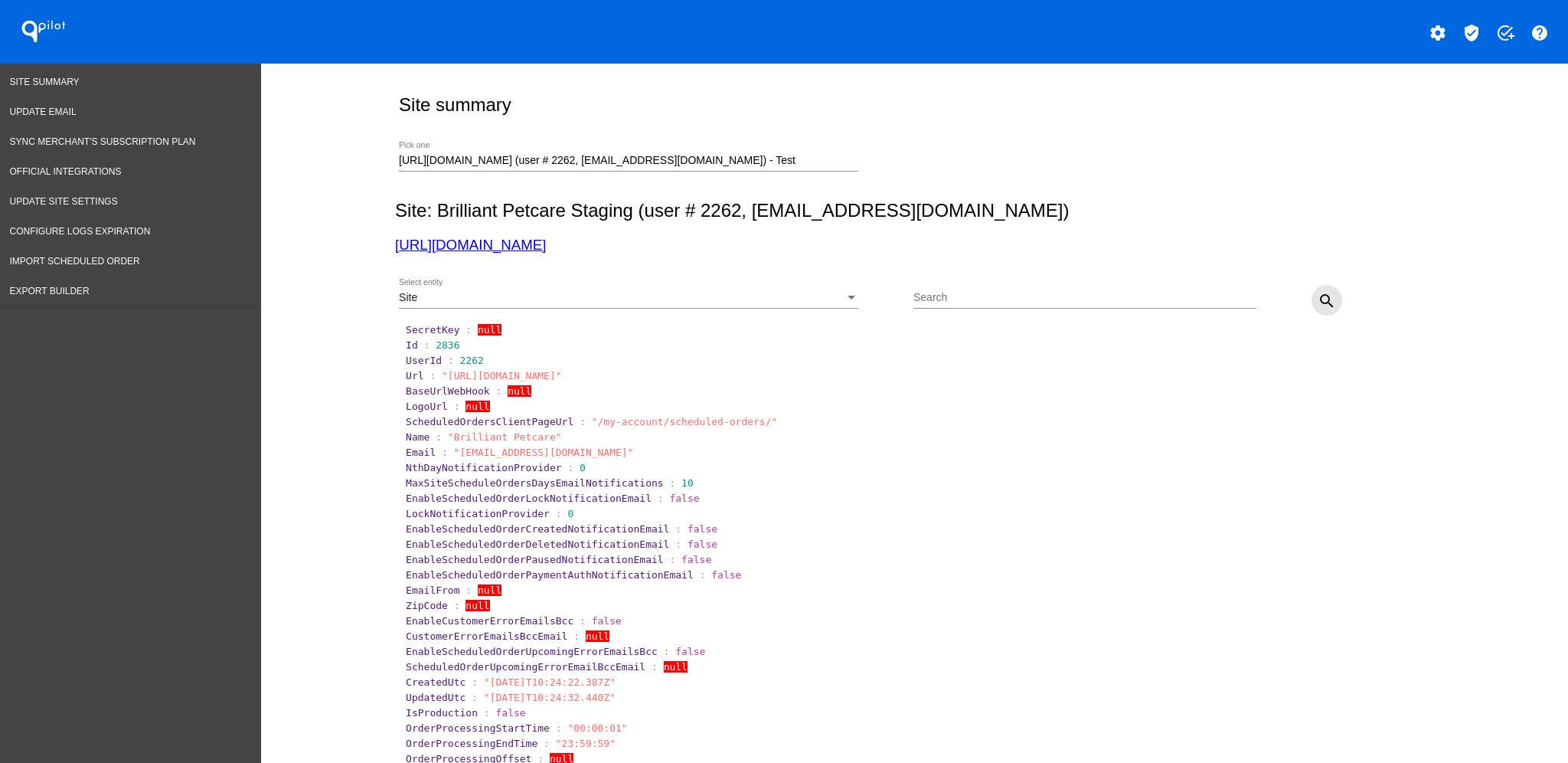
click at [1326, 305] on mat-icon "search" at bounding box center [1327, 300] width 18 height 18
